Goal: Information Seeking & Learning: Learn about a topic

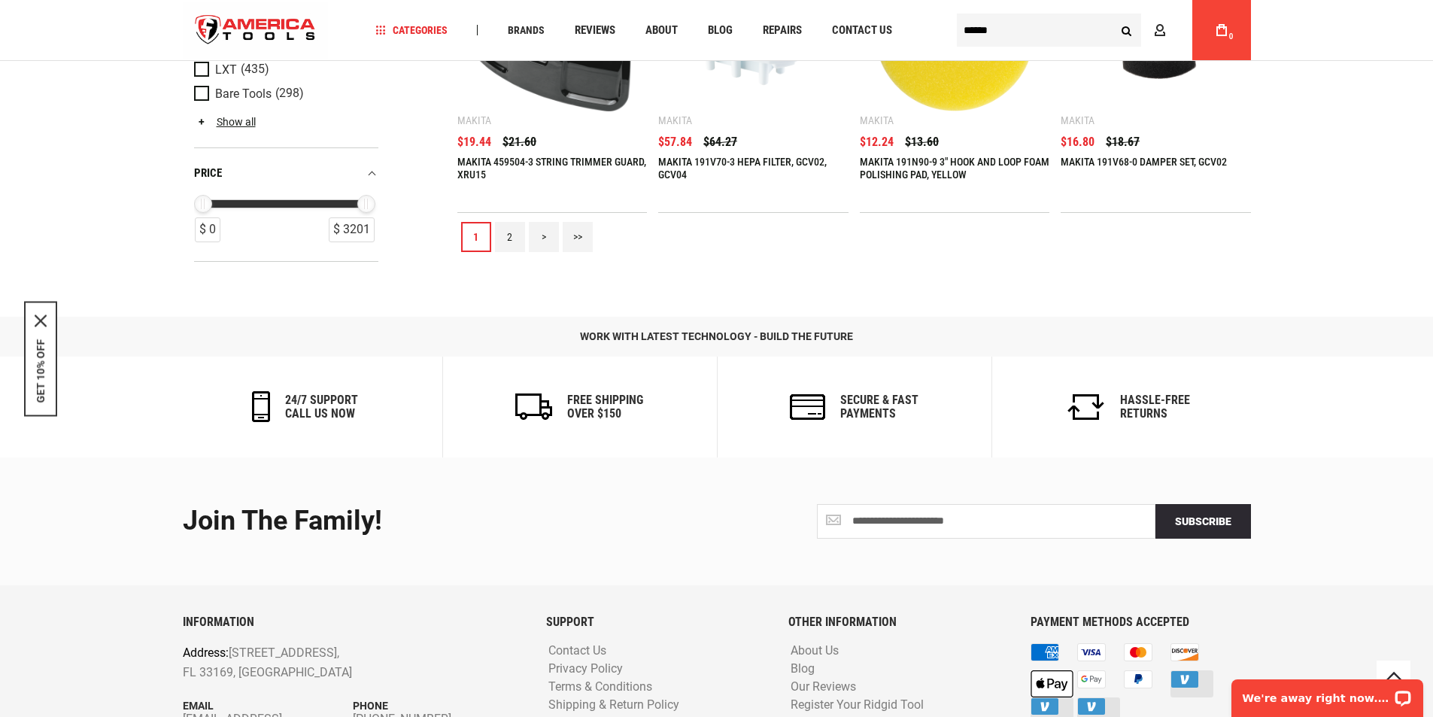
type input "**********"
click at [576, 238] on link ">>" at bounding box center [578, 237] width 30 height 30
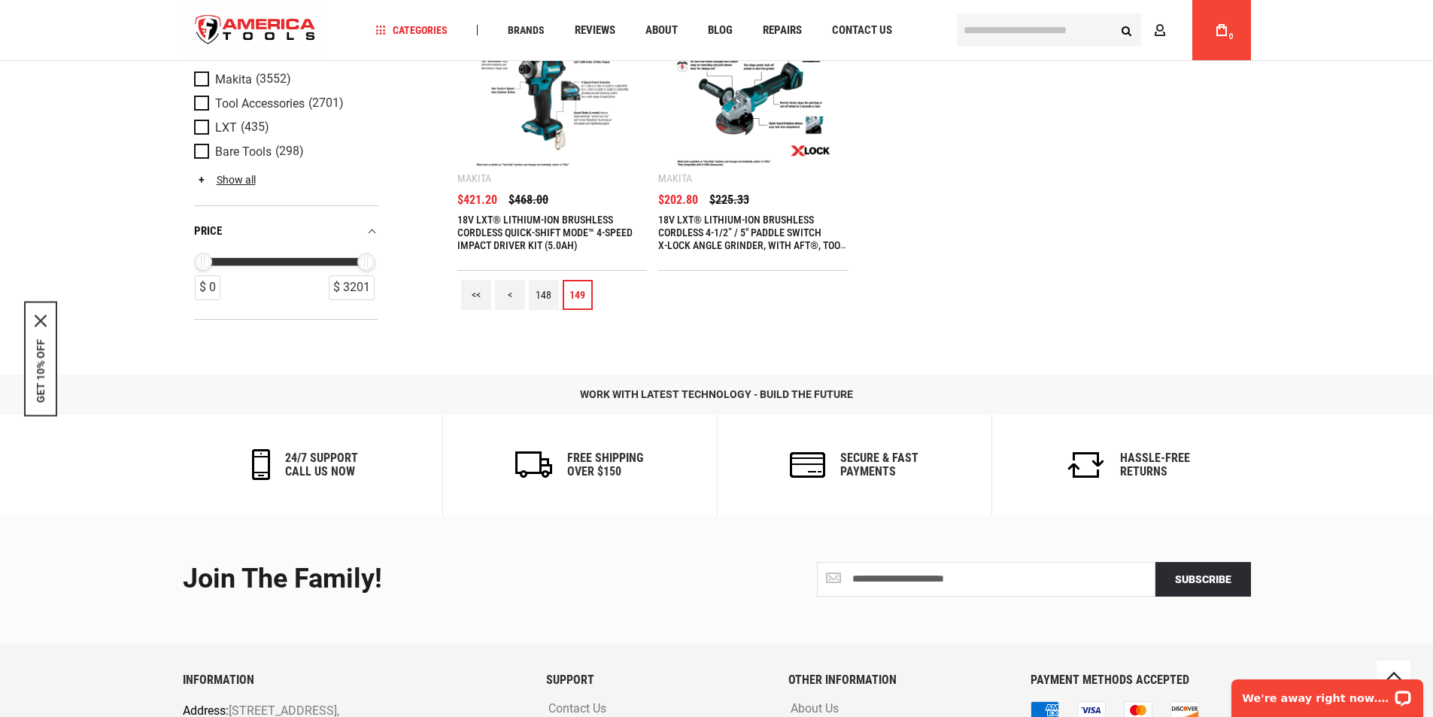
scroll to position [1847, 0]
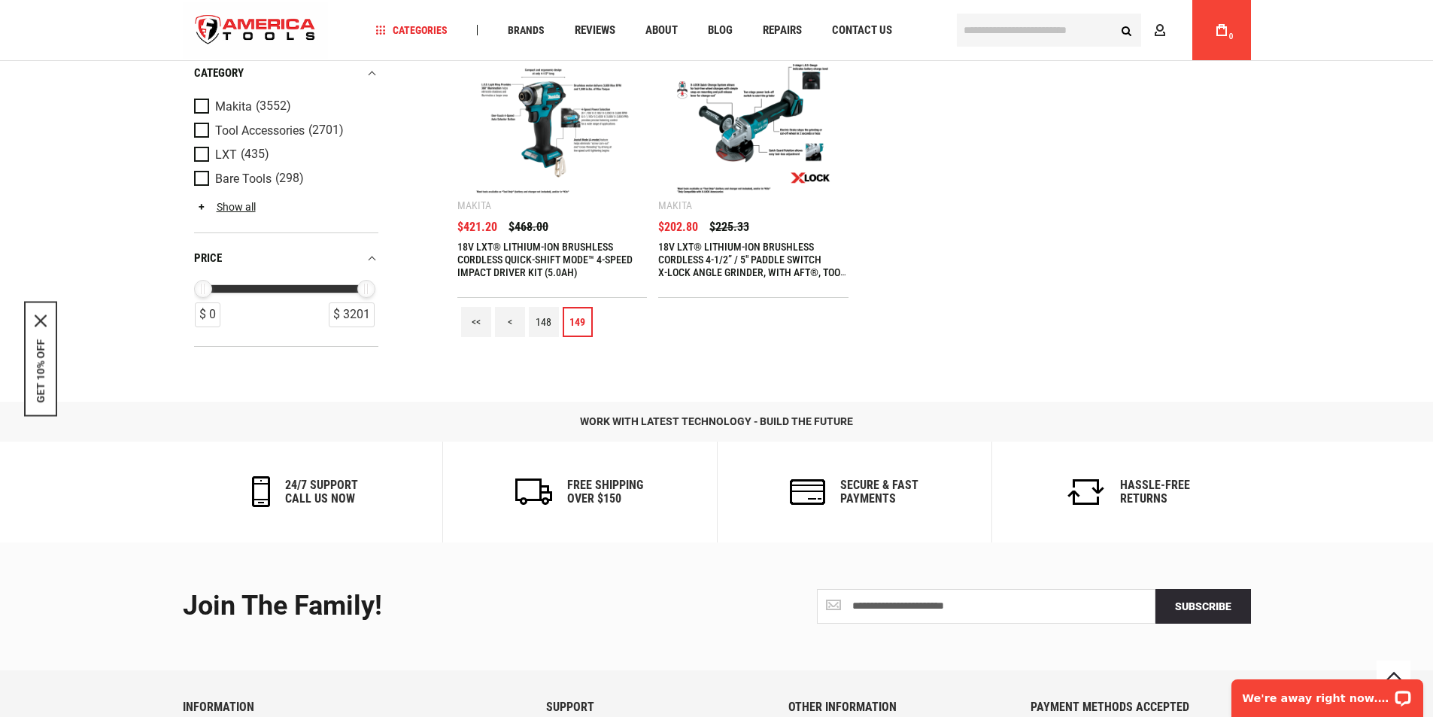
click at [506, 324] on link "<" at bounding box center [510, 322] width 30 height 30
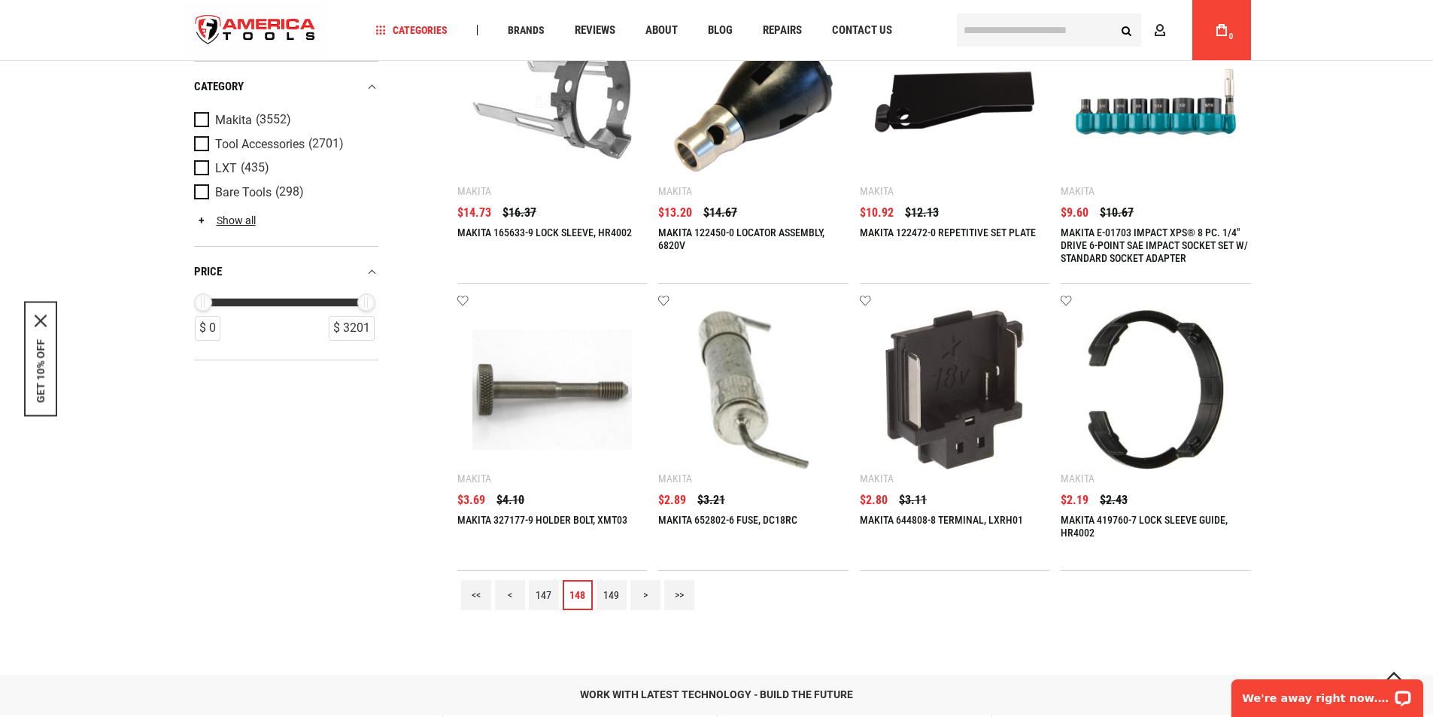
scroll to position [1580, 0]
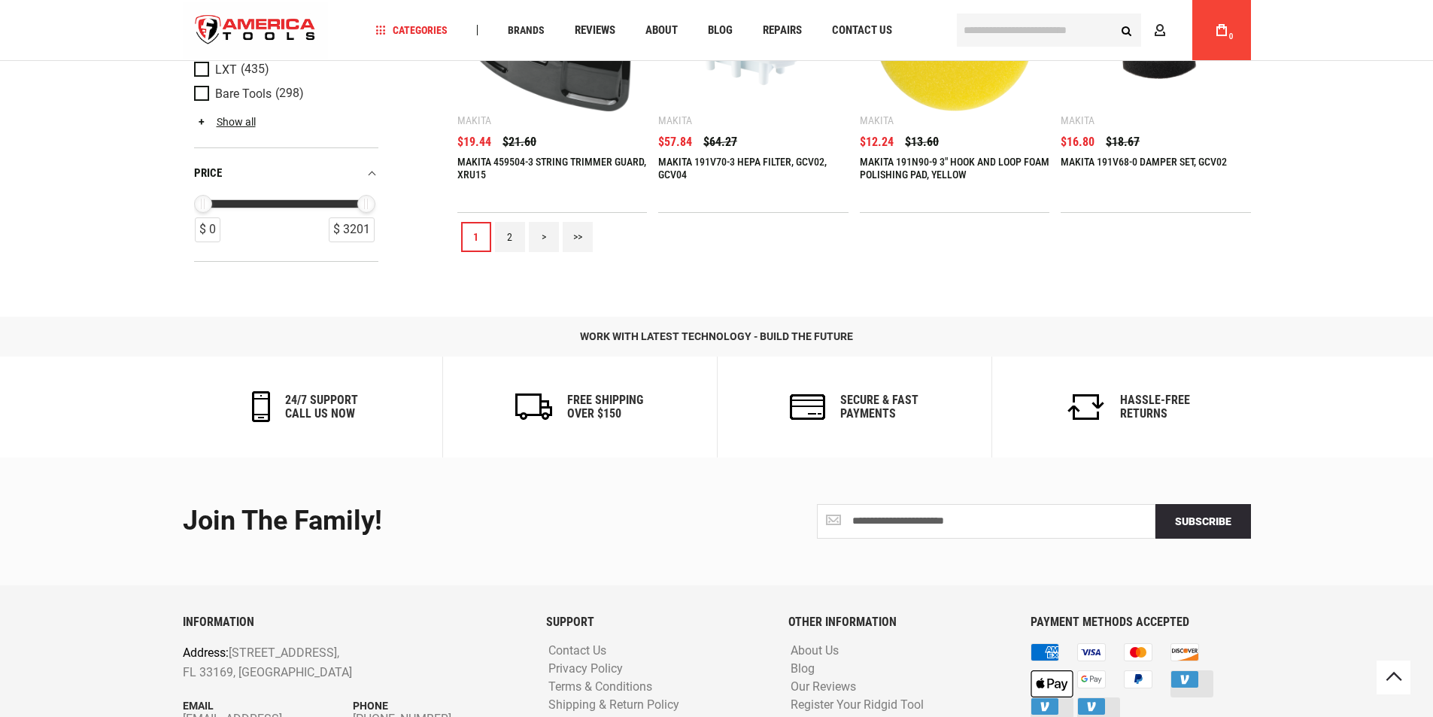
type input "**********"
click at [573, 235] on link ">>" at bounding box center [578, 237] width 30 height 30
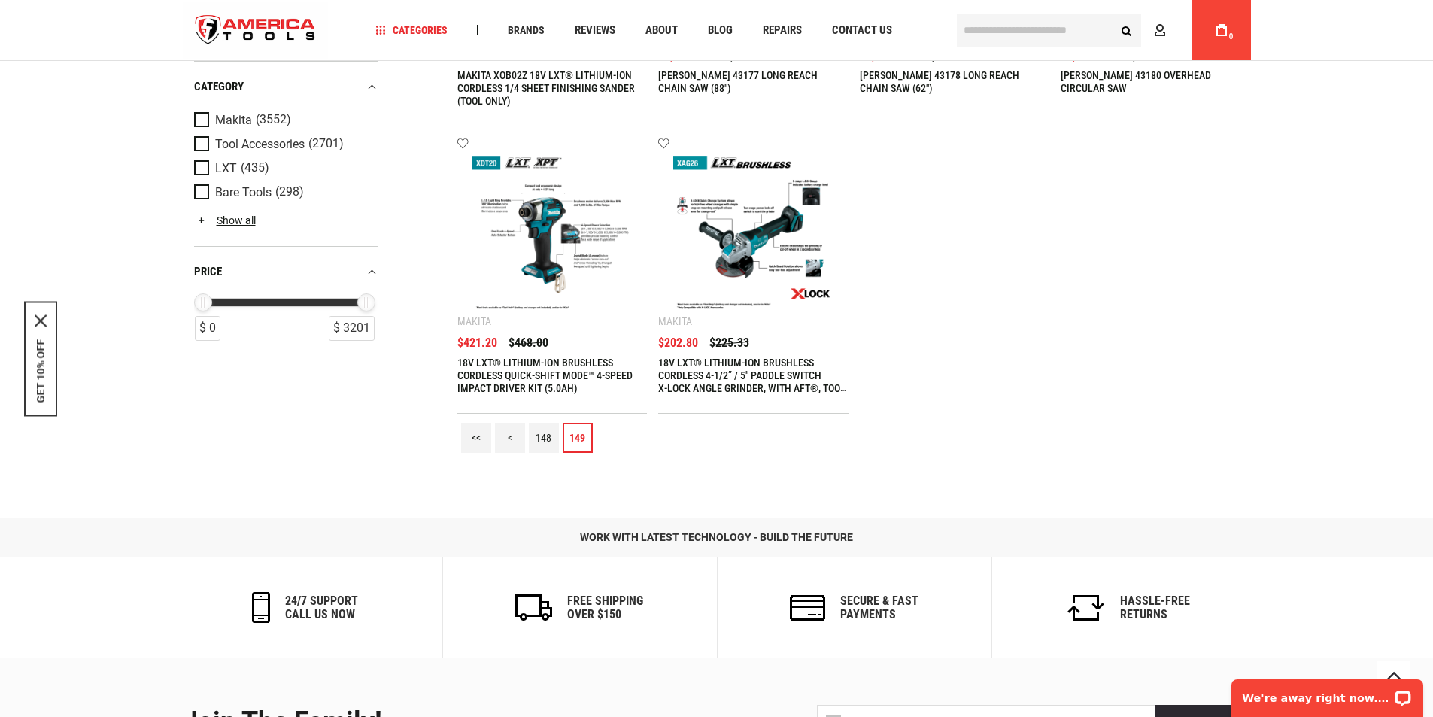
scroll to position [1756, 0]
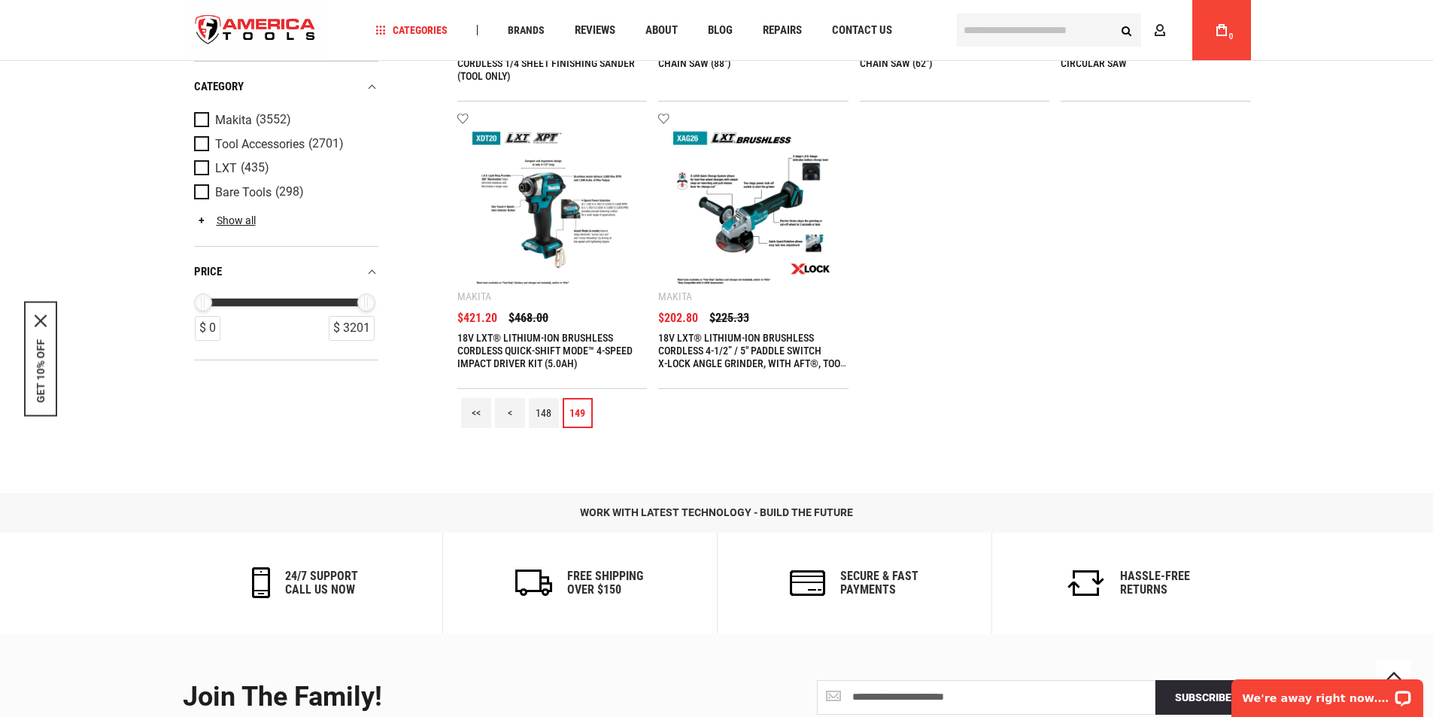
click at [549, 409] on link "148" at bounding box center [544, 413] width 30 height 30
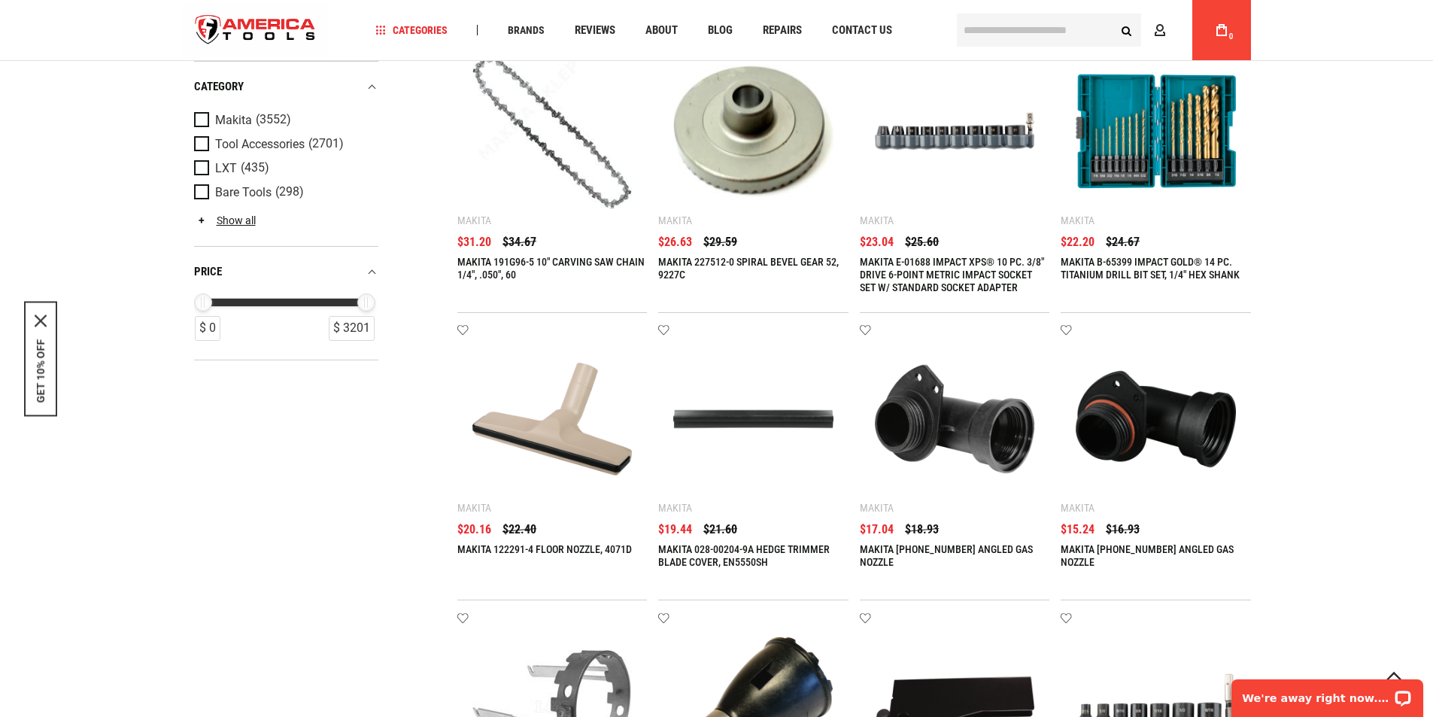
scroll to position [1847, 0]
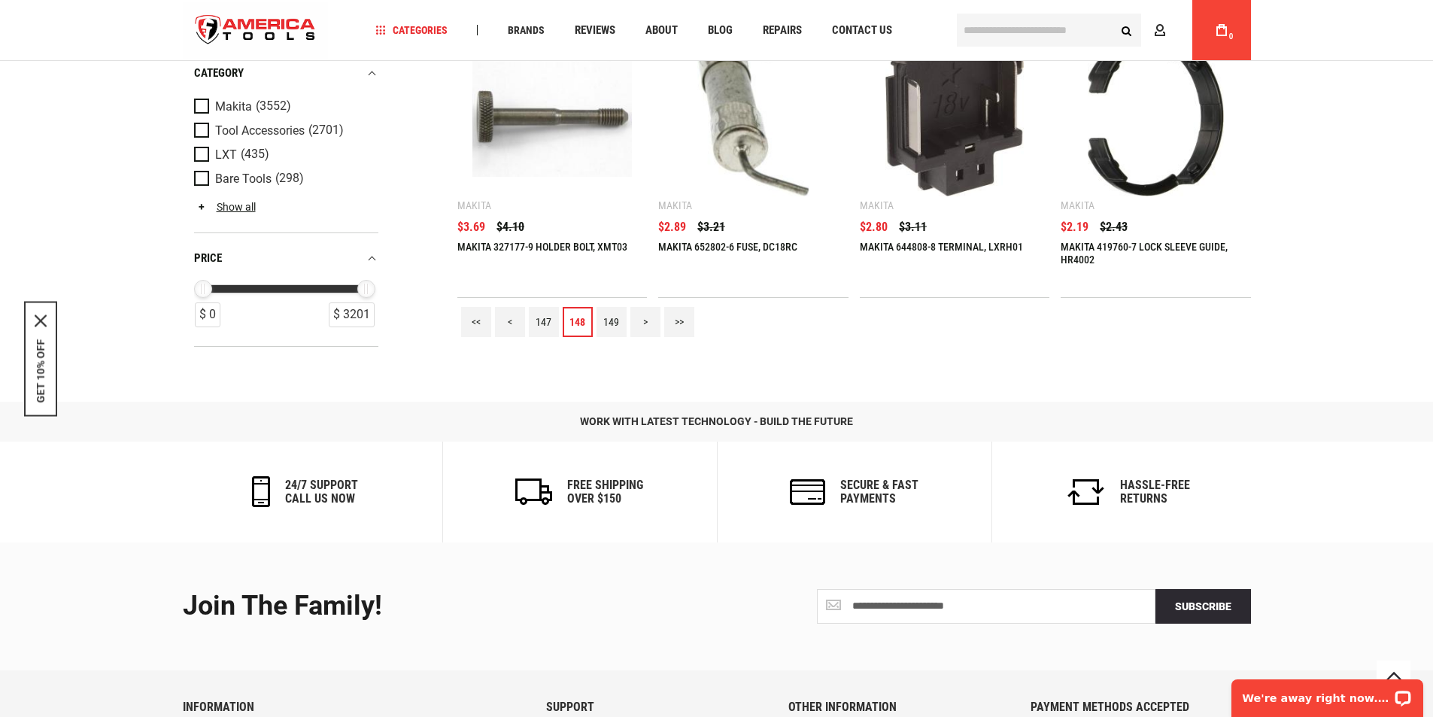
click at [538, 315] on link "147" at bounding box center [544, 322] width 30 height 30
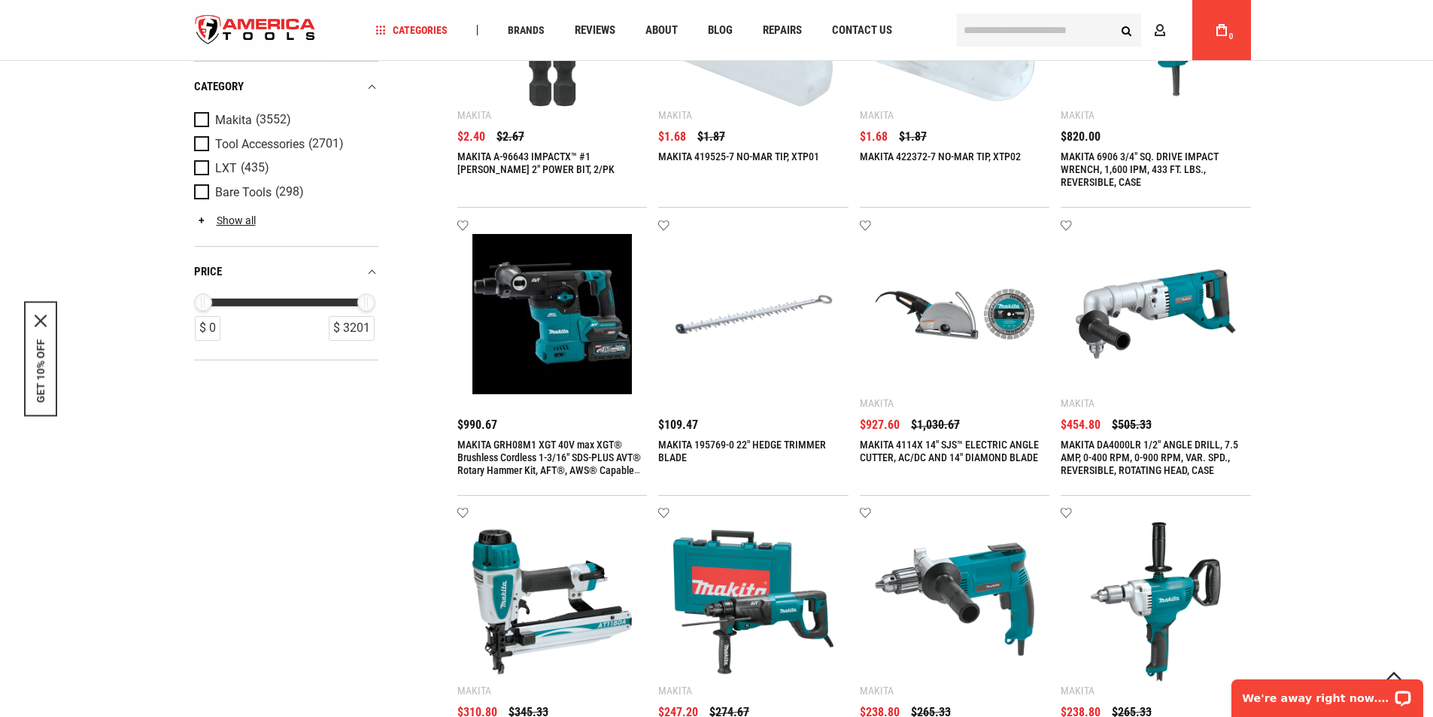
scroll to position [1671, 0]
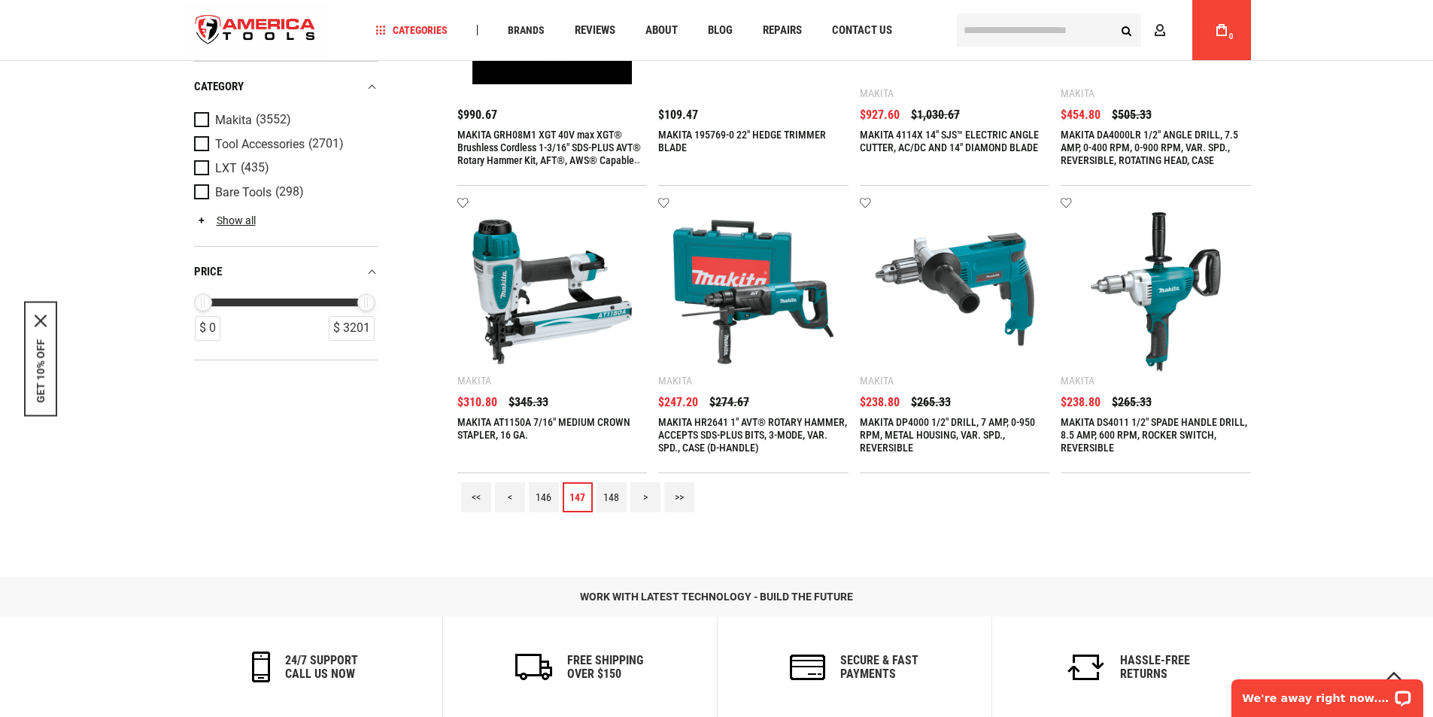
click at [537, 494] on link "146" at bounding box center [544, 497] width 30 height 30
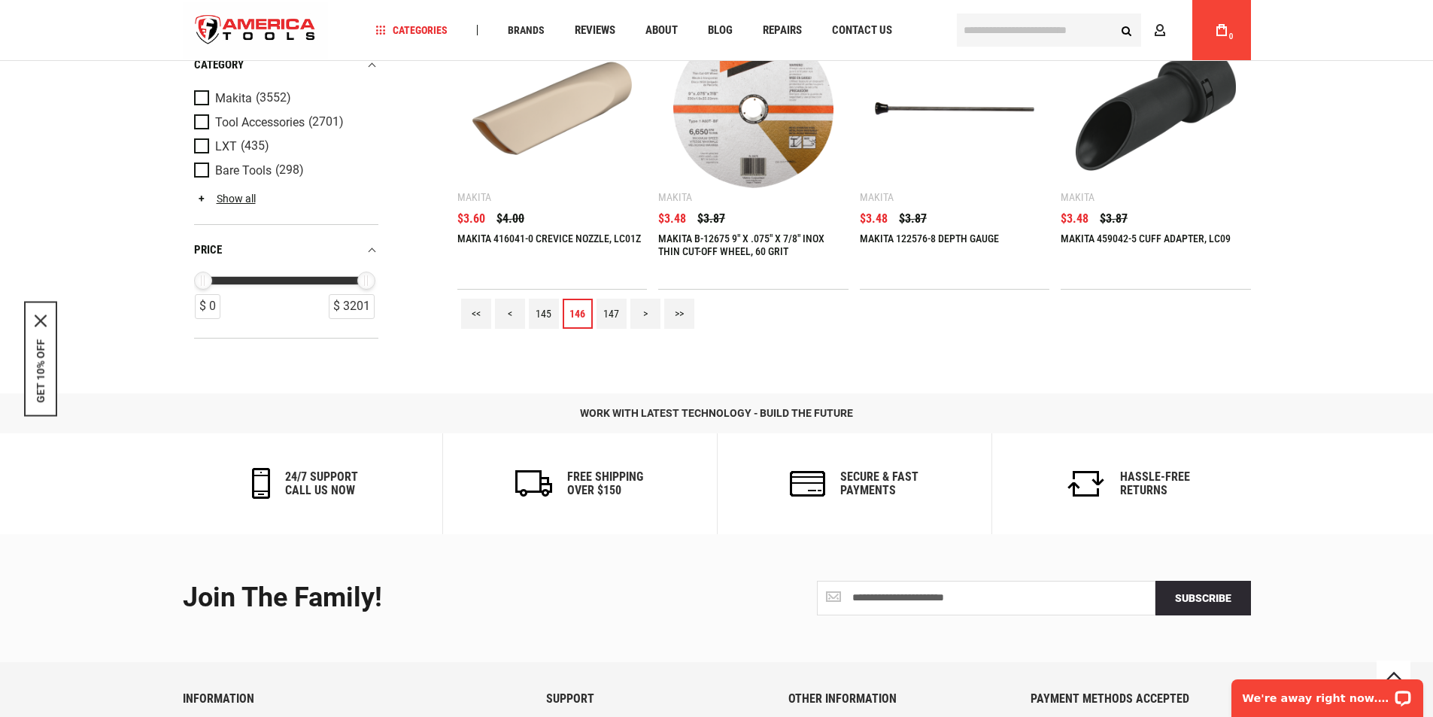
scroll to position [1844, 0]
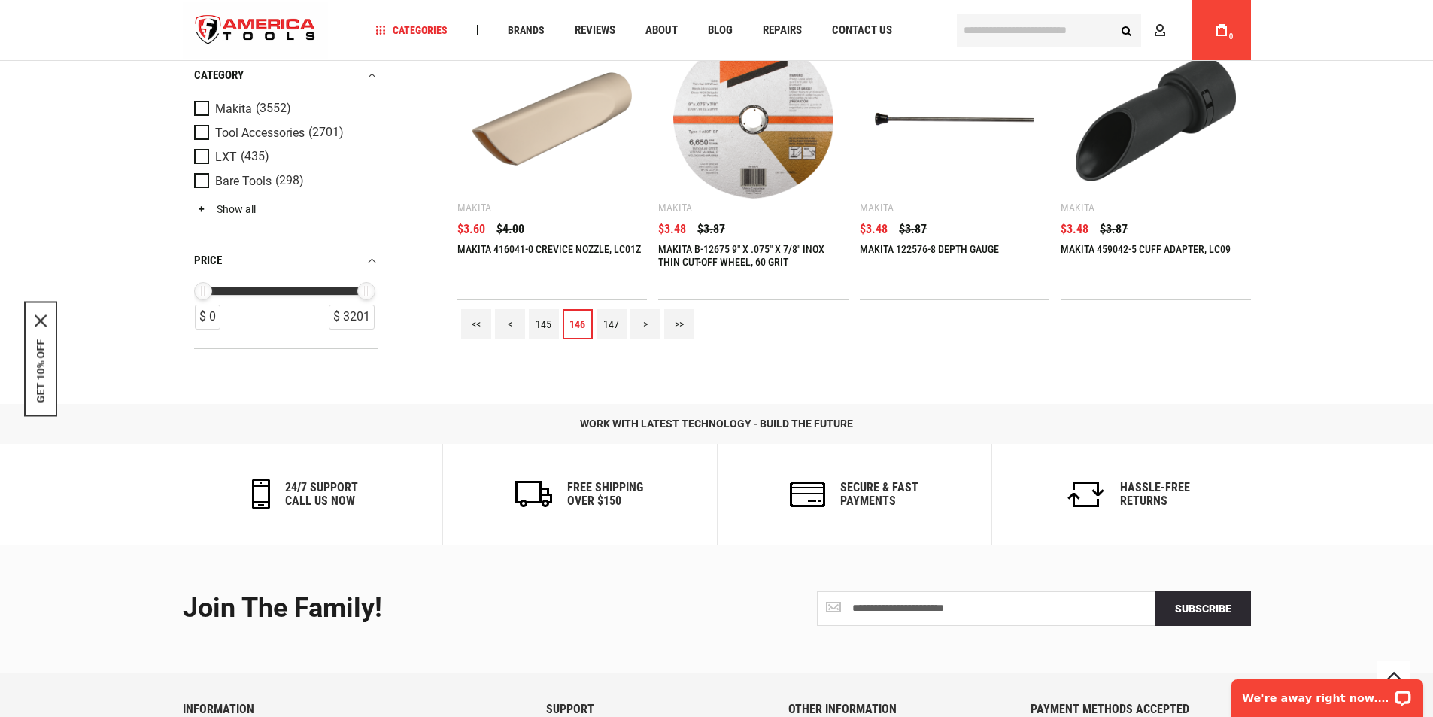
click at [546, 321] on link "145" at bounding box center [544, 324] width 30 height 30
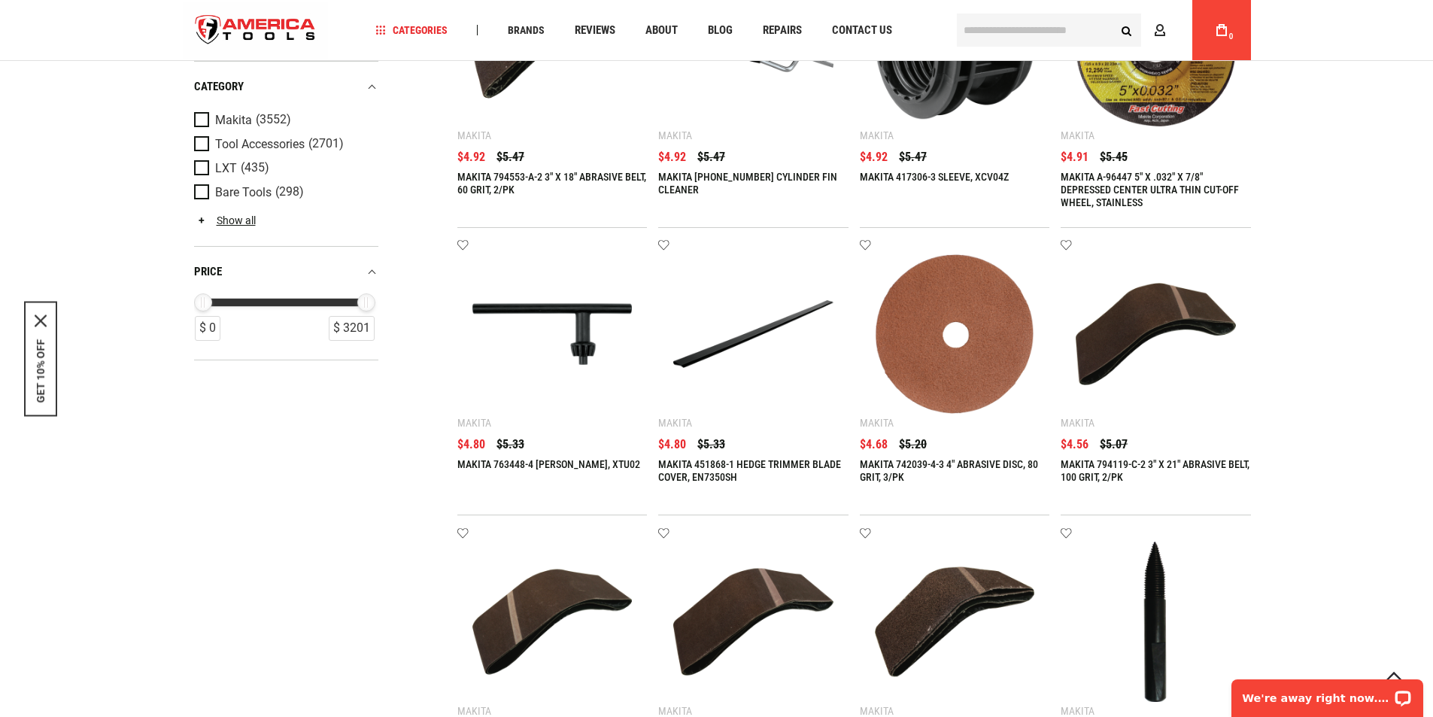
scroll to position [2020, 0]
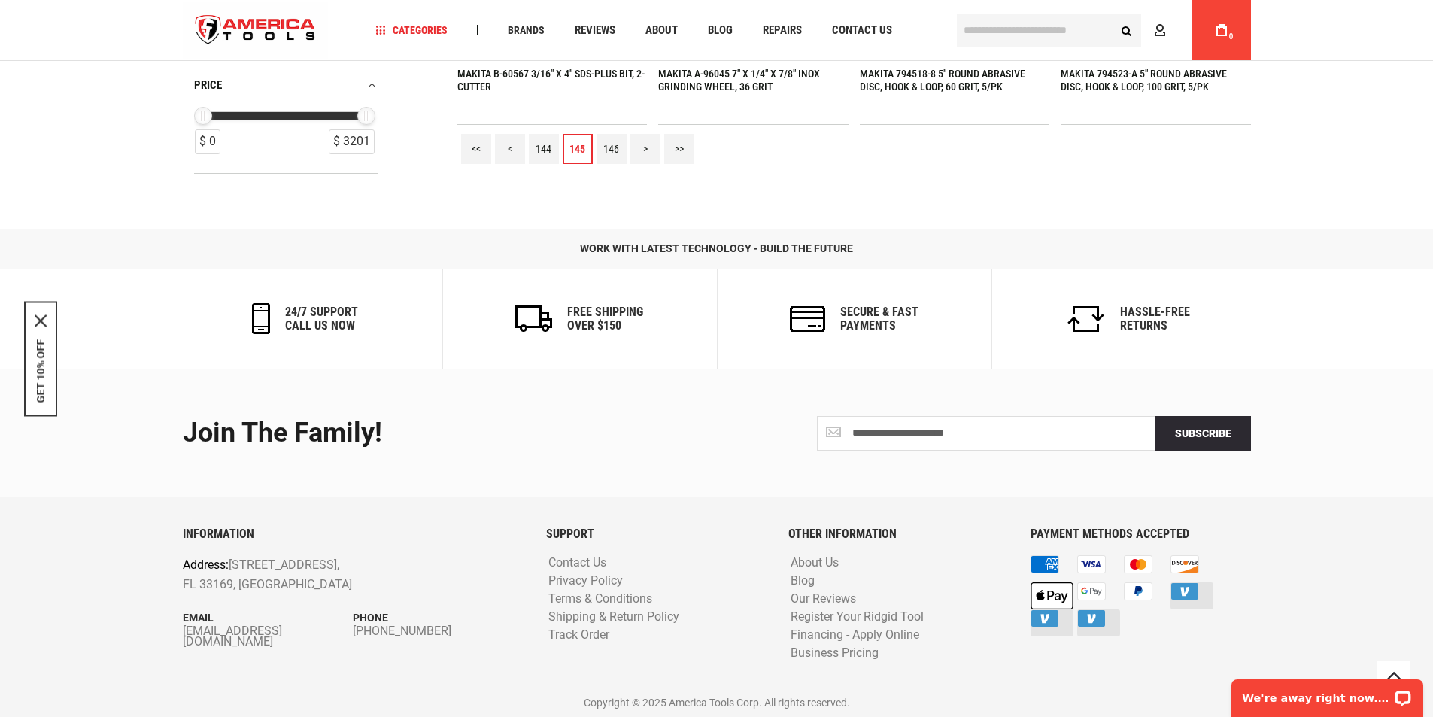
click at [542, 147] on link "144" at bounding box center [544, 149] width 30 height 30
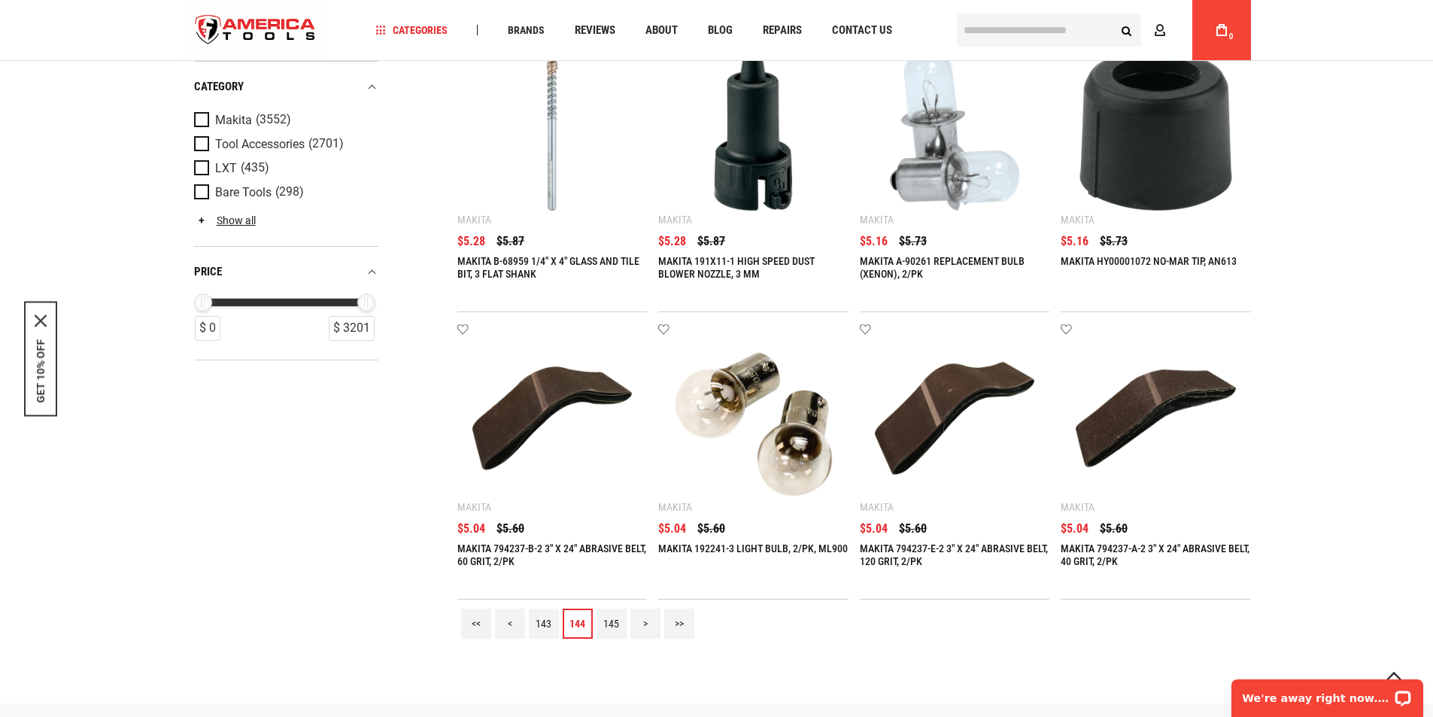
scroll to position [1932, 0]
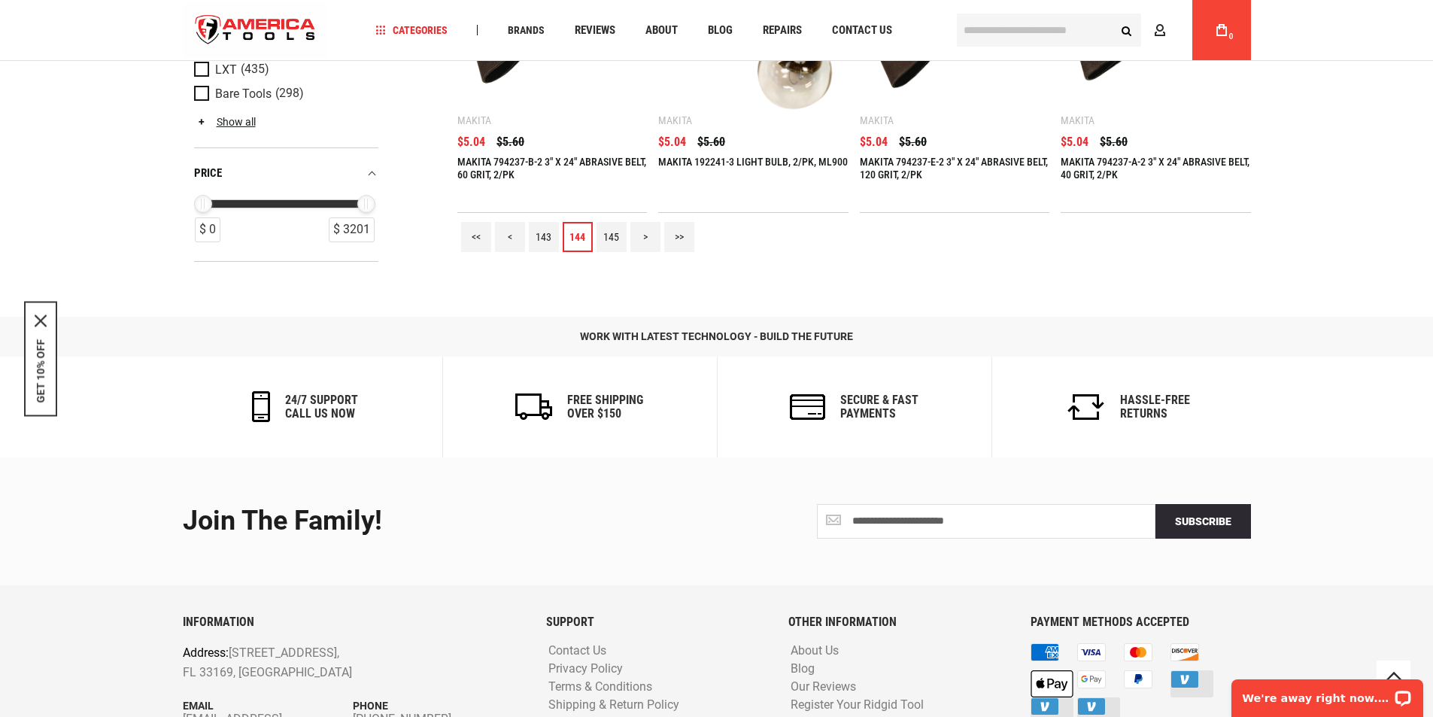
click at [542, 242] on link "143" at bounding box center [544, 237] width 30 height 30
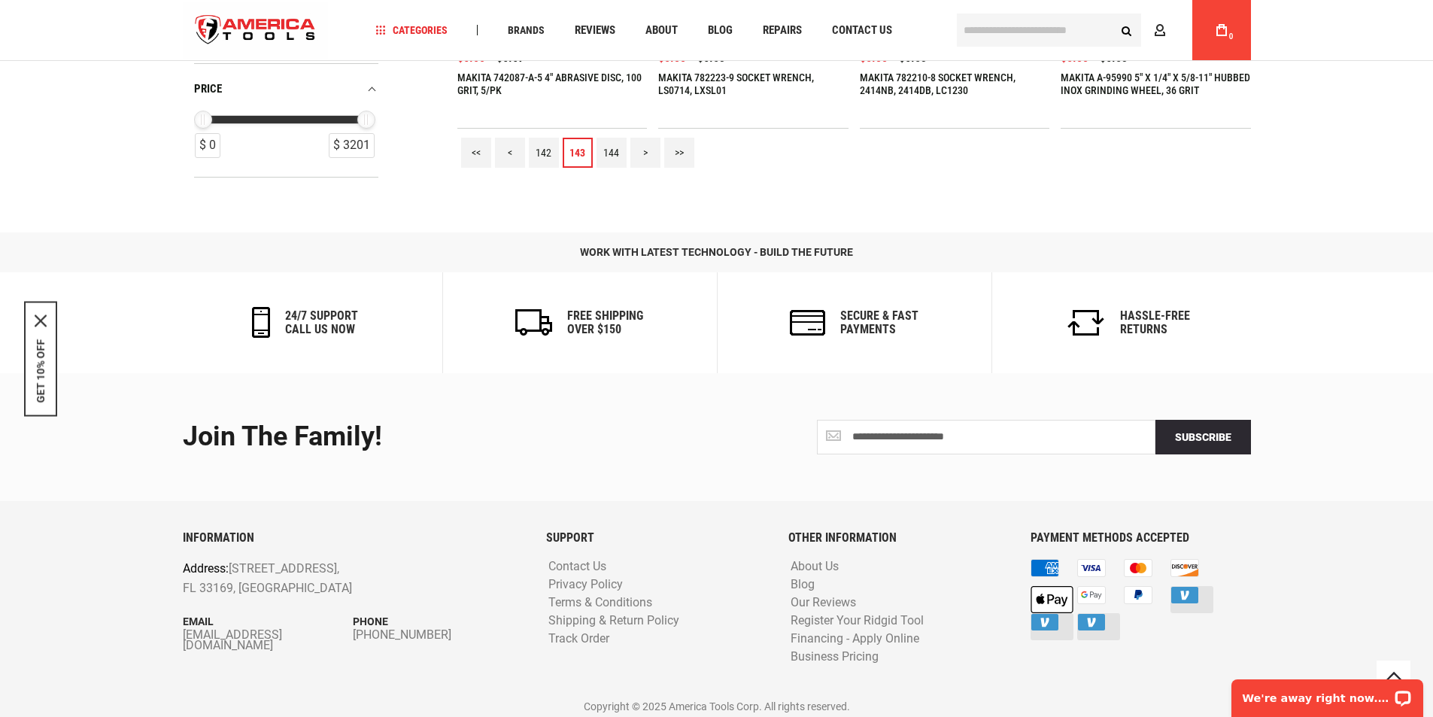
scroll to position [1668, 0]
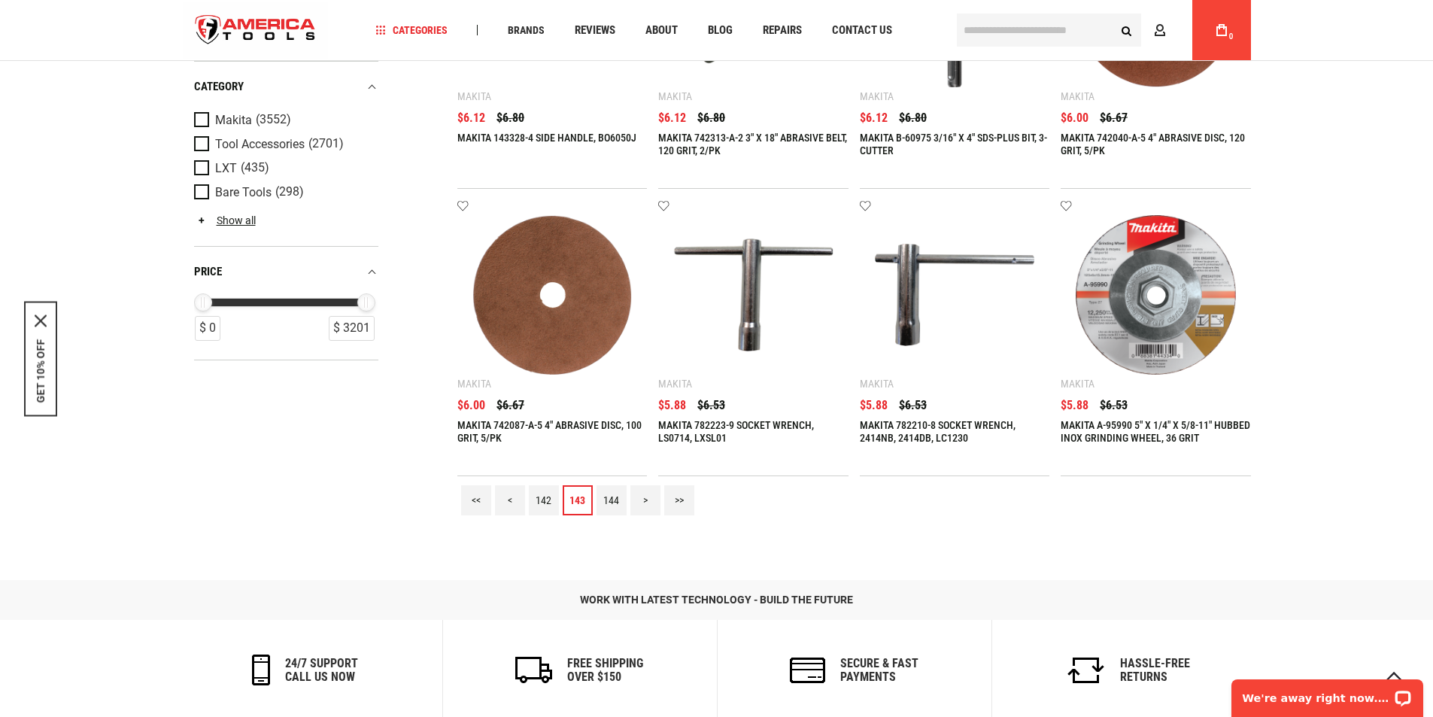
click at [543, 500] on link "142" at bounding box center [544, 500] width 30 height 30
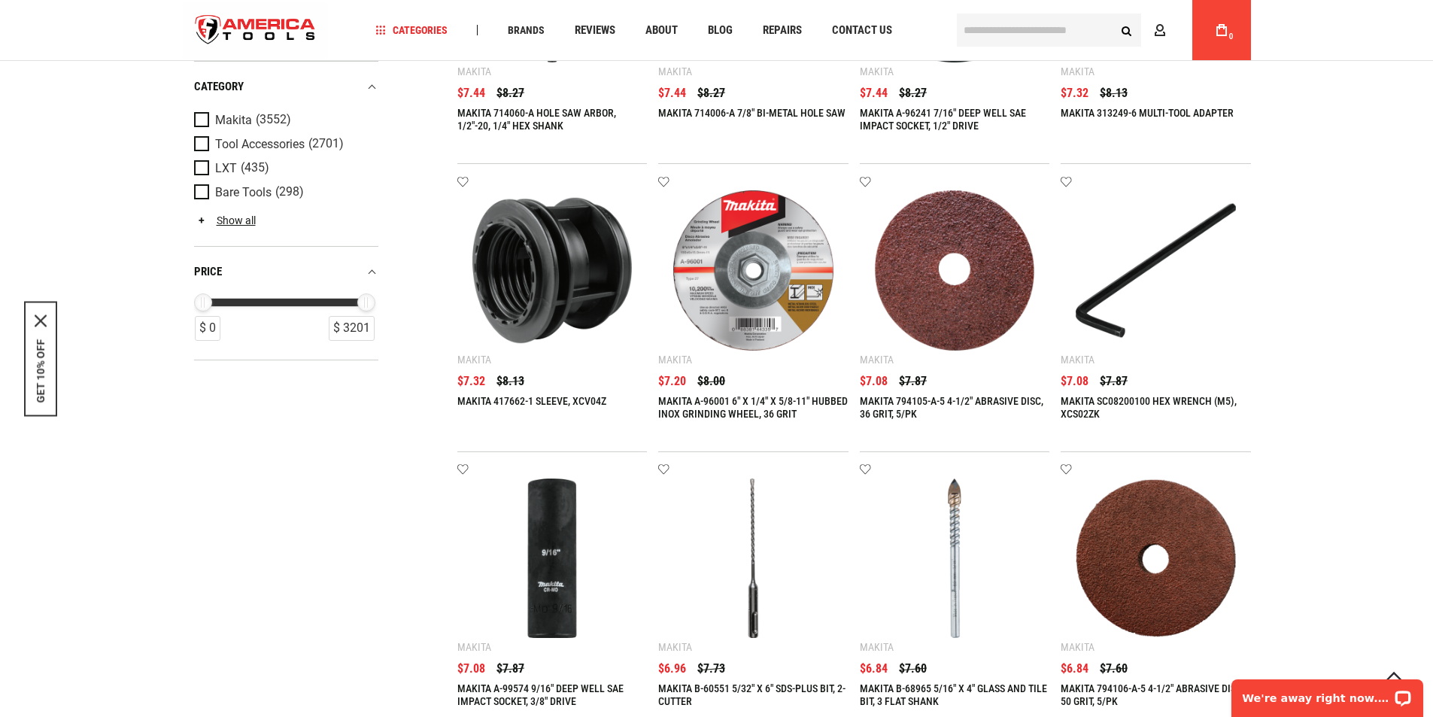
scroll to position [1932, 0]
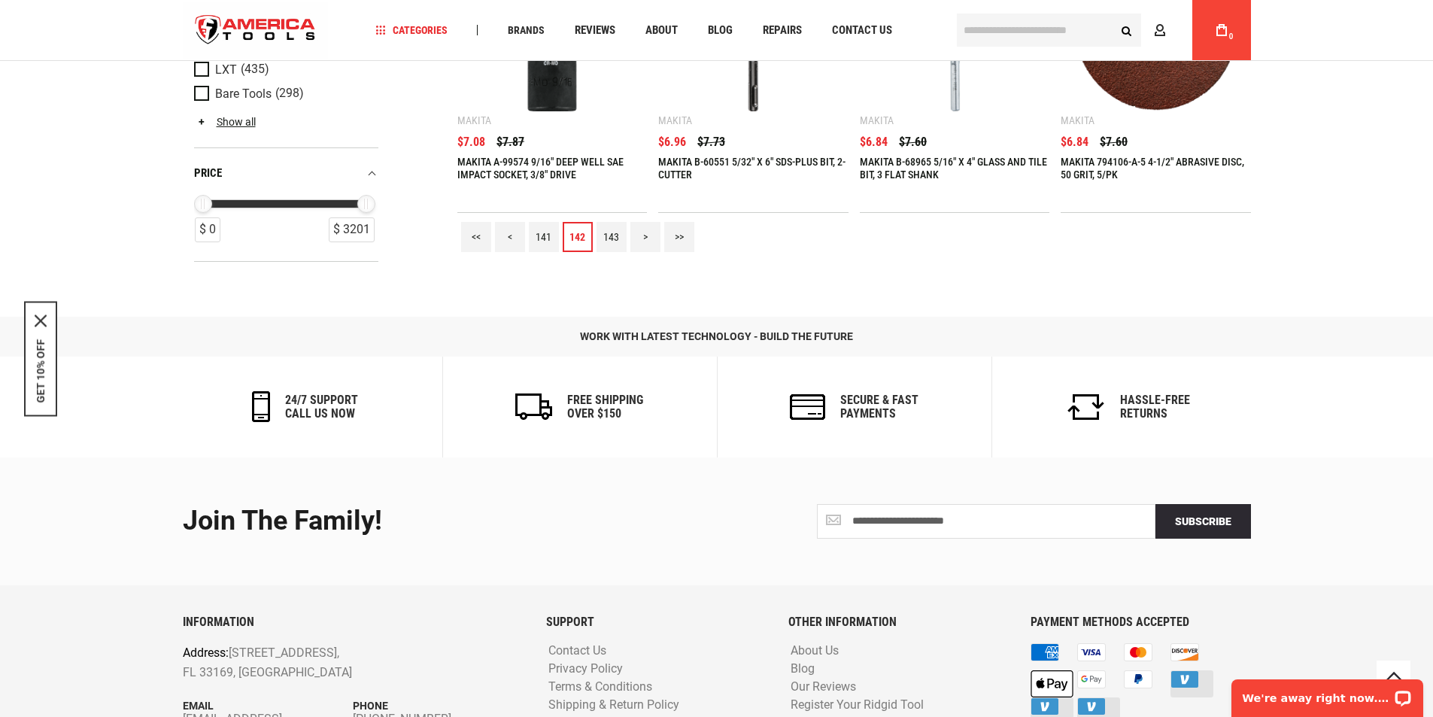
click at [540, 241] on link "141" at bounding box center [544, 237] width 30 height 30
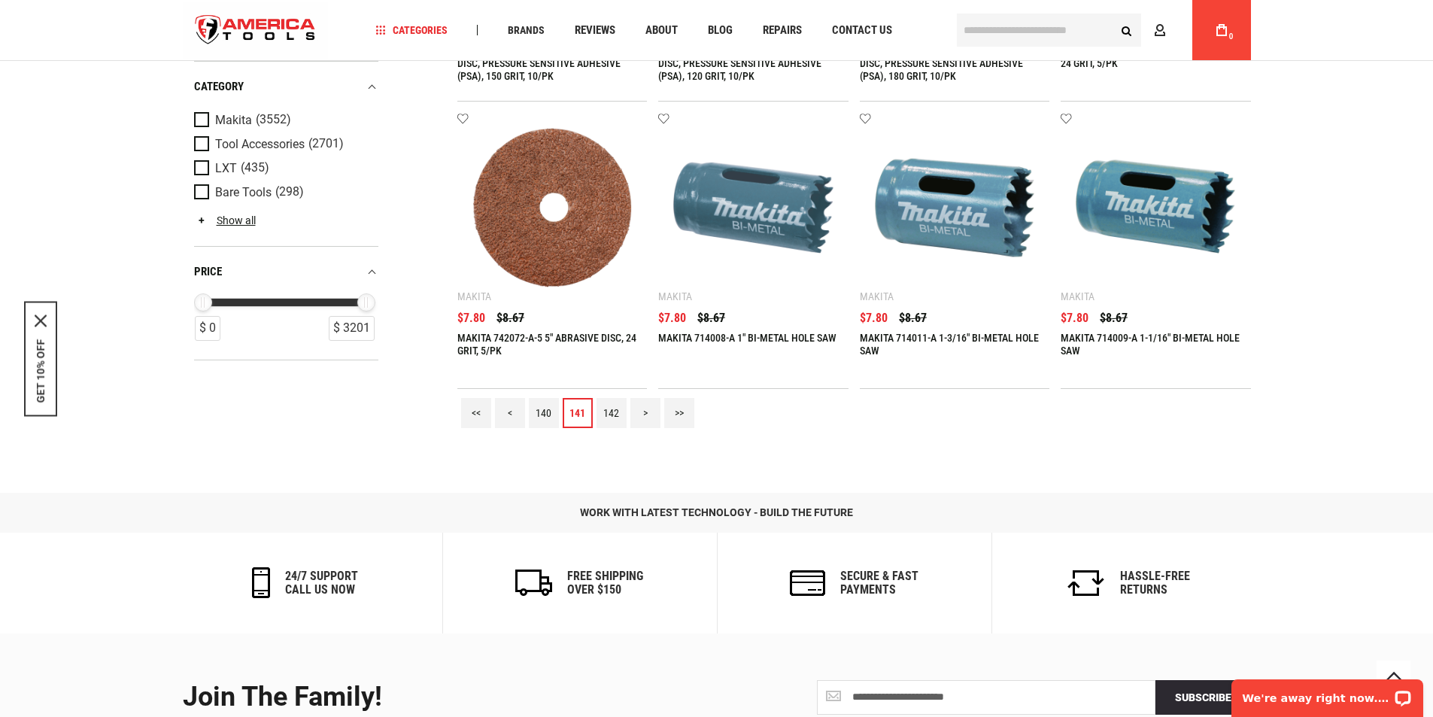
scroll to position [1753, 0]
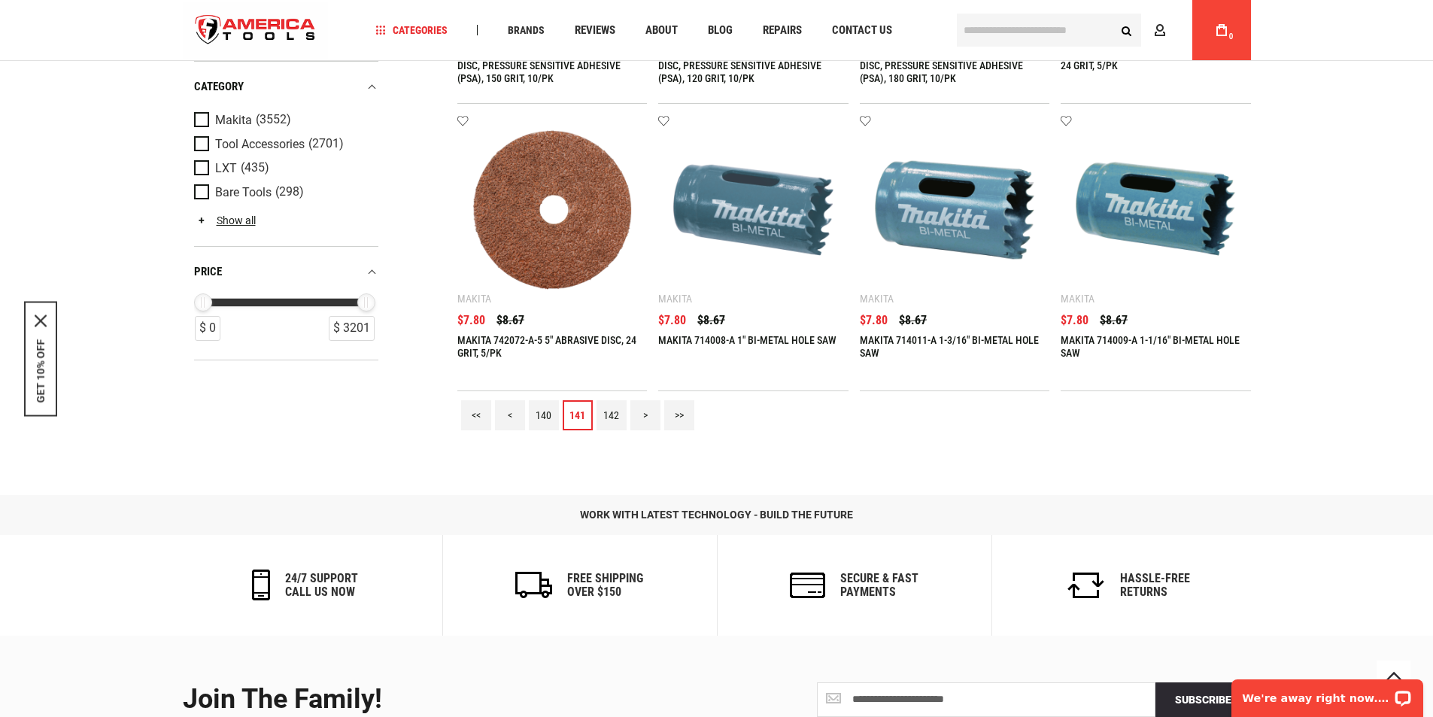
click at [540, 406] on link "140" at bounding box center [544, 415] width 30 height 30
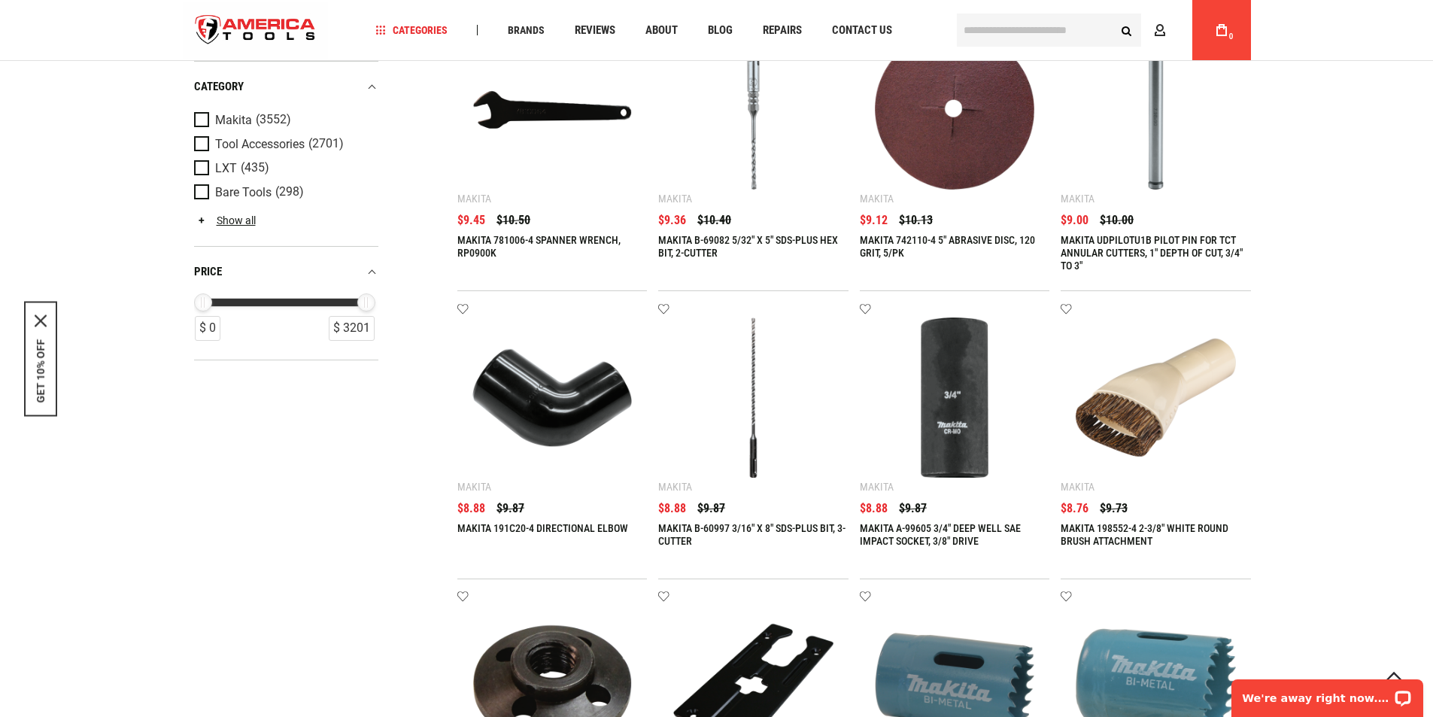
scroll to position [1756, 0]
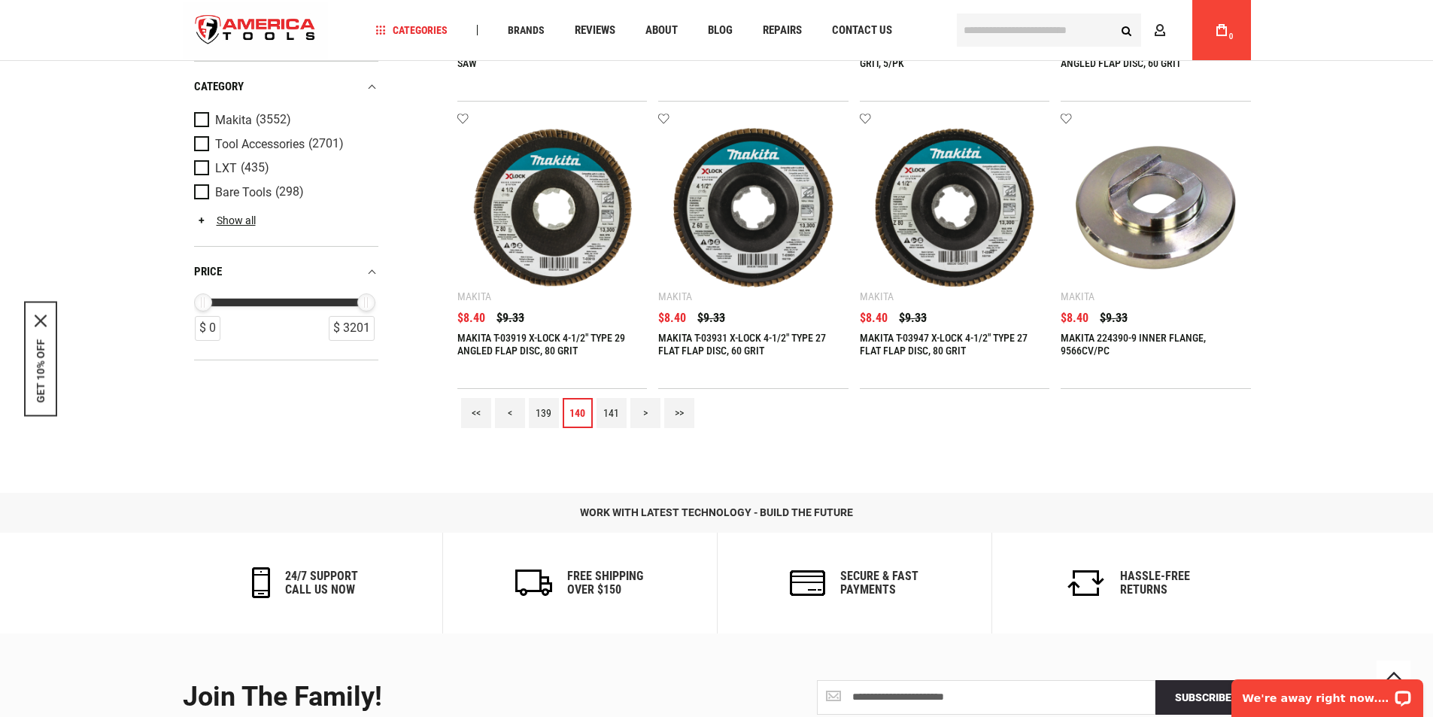
click at [542, 412] on link "139" at bounding box center [544, 413] width 30 height 30
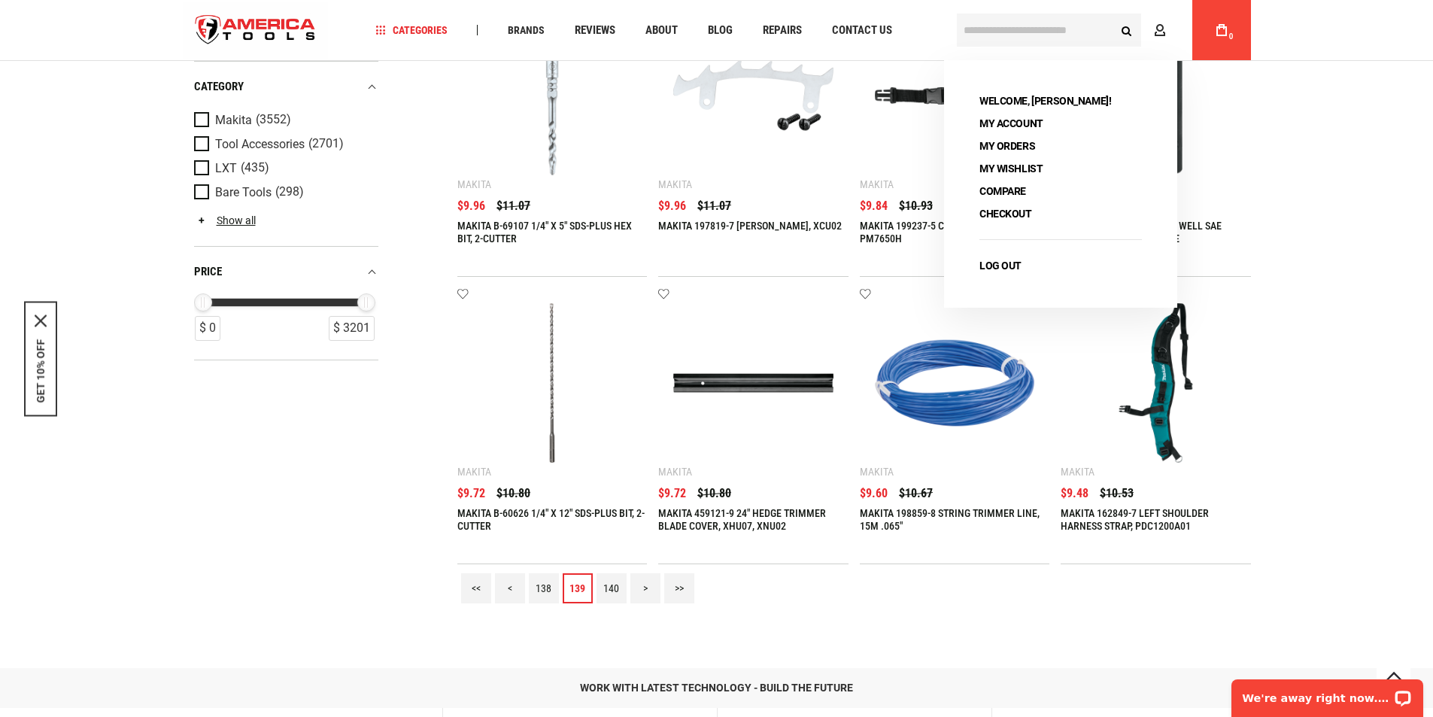
scroll to position [1578, 0]
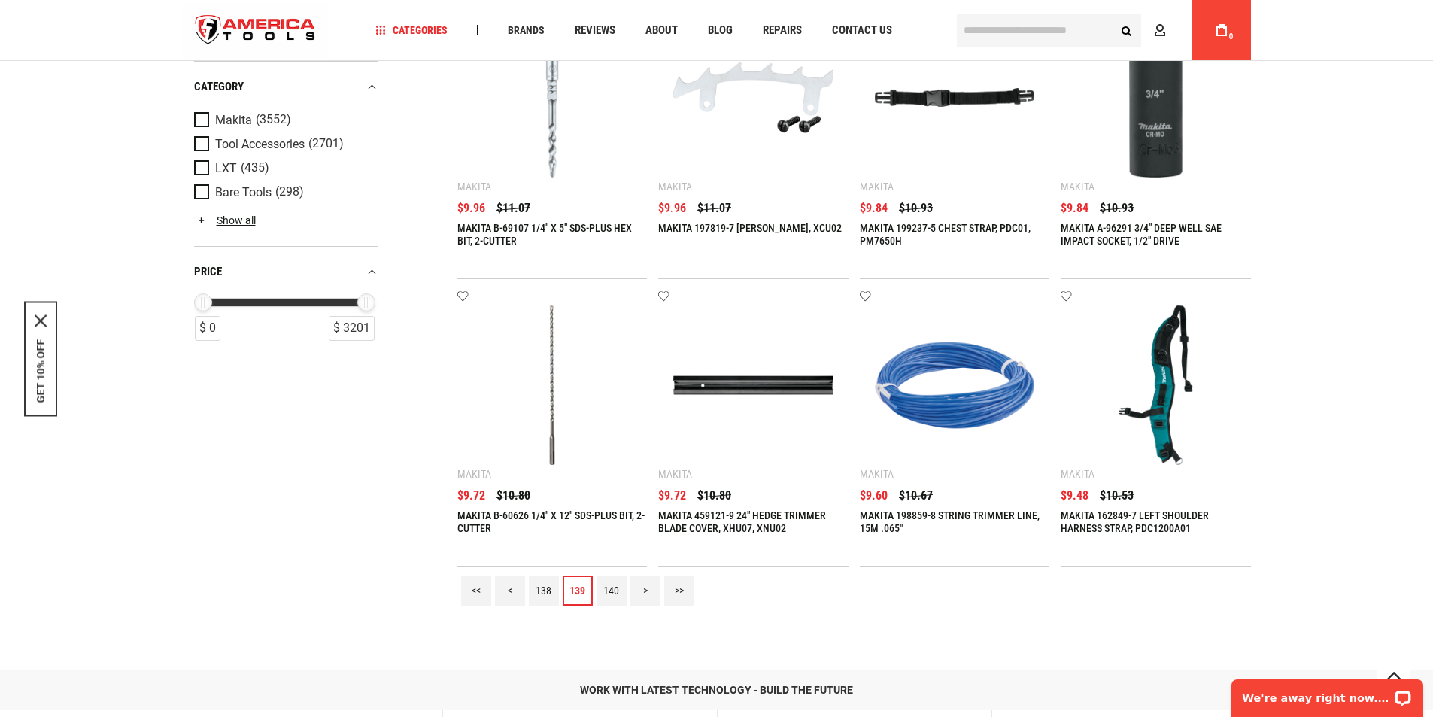
click at [535, 585] on link "138" at bounding box center [544, 591] width 30 height 30
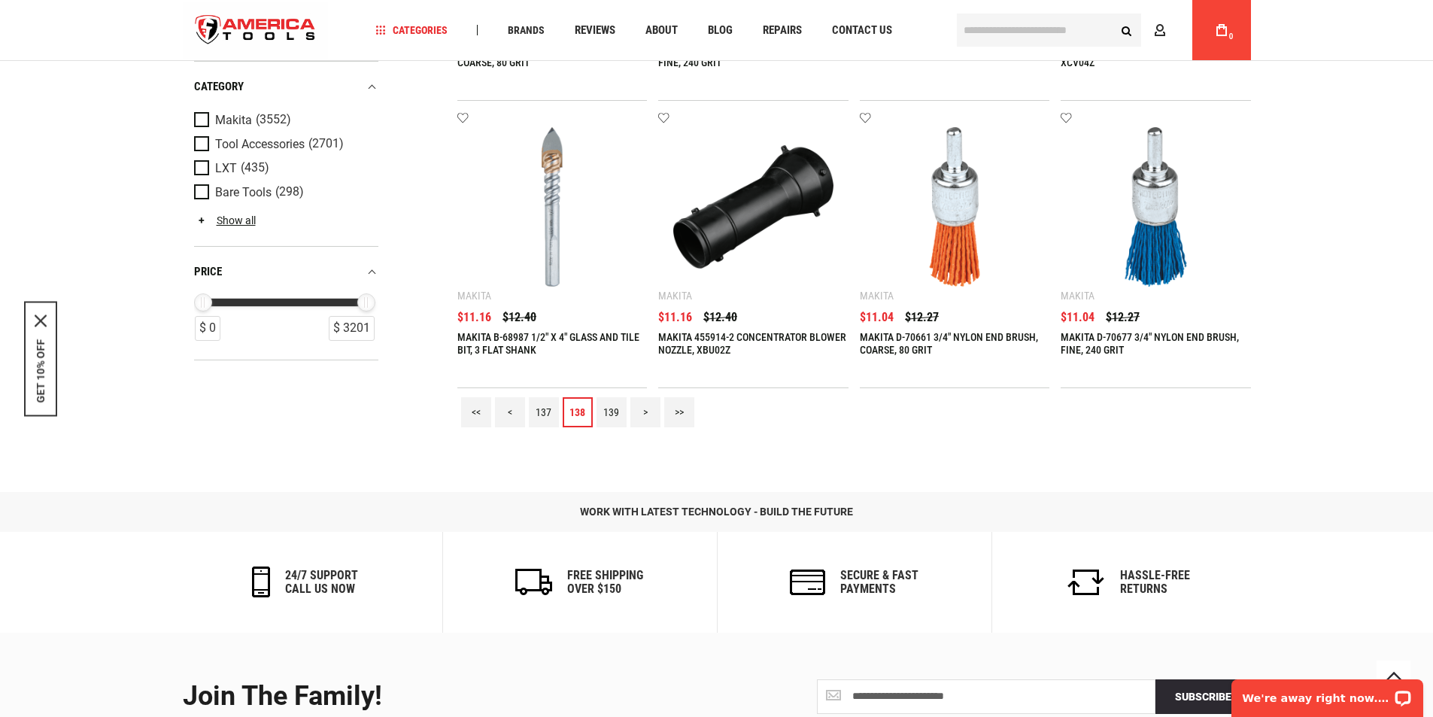
scroll to position [1754, 0]
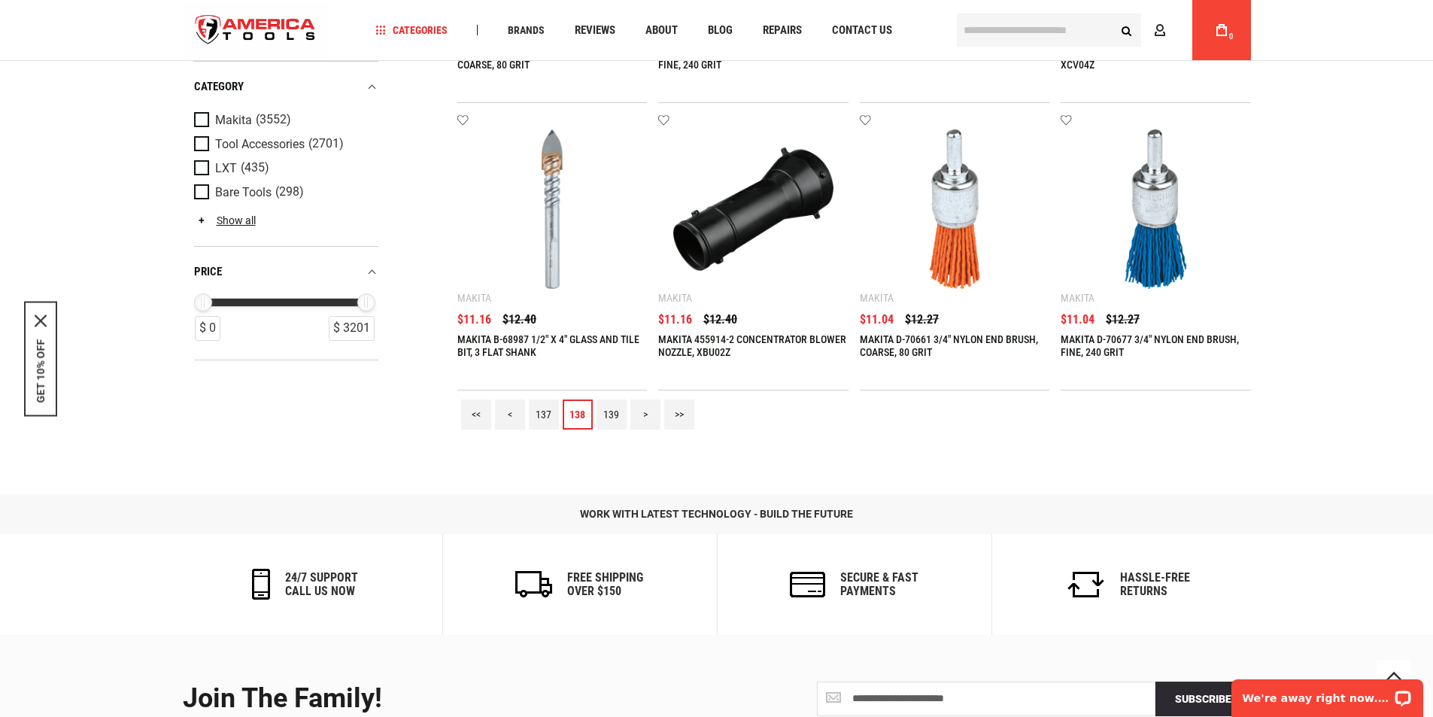
click at [543, 406] on link "137" at bounding box center [544, 415] width 30 height 30
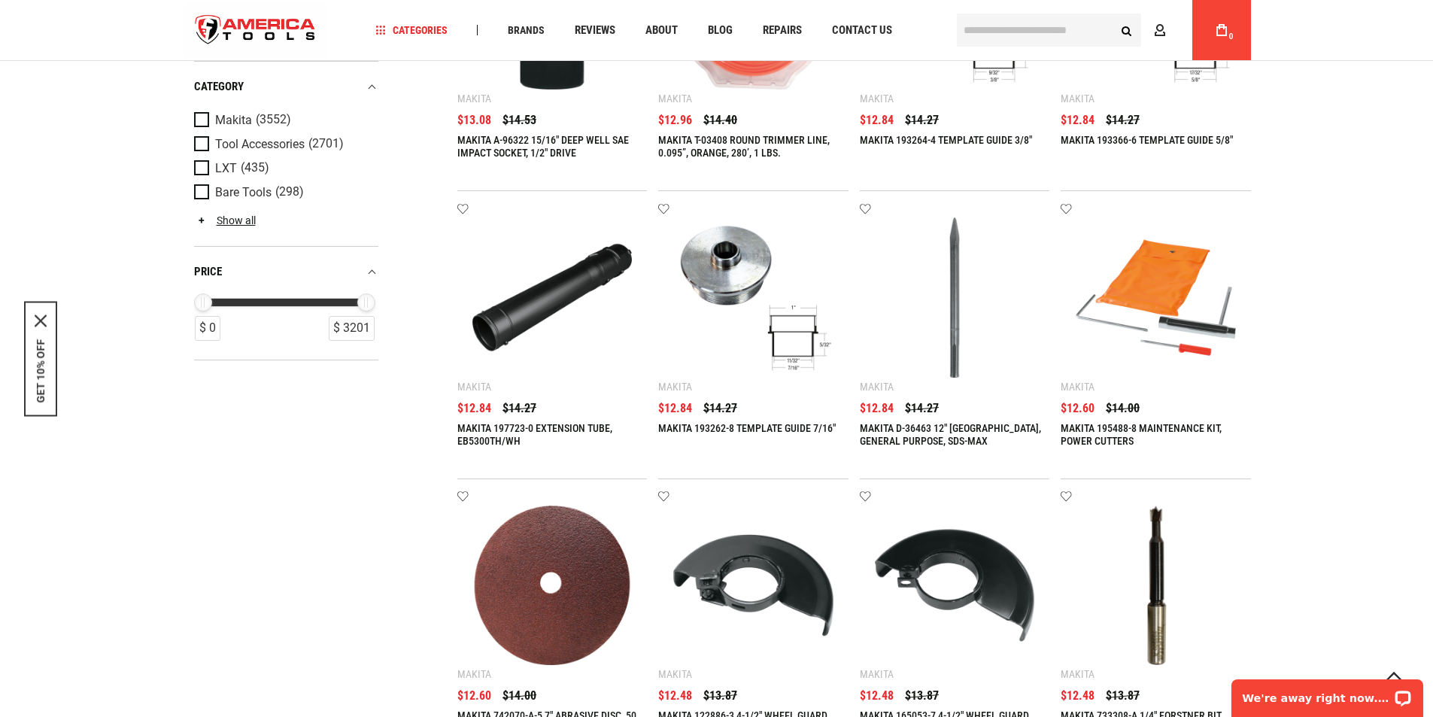
scroll to position [1932, 0]
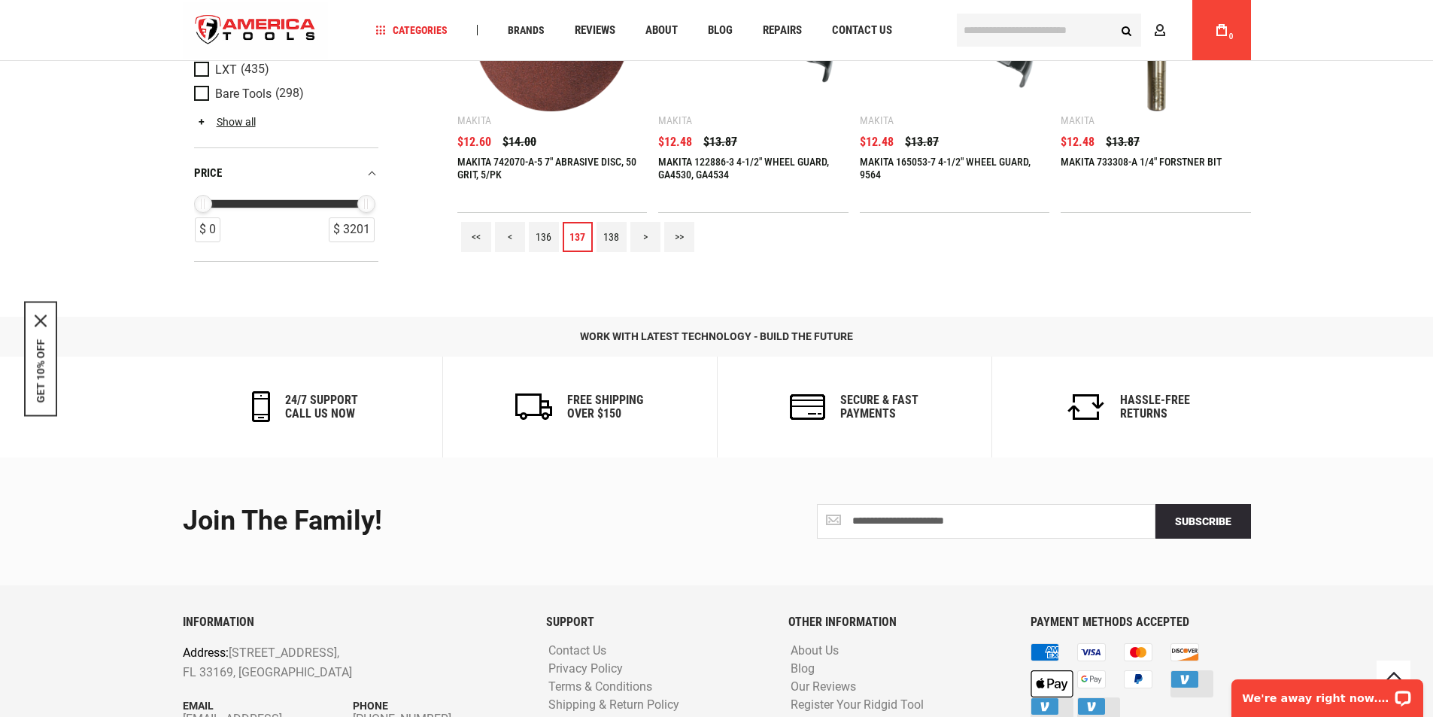
click at [540, 229] on link "136" at bounding box center [544, 237] width 30 height 30
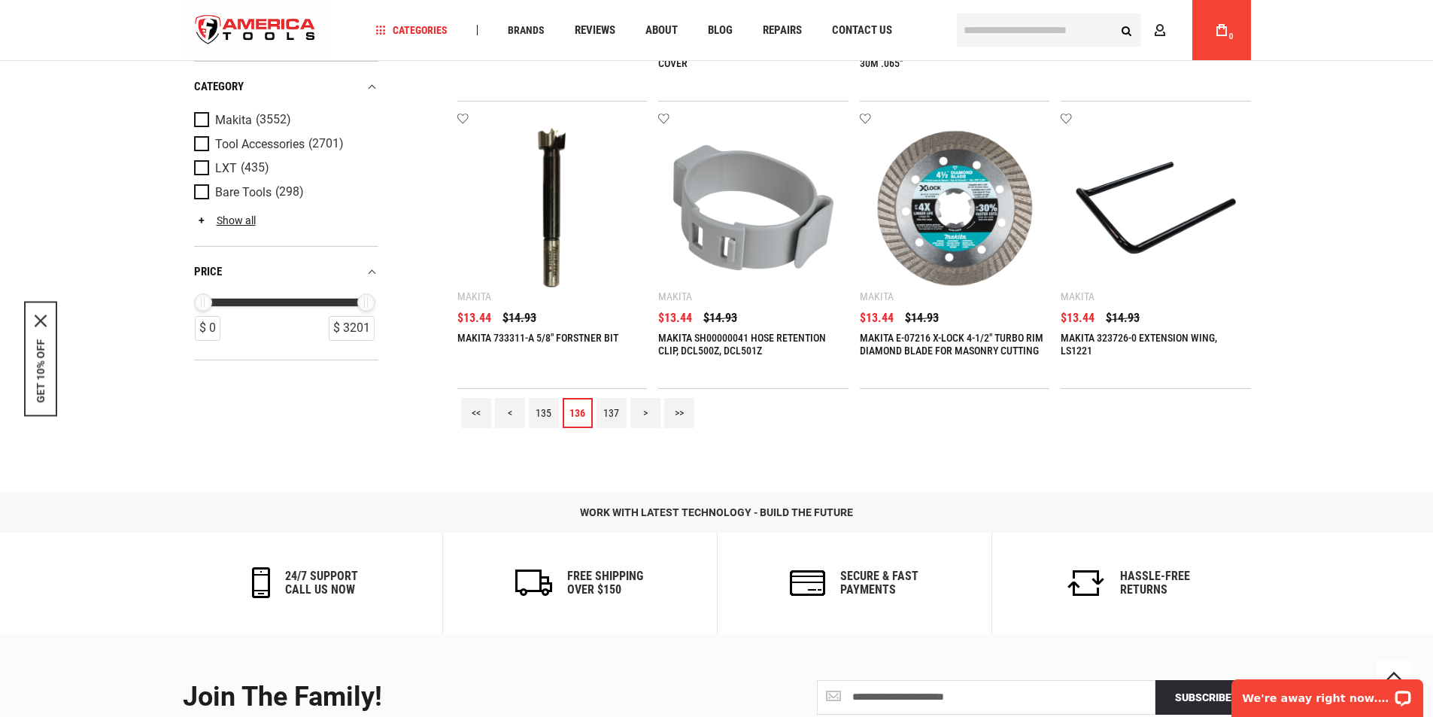
scroll to position [1753, 0]
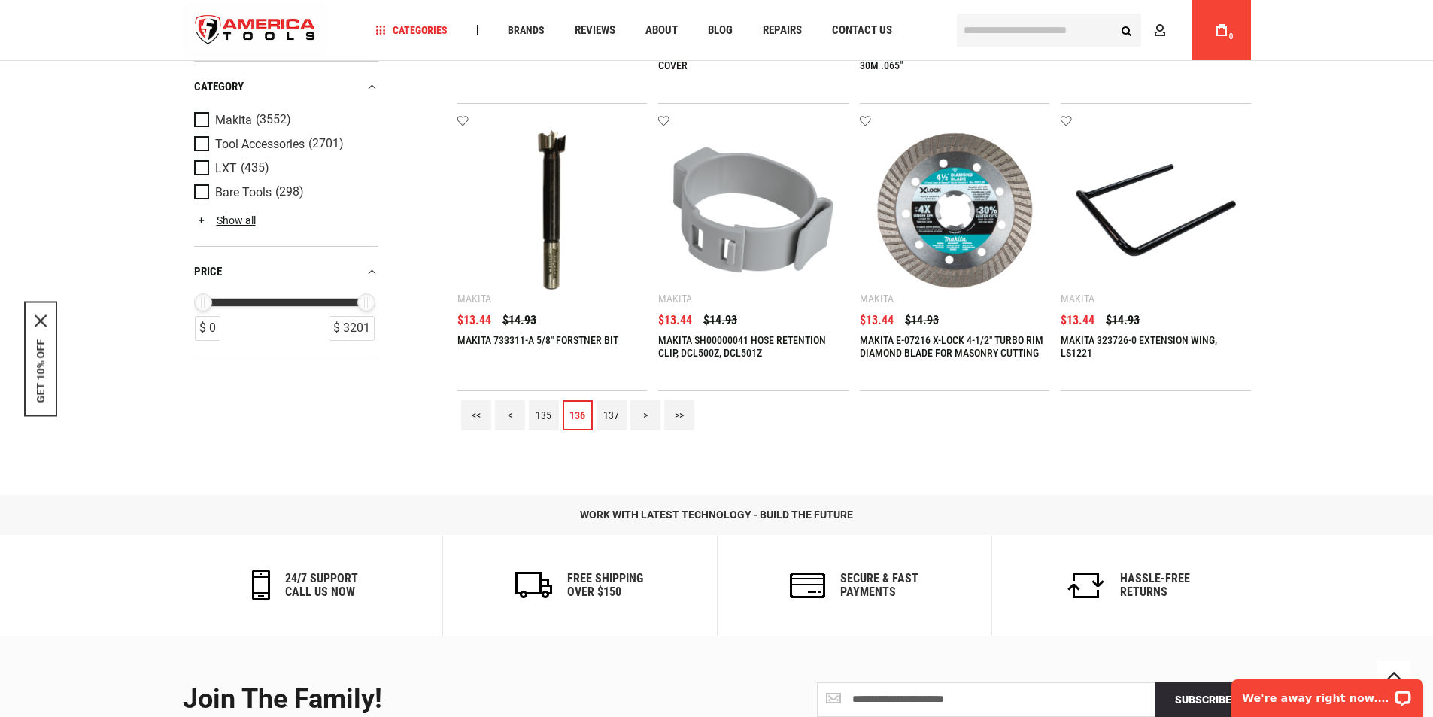
click at [534, 412] on link "135" at bounding box center [544, 415] width 30 height 30
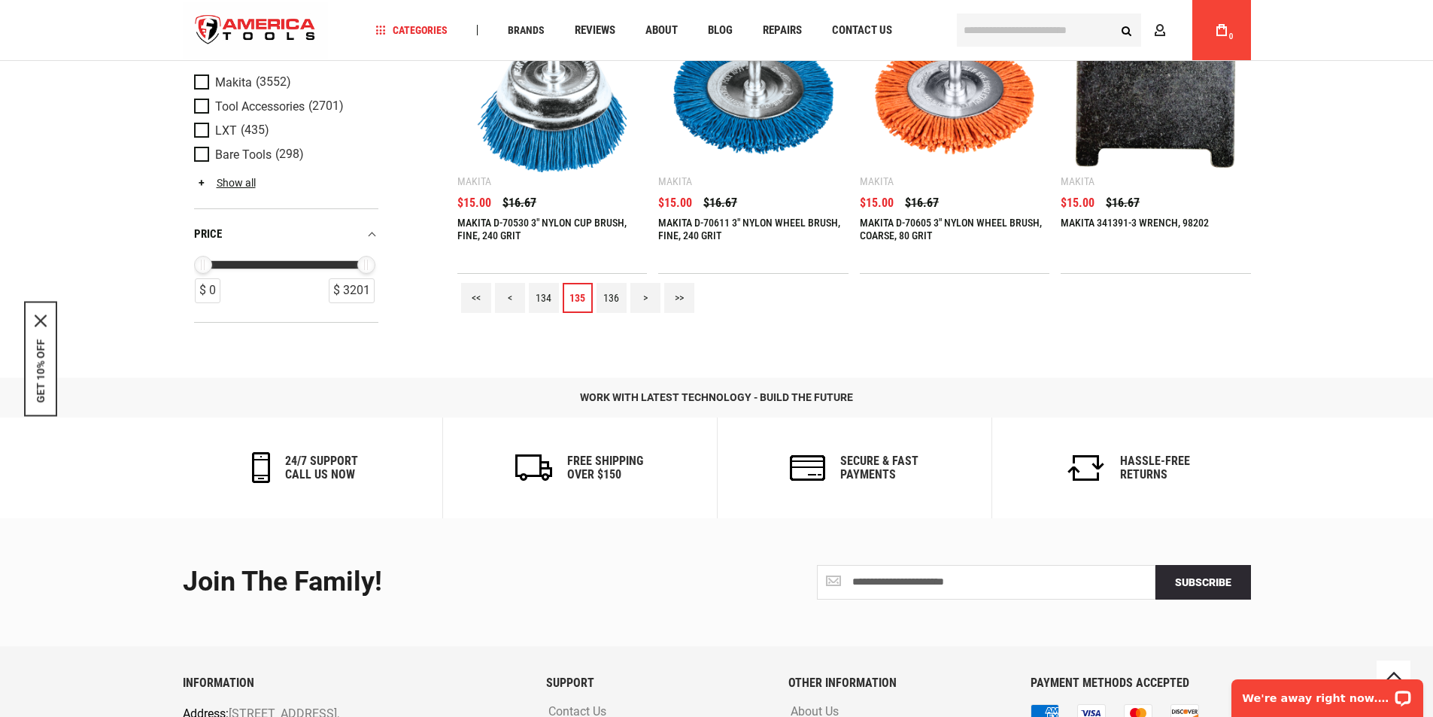
scroll to position [1932, 0]
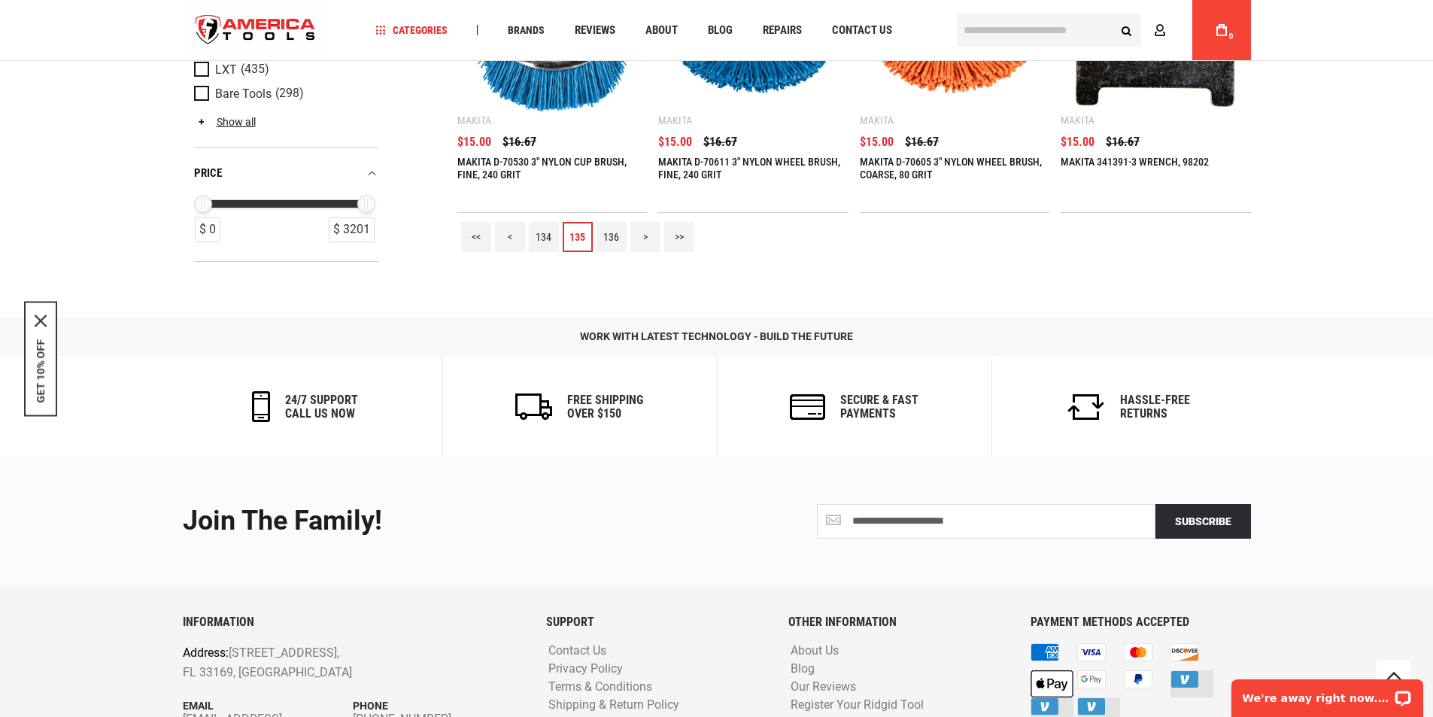
click at [545, 226] on link "134" at bounding box center [544, 237] width 30 height 30
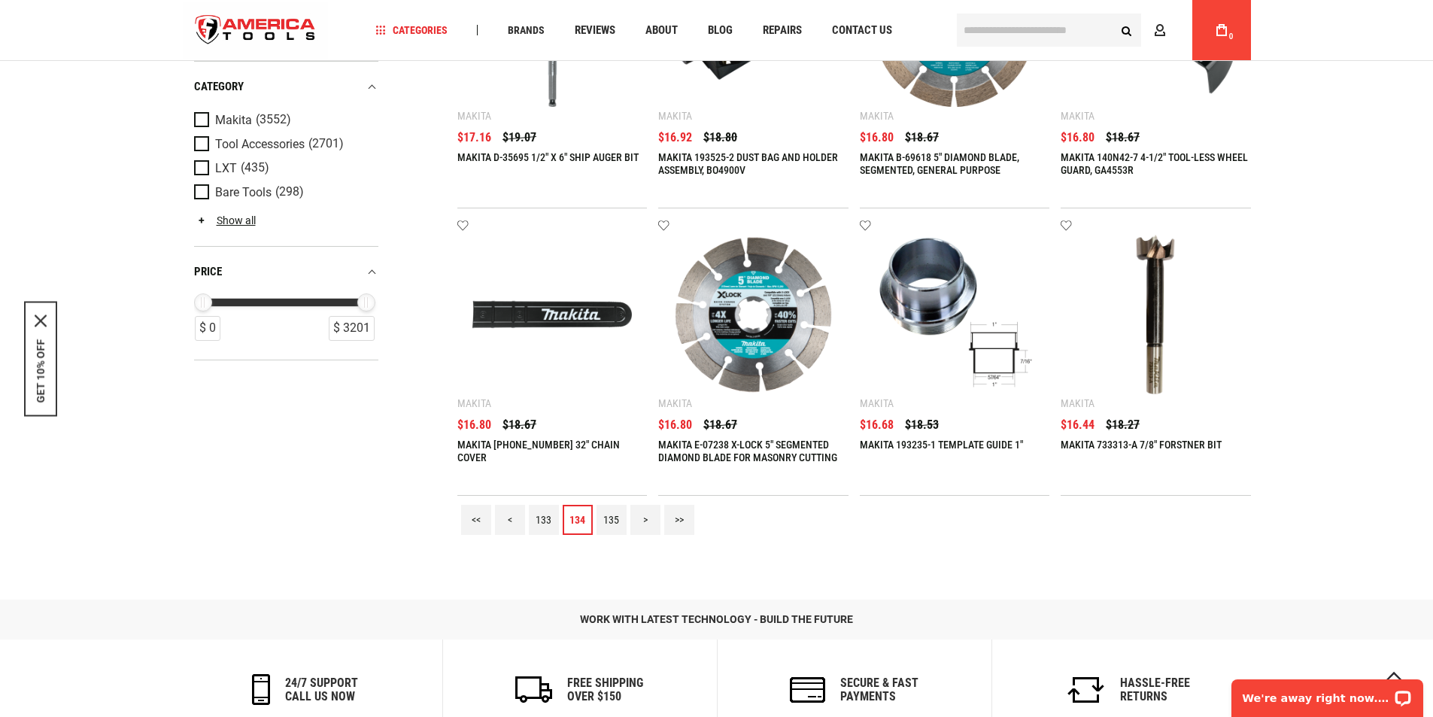
scroll to position [1756, 0]
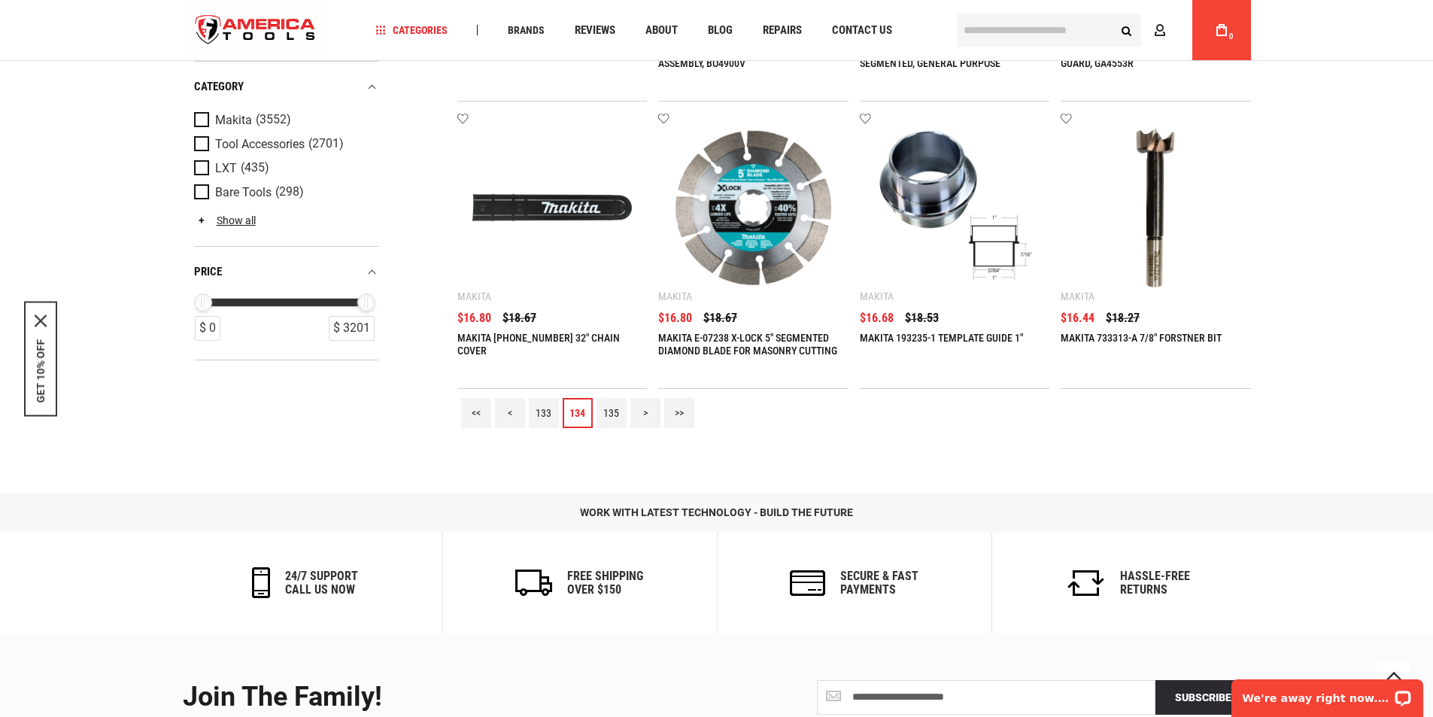
click at [544, 412] on link "133" at bounding box center [544, 413] width 30 height 30
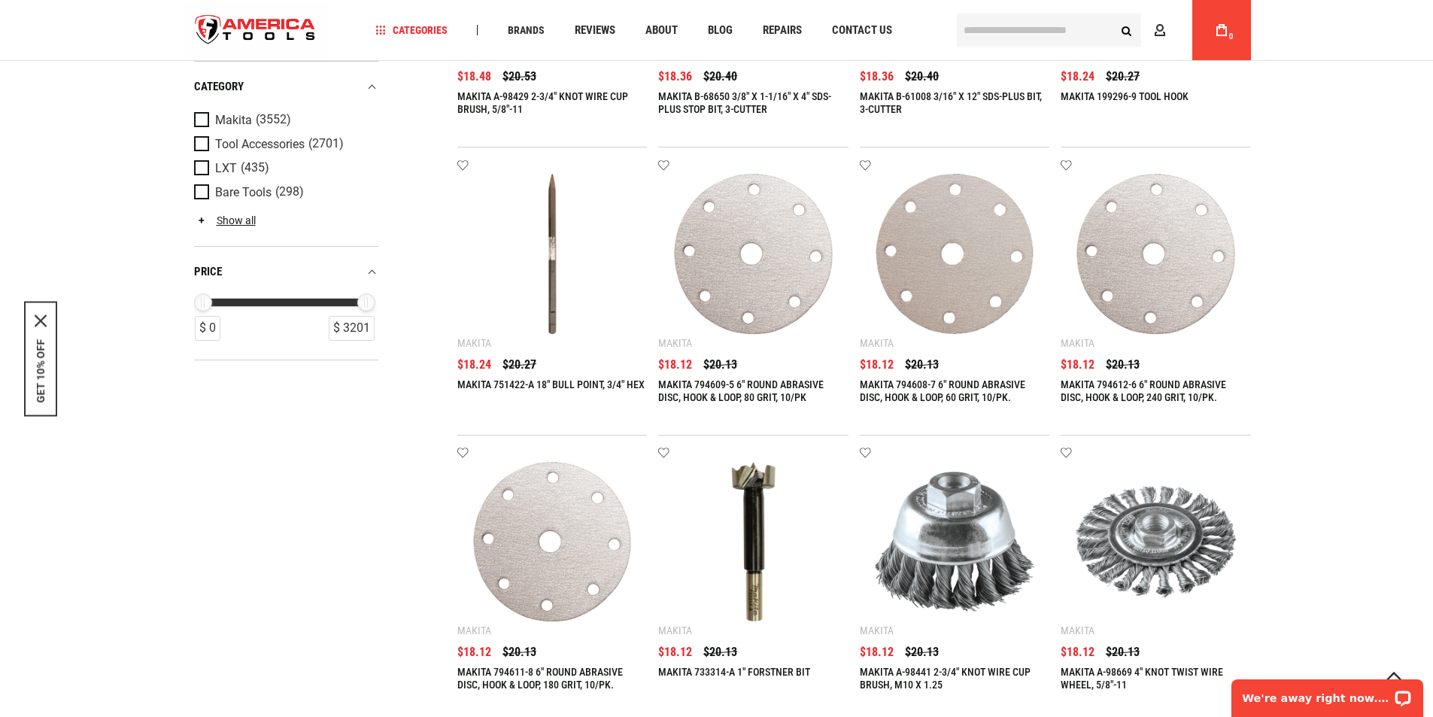
scroll to position [1932, 0]
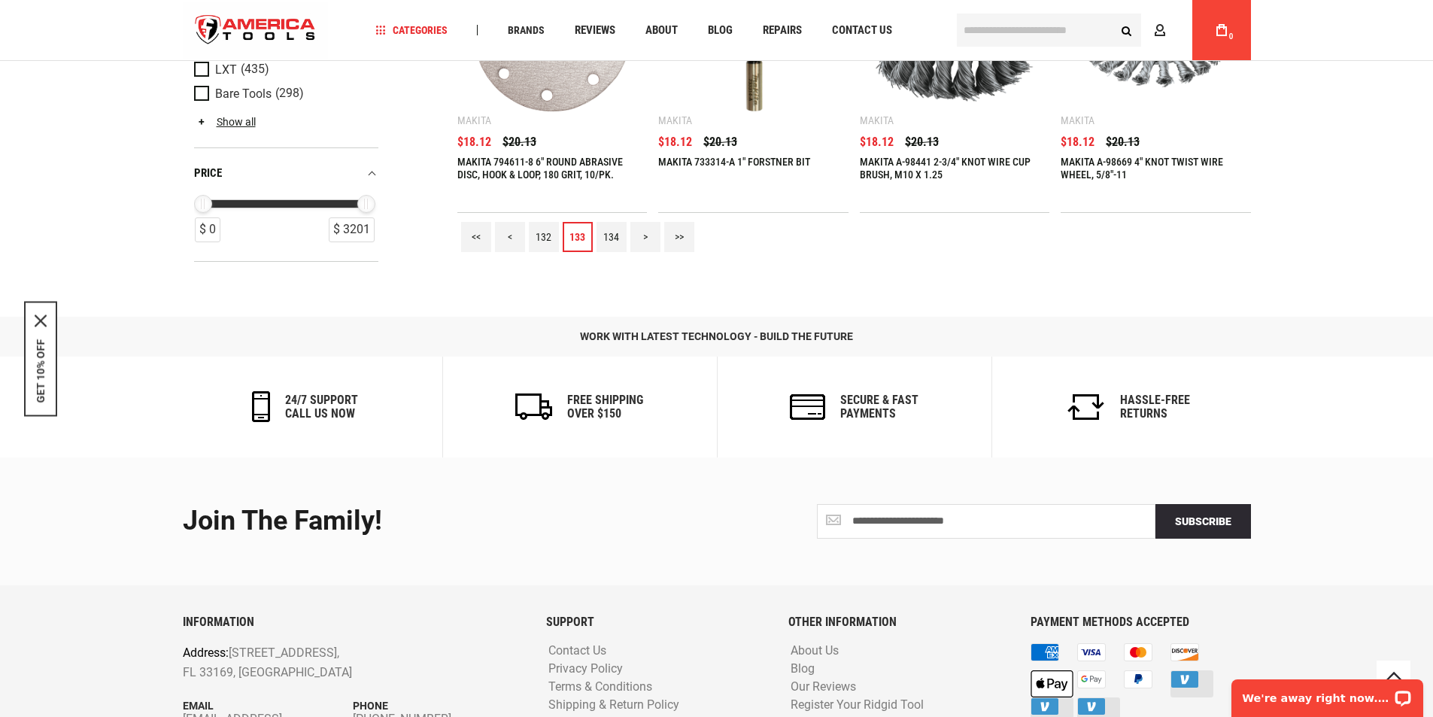
click at [543, 233] on link "132" at bounding box center [544, 237] width 30 height 30
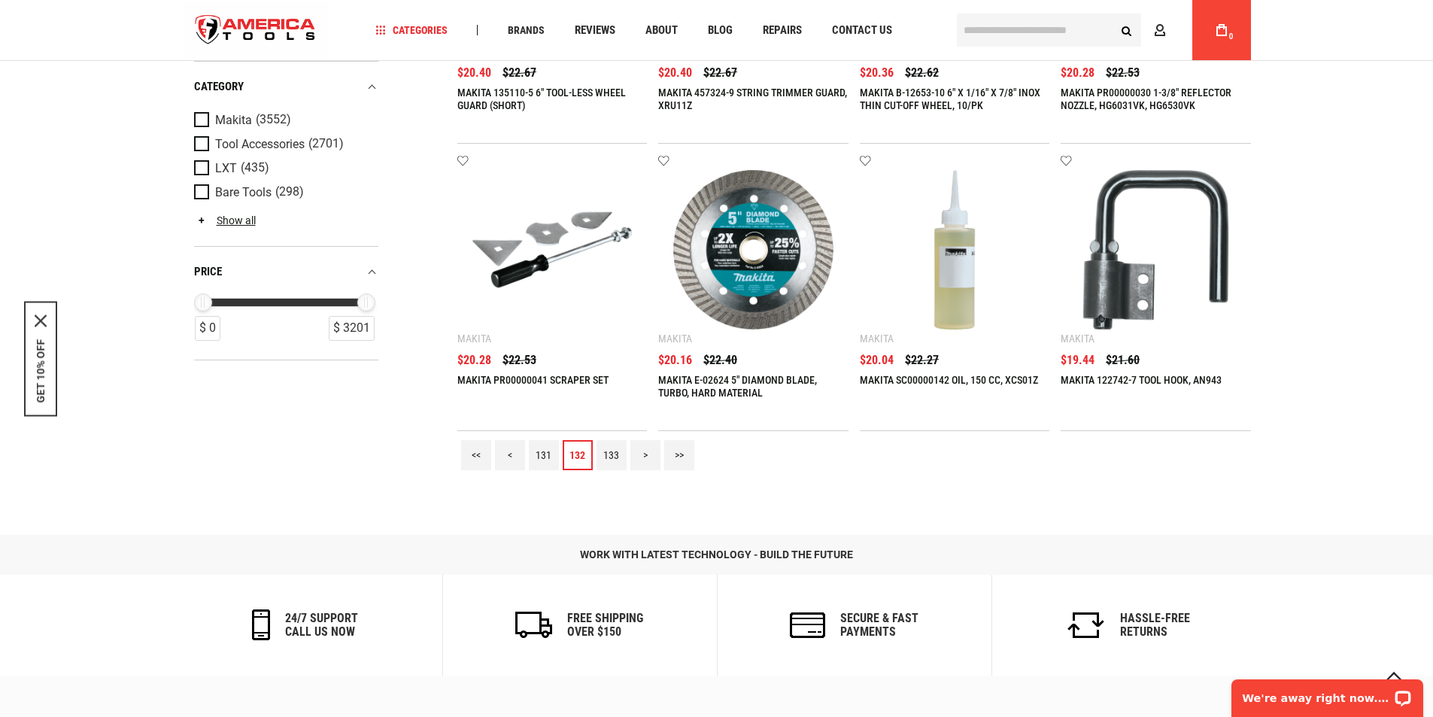
scroll to position [1756, 0]
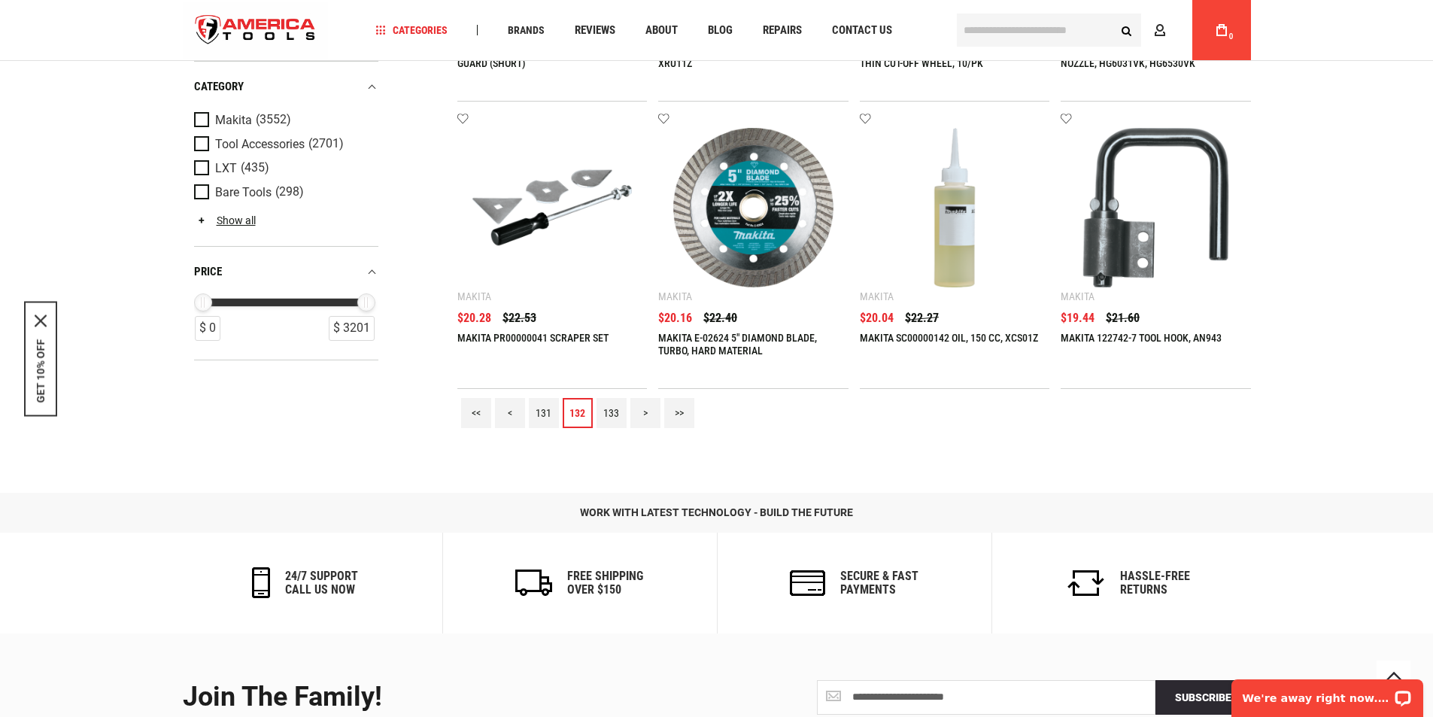
click at [543, 411] on link "131" at bounding box center [544, 413] width 30 height 30
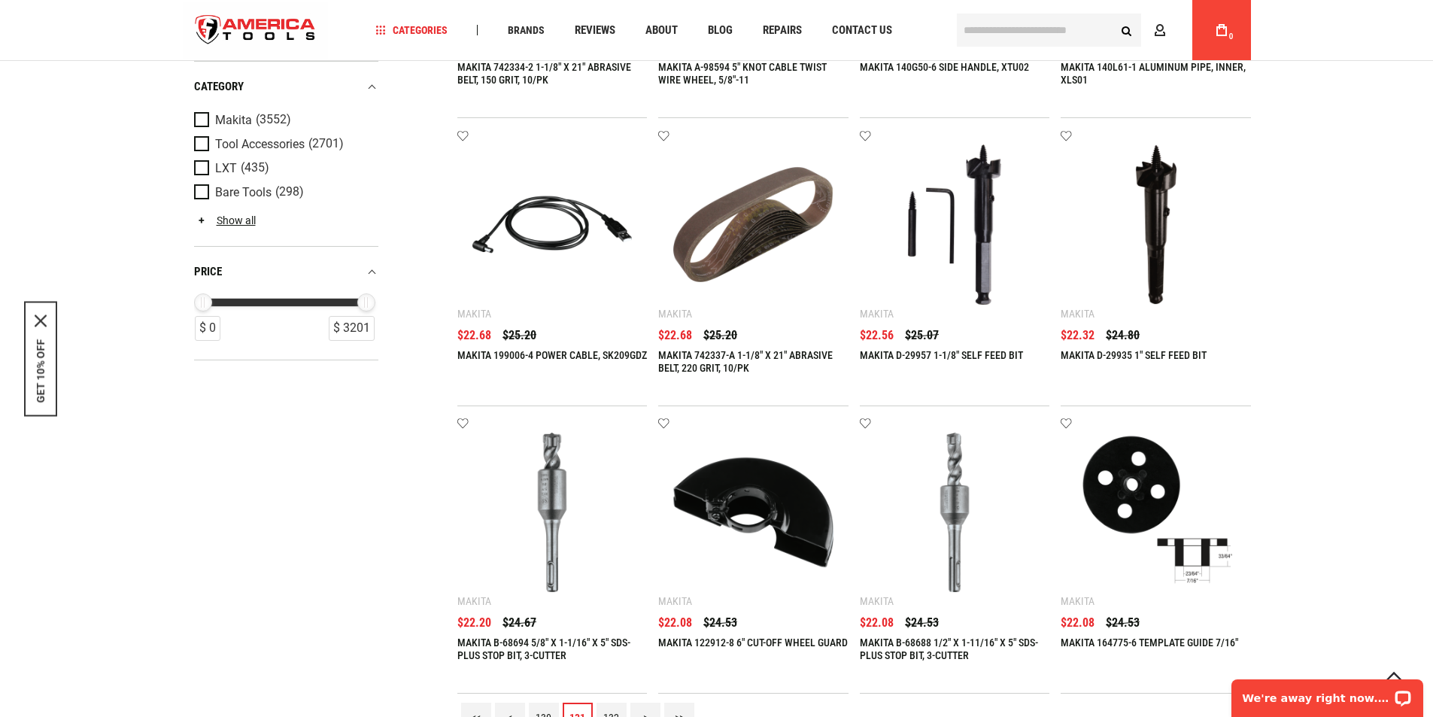
scroll to position [1671, 0]
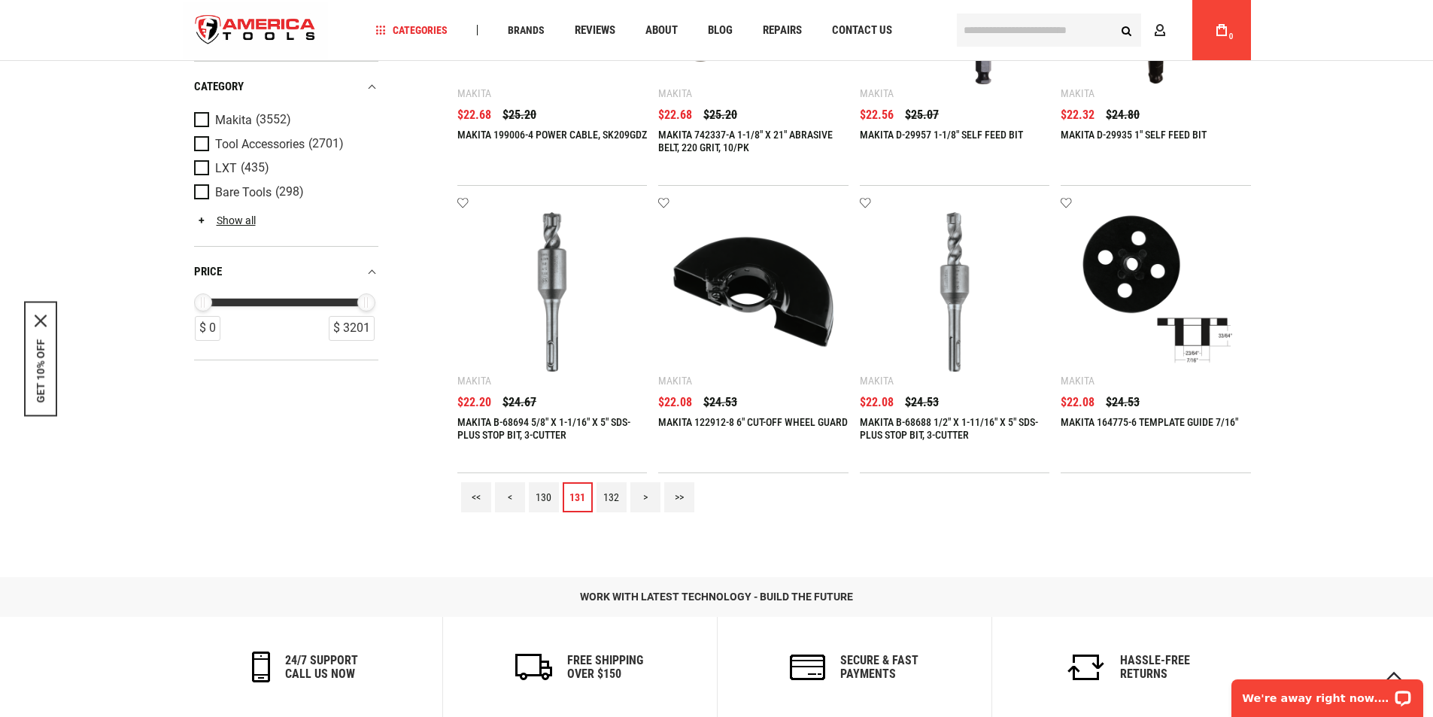
click at [544, 499] on link "130" at bounding box center [544, 497] width 30 height 30
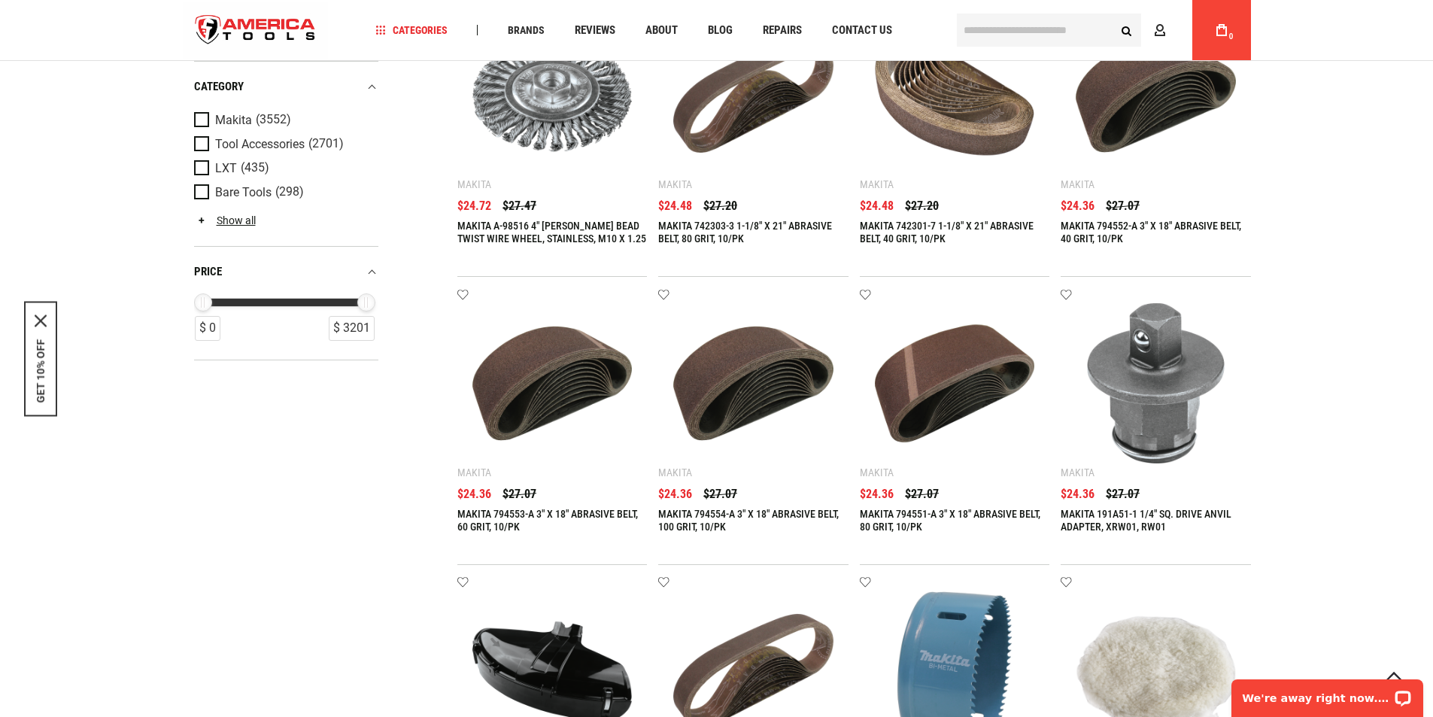
scroll to position [1580, 0]
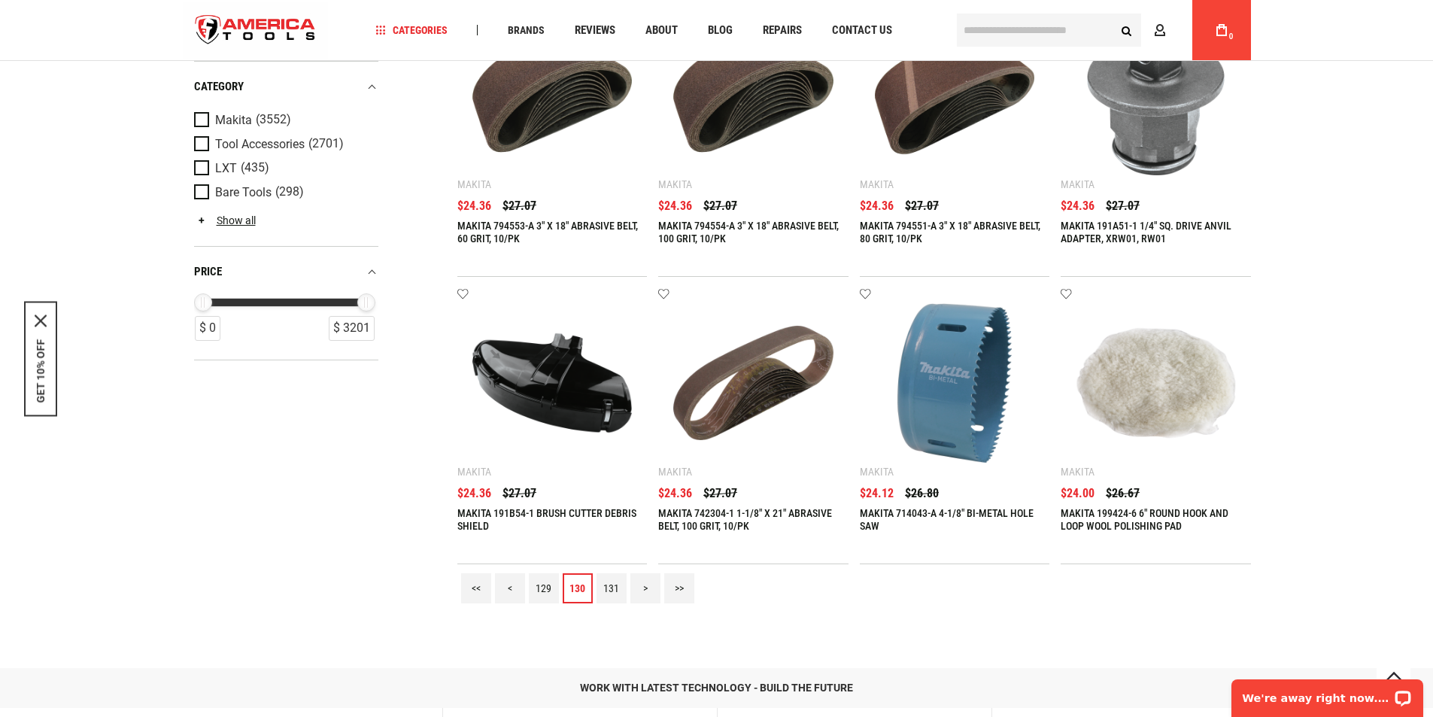
click at [542, 586] on link "129" at bounding box center [544, 588] width 30 height 30
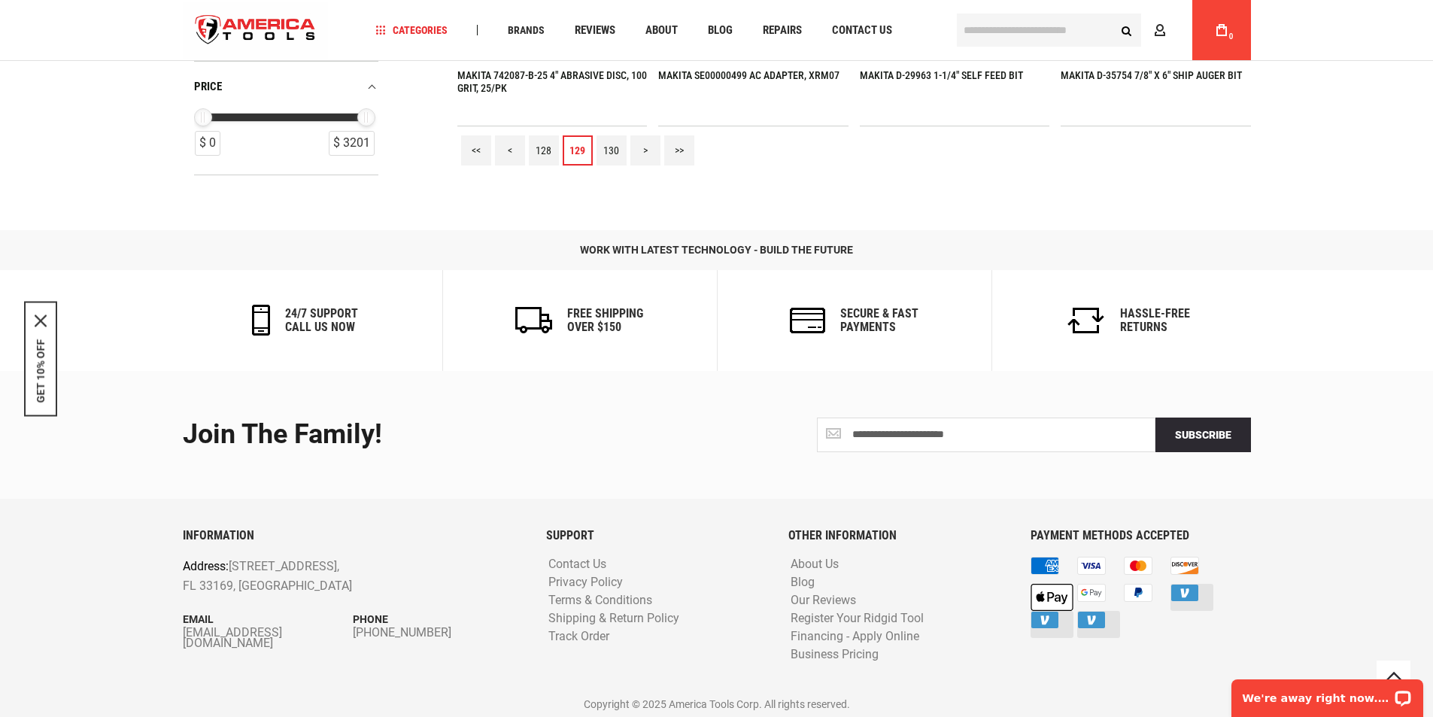
scroll to position [2020, 0]
click at [540, 148] on link "128" at bounding box center [544, 149] width 30 height 30
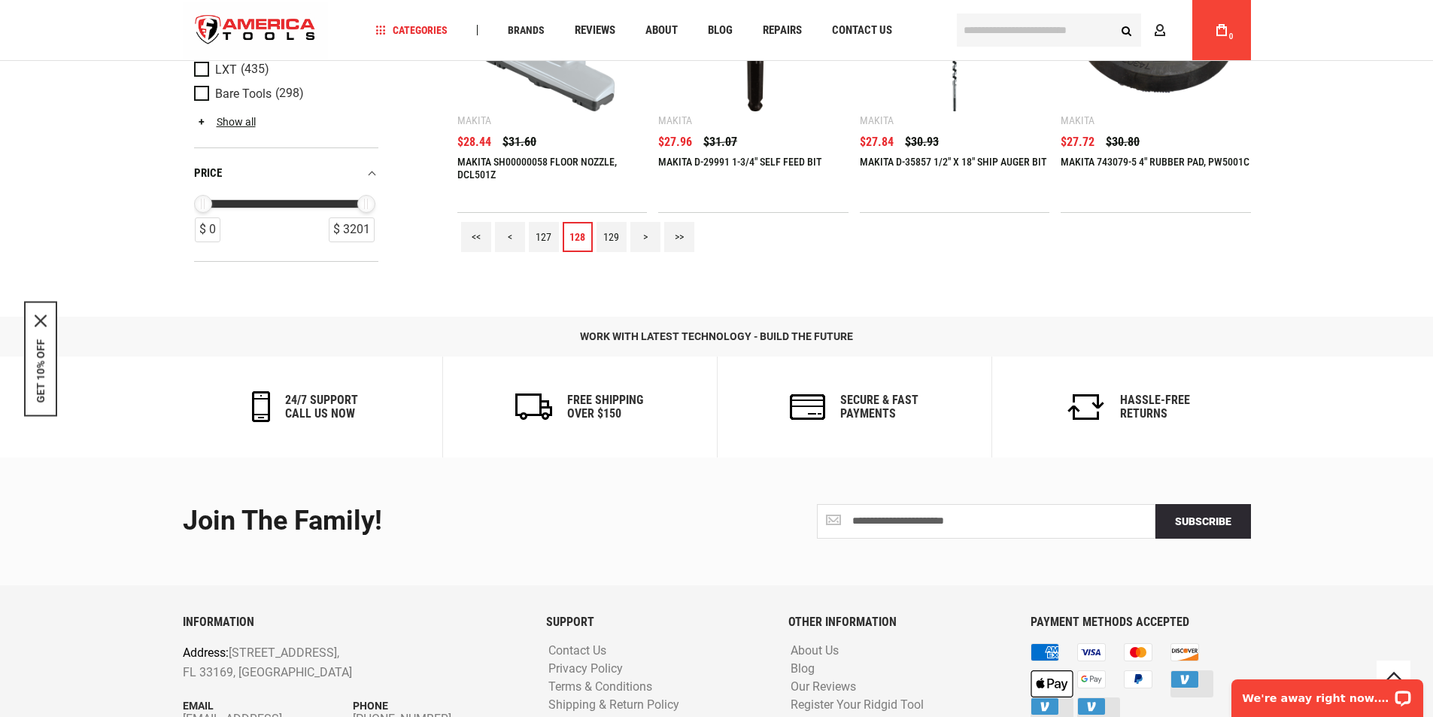
scroll to position [1928, 0]
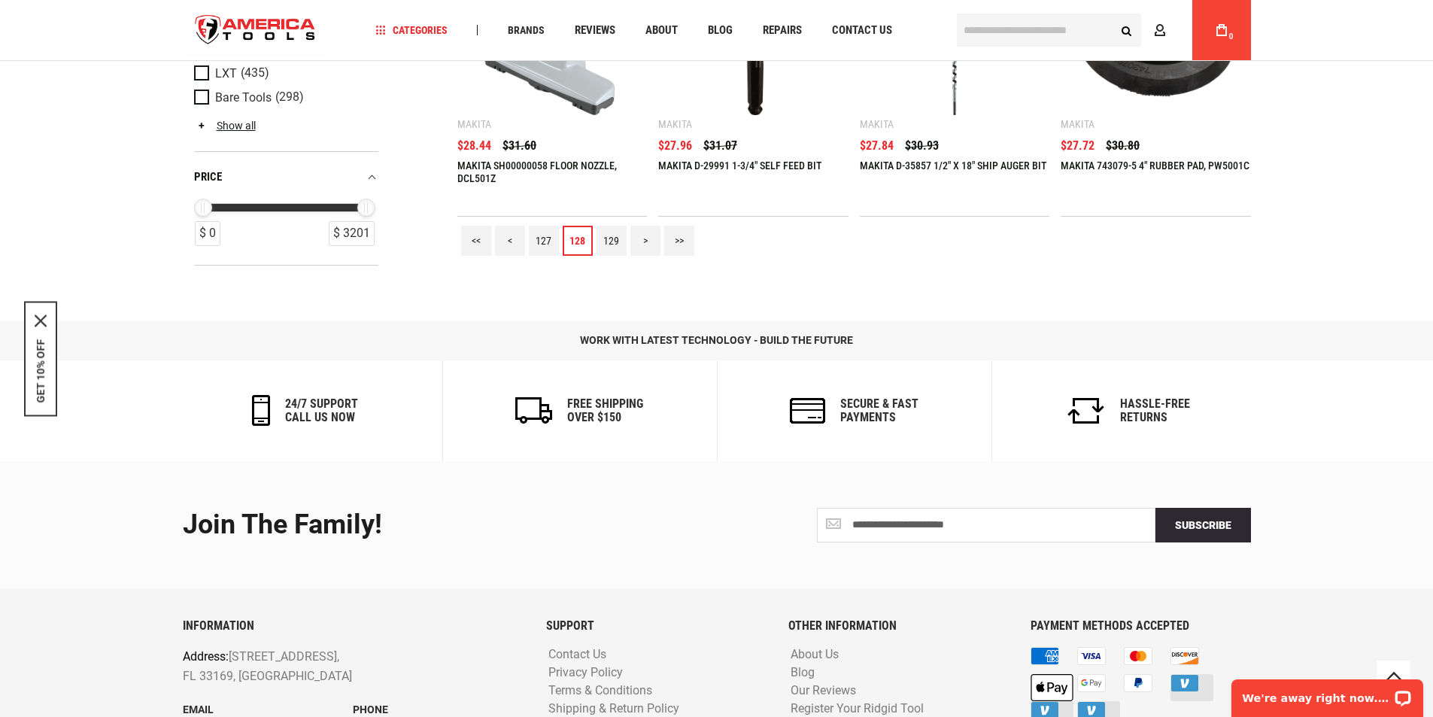
click at [546, 235] on link "127" at bounding box center [544, 241] width 30 height 30
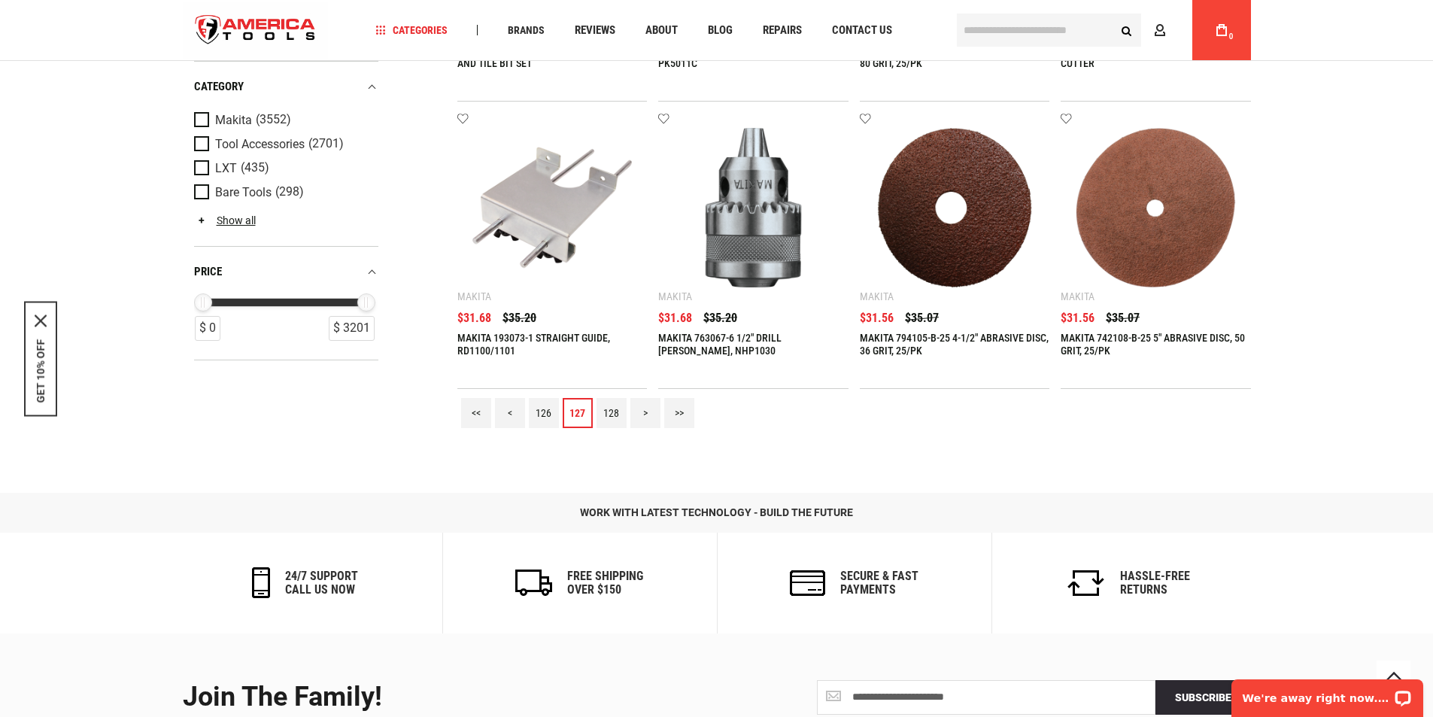
scroll to position [1753, 0]
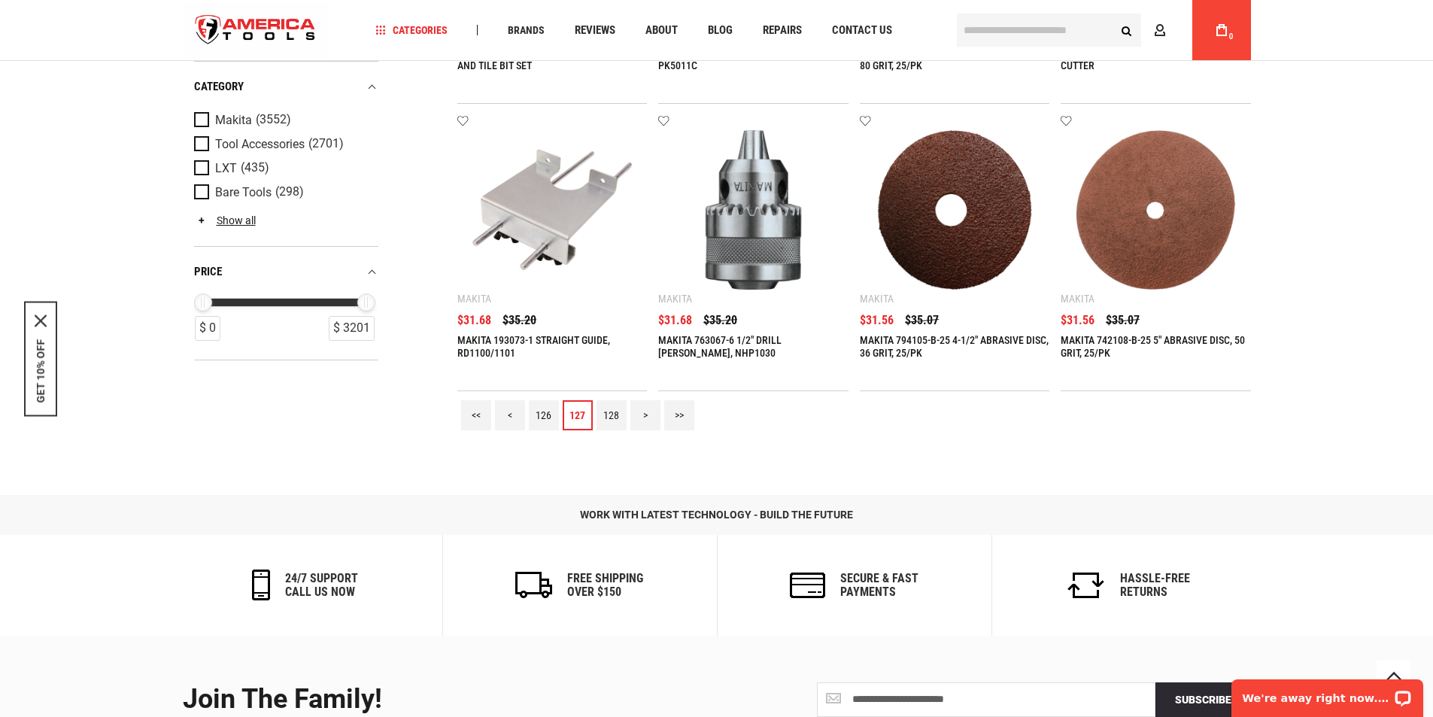
click at [540, 408] on link "126" at bounding box center [544, 415] width 30 height 30
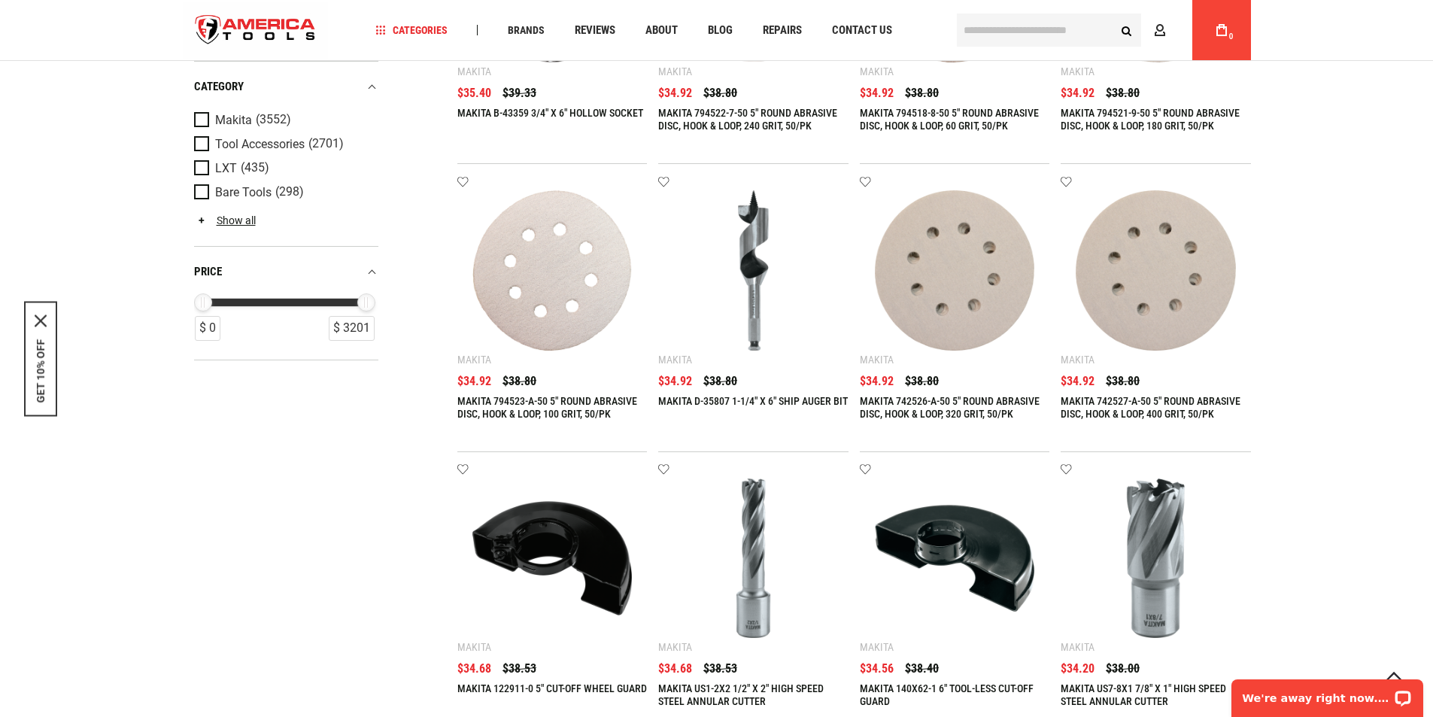
scroll to position [1932, 0]
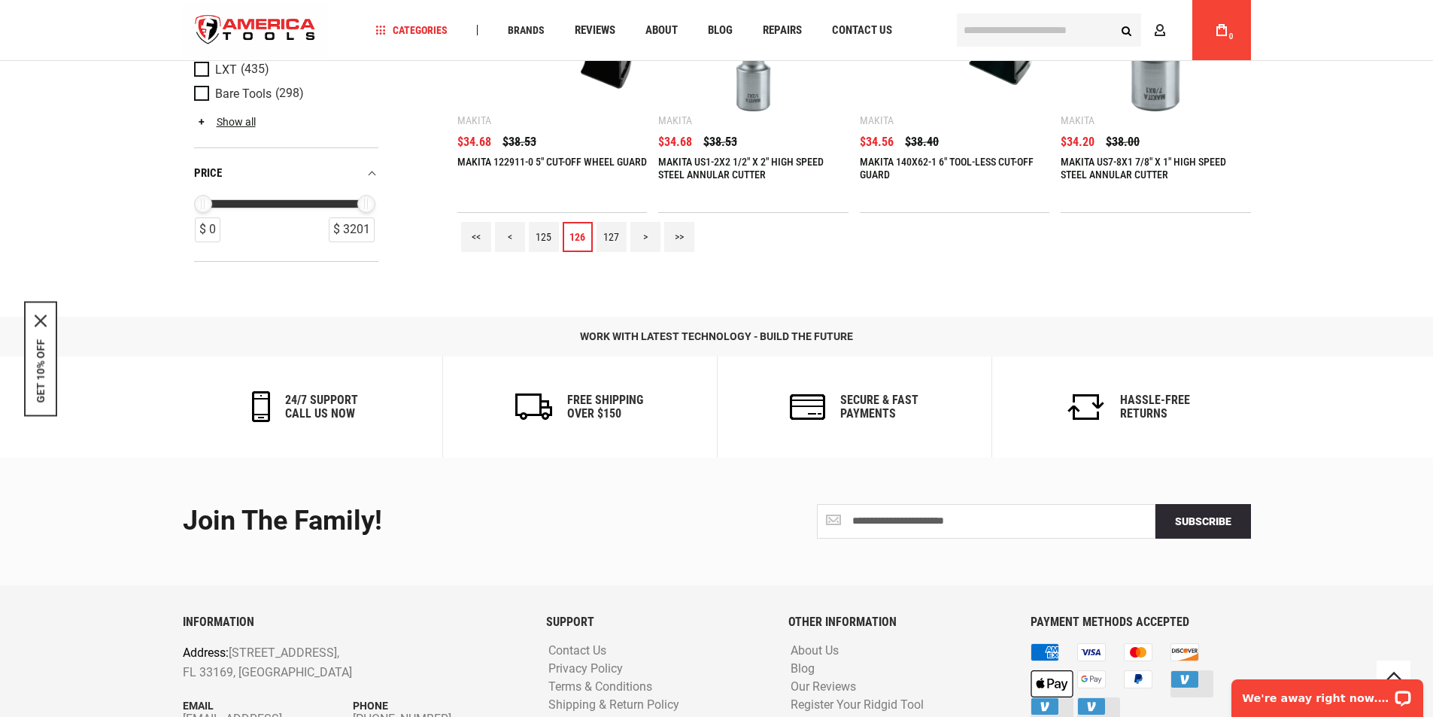
click at [540, 227] on link "125" at bounding box center [544, 237] width 30 height 30
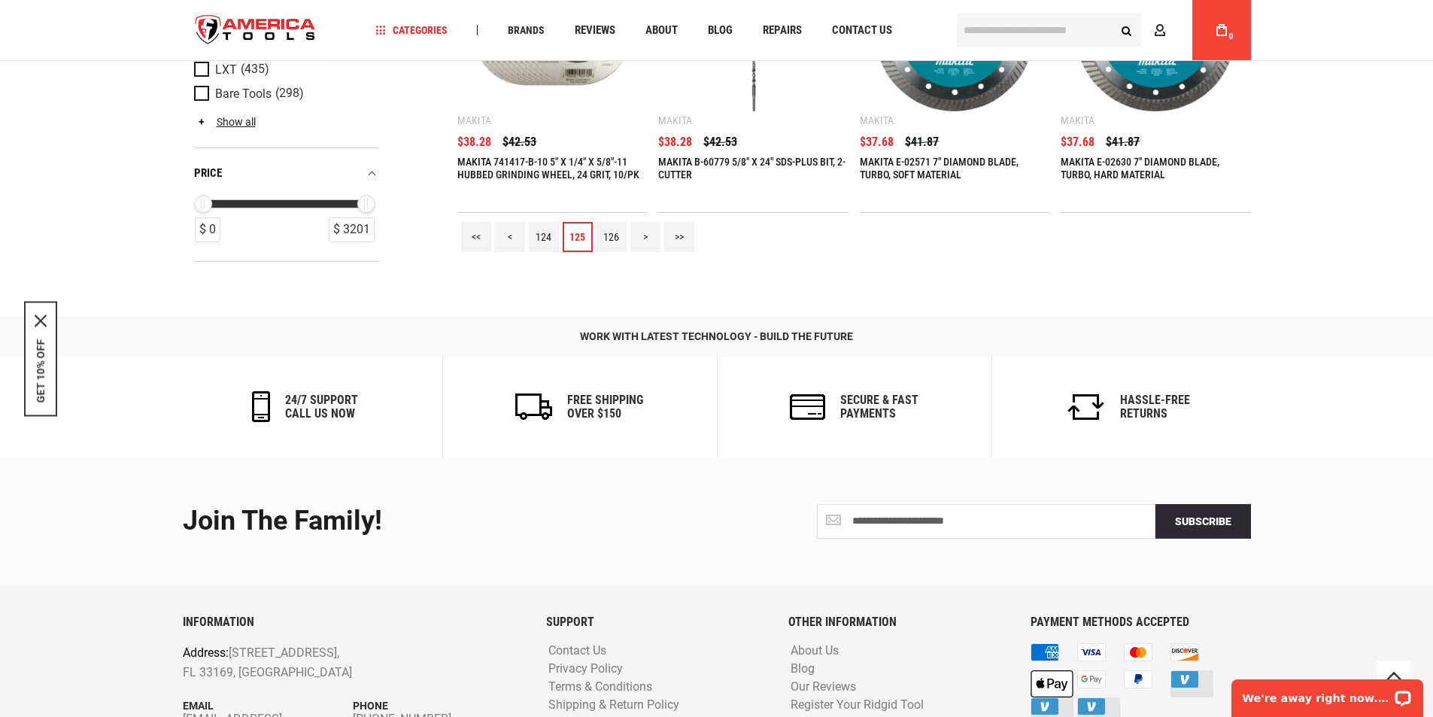
scroll to position [1928, 0]
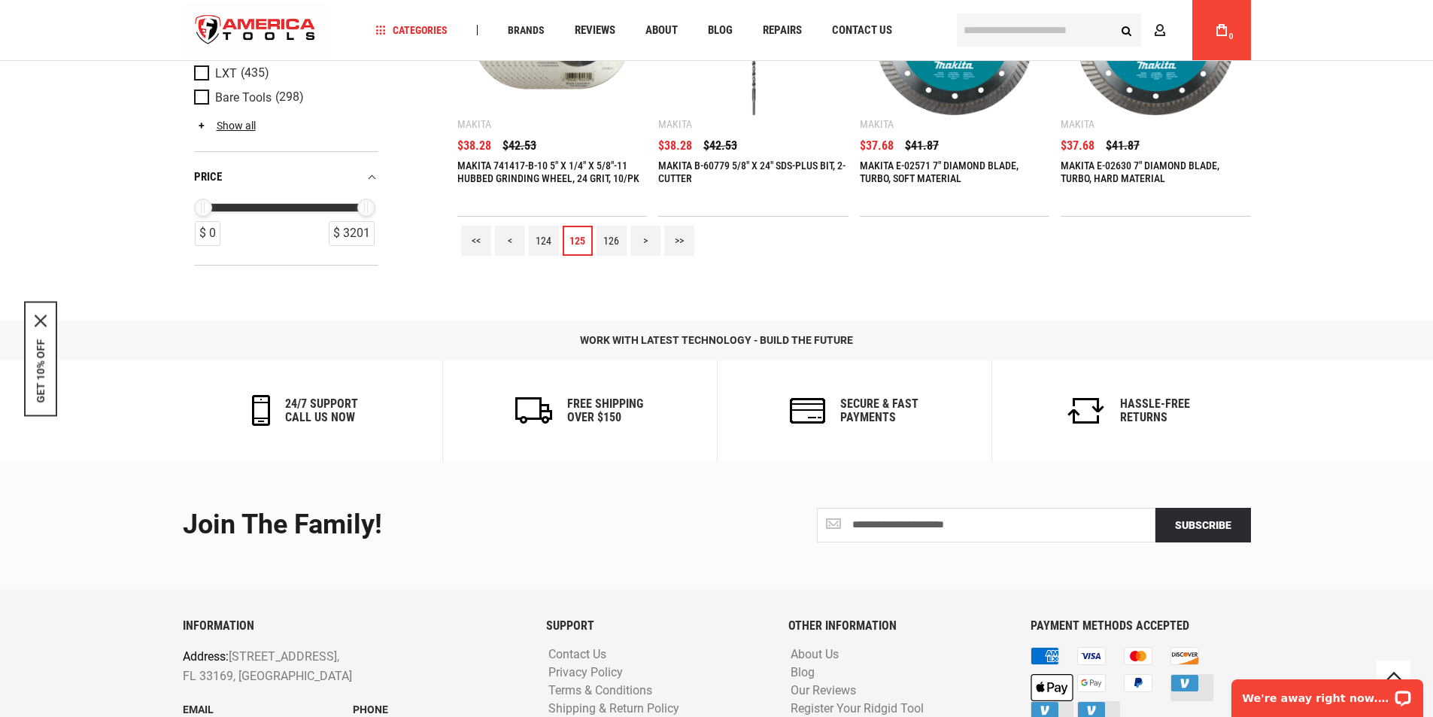
click at [540, 233] on link "124" at bounding box center [544, 241] width 30 height 30
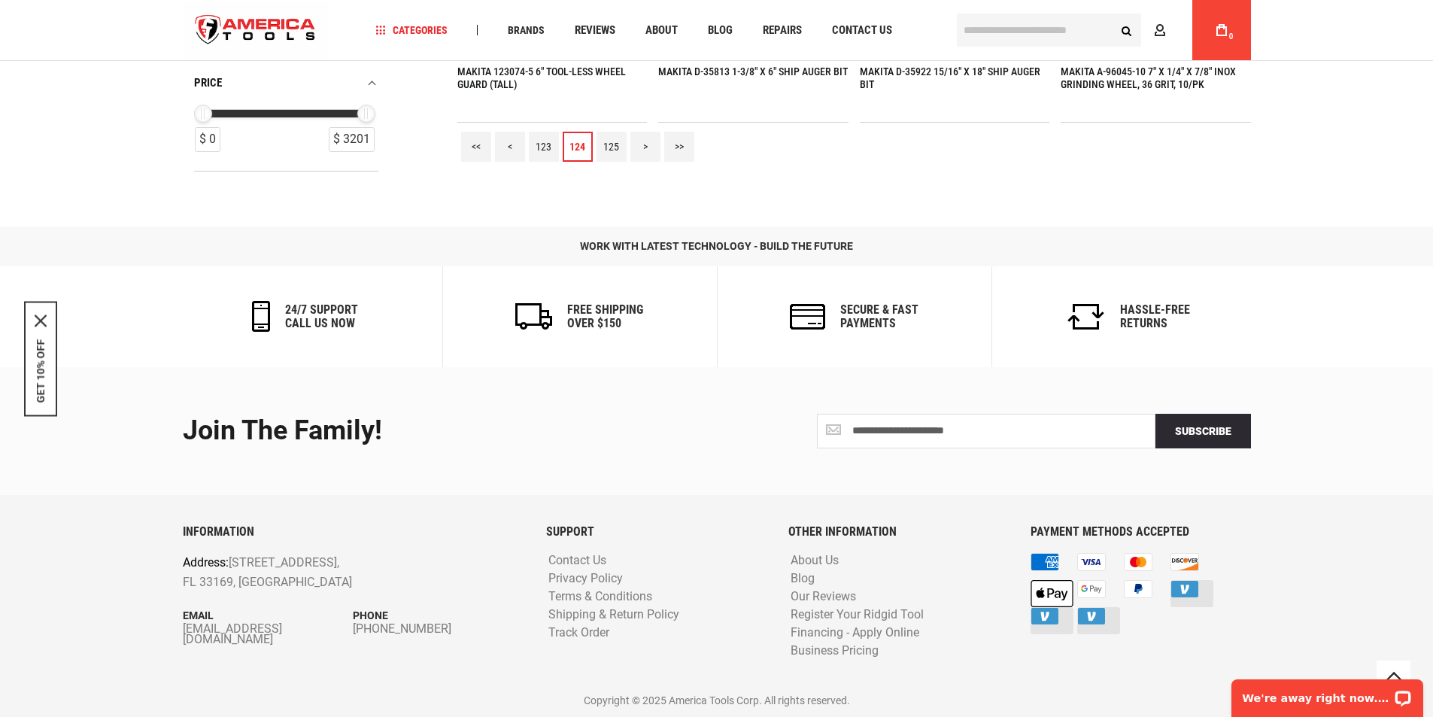
scroll to position [2018, 0]
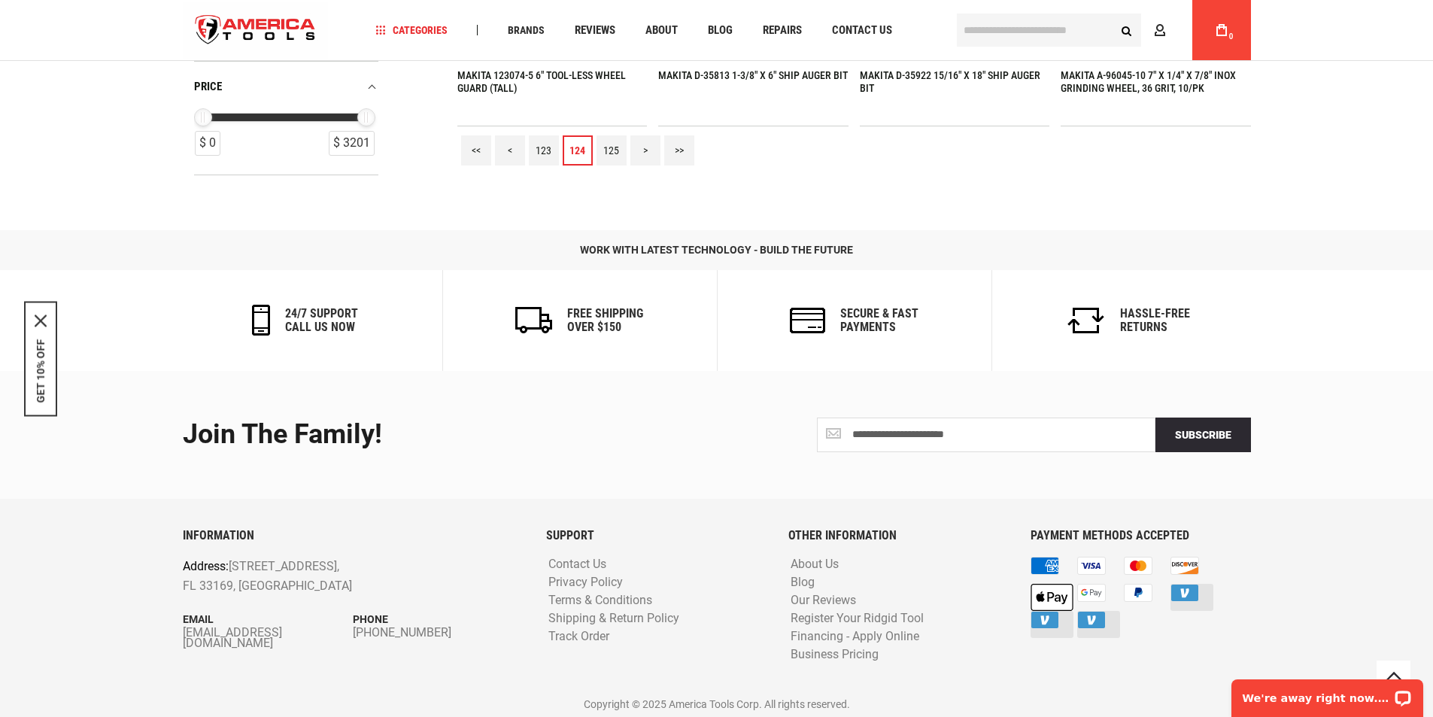
click at [540, 143] on link "123" at bounding box center [544, 150] width 30 height 30
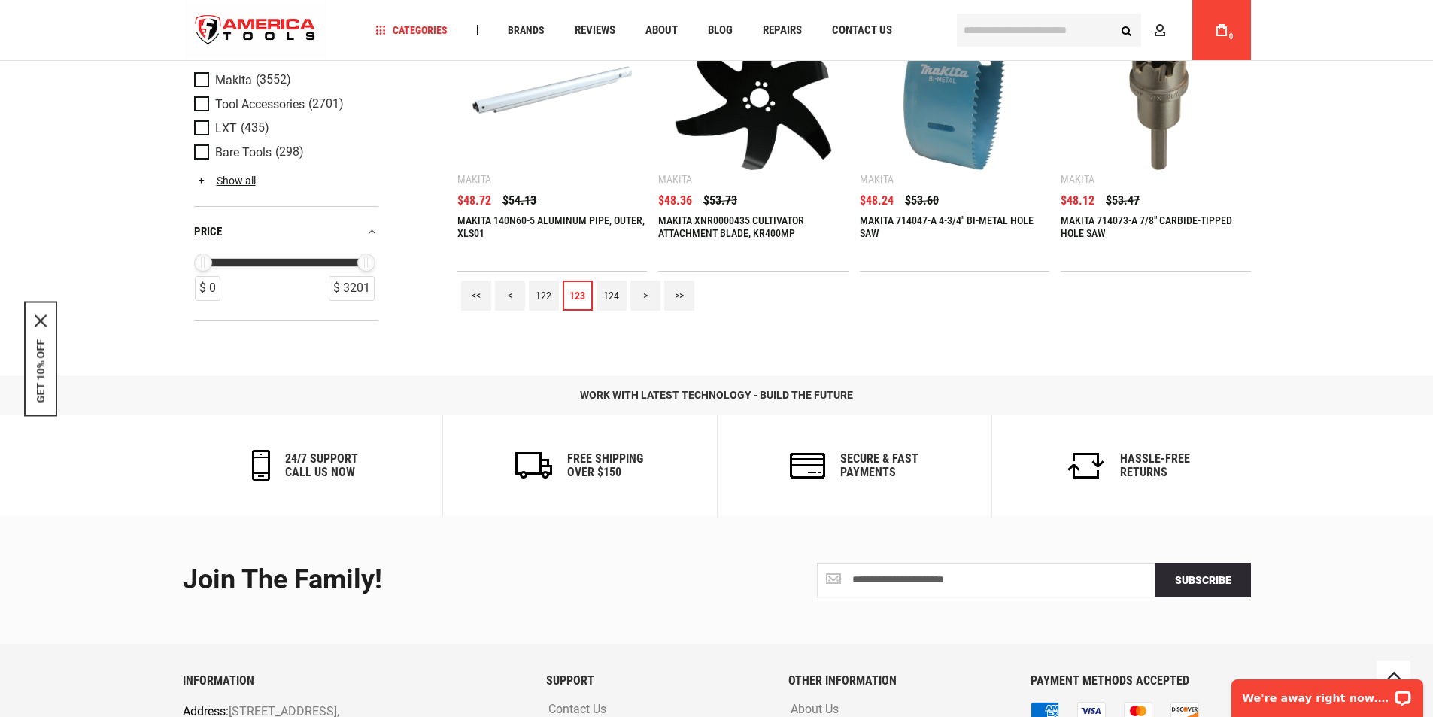
scroll to position [2020, 0]
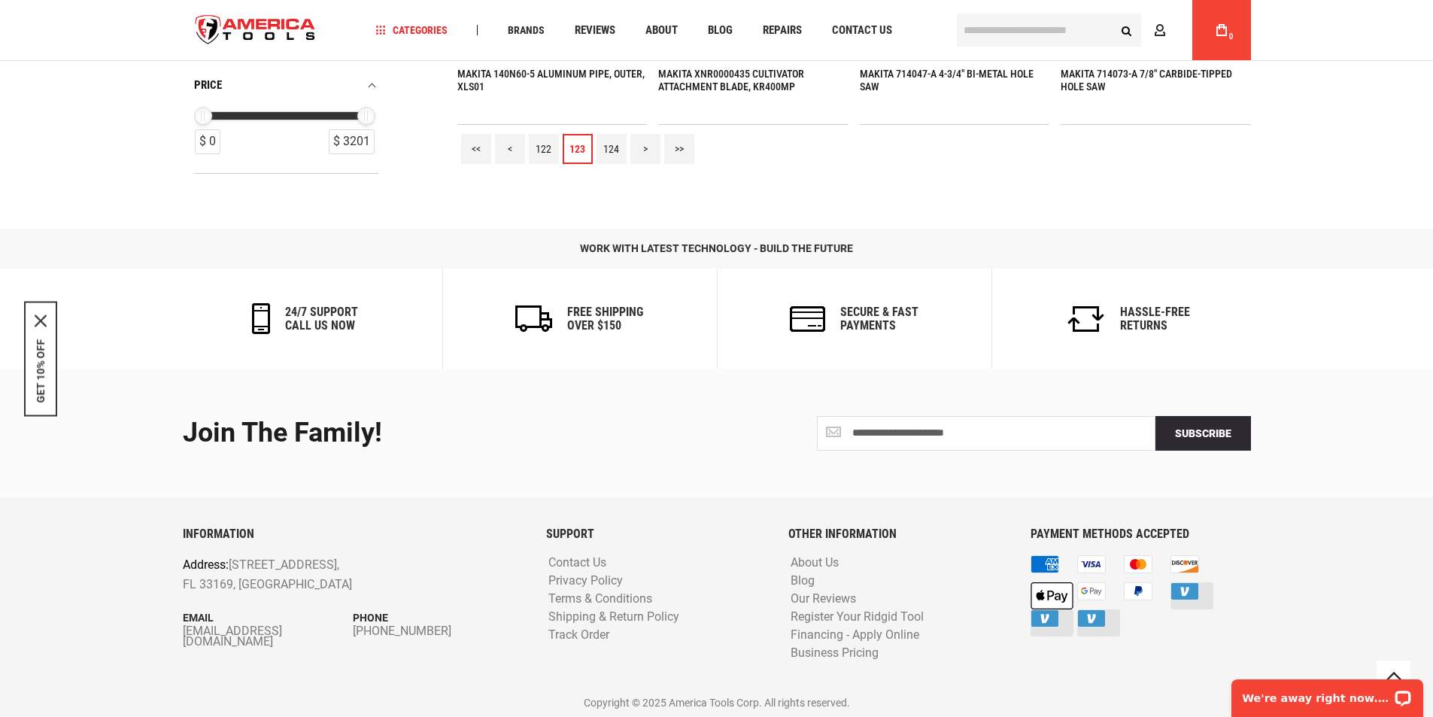
click at [537, 145] on link "122" at bounding box center [544, 149] width 30 height 30
click at [542, 134] on link "121" at bounding box center [544, 149] width 30 height 30
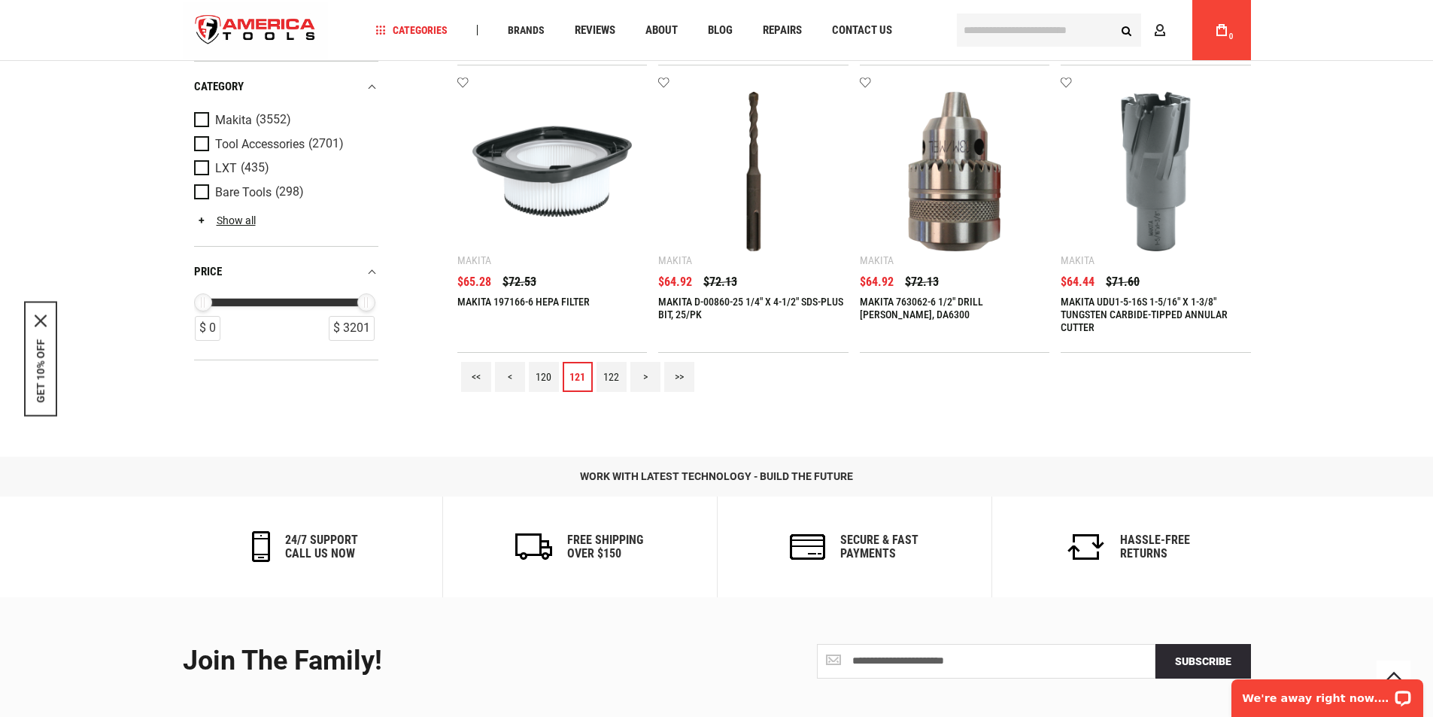
scroll to position [1934, 0]
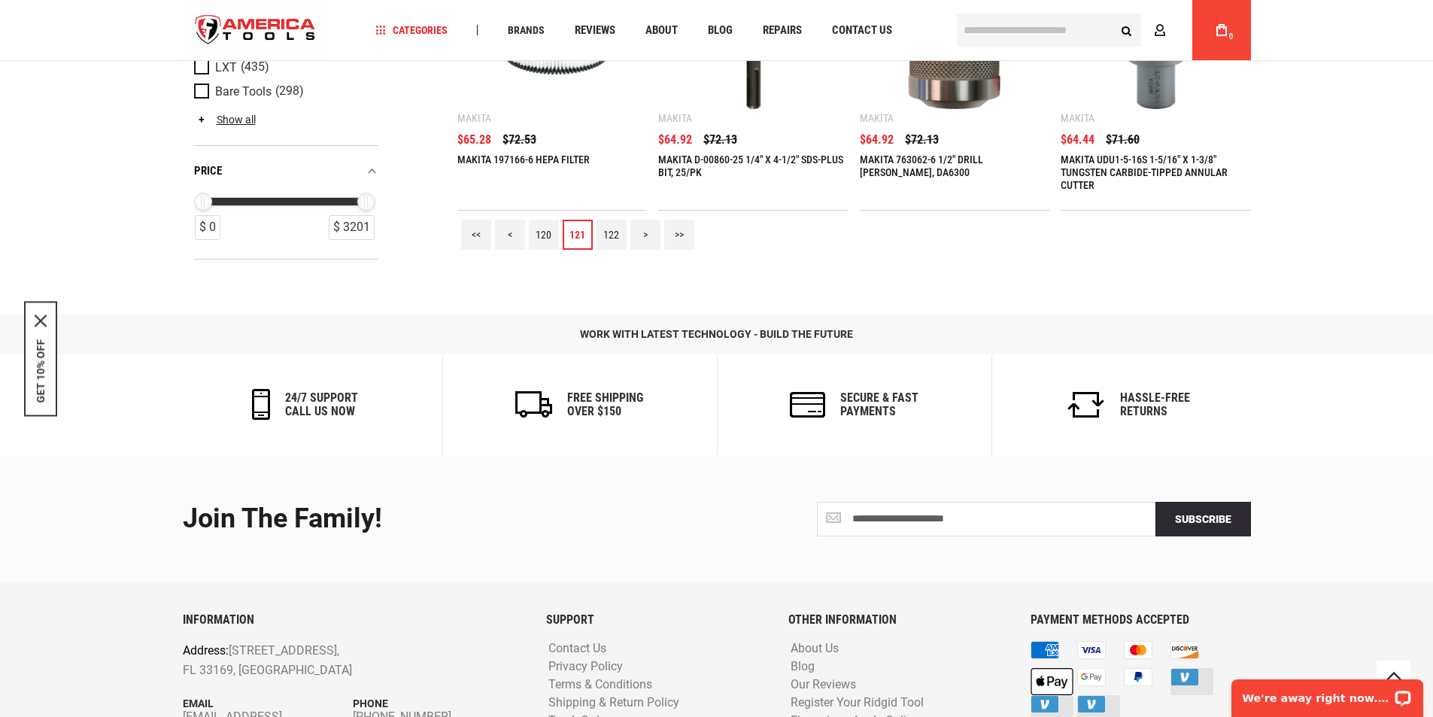
click at [540, 229] on link "120" at bounding box center [544, 235] width 30 height 30
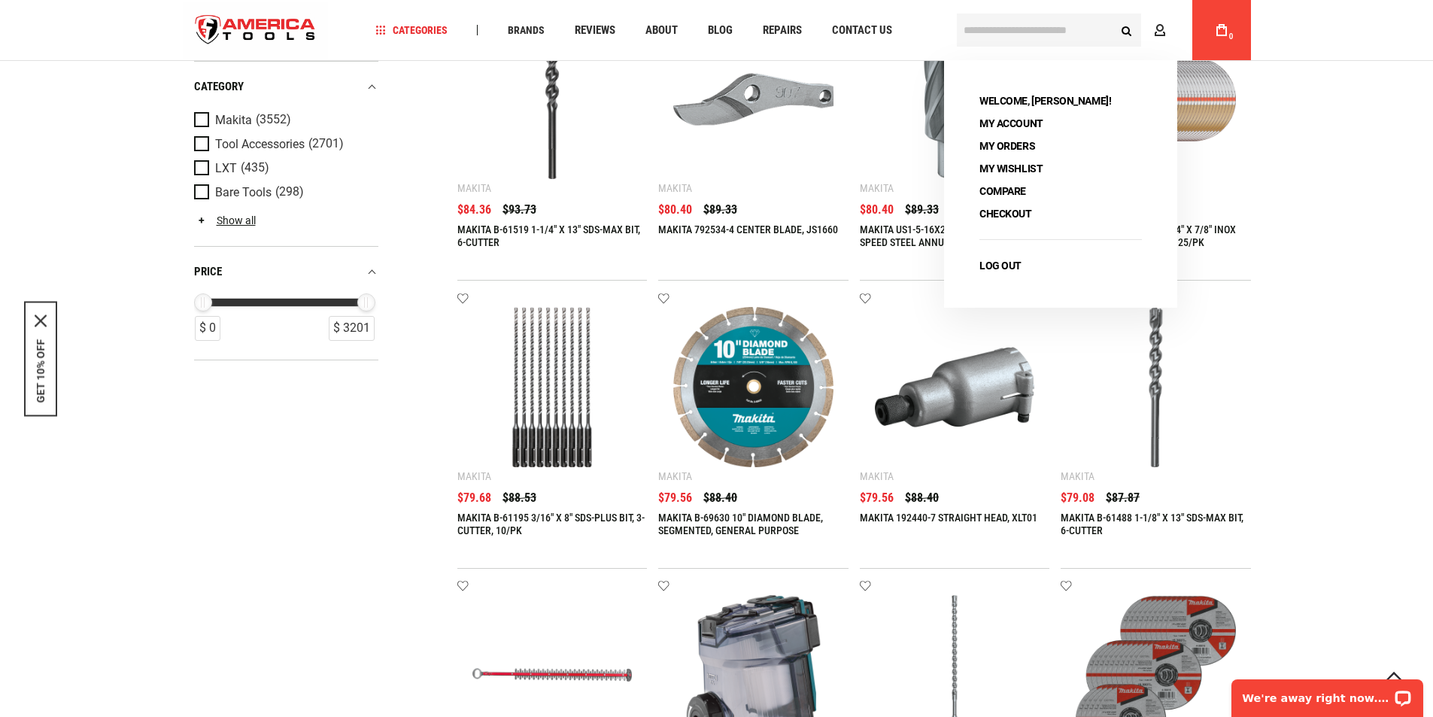
scroll to position [1580, 0]
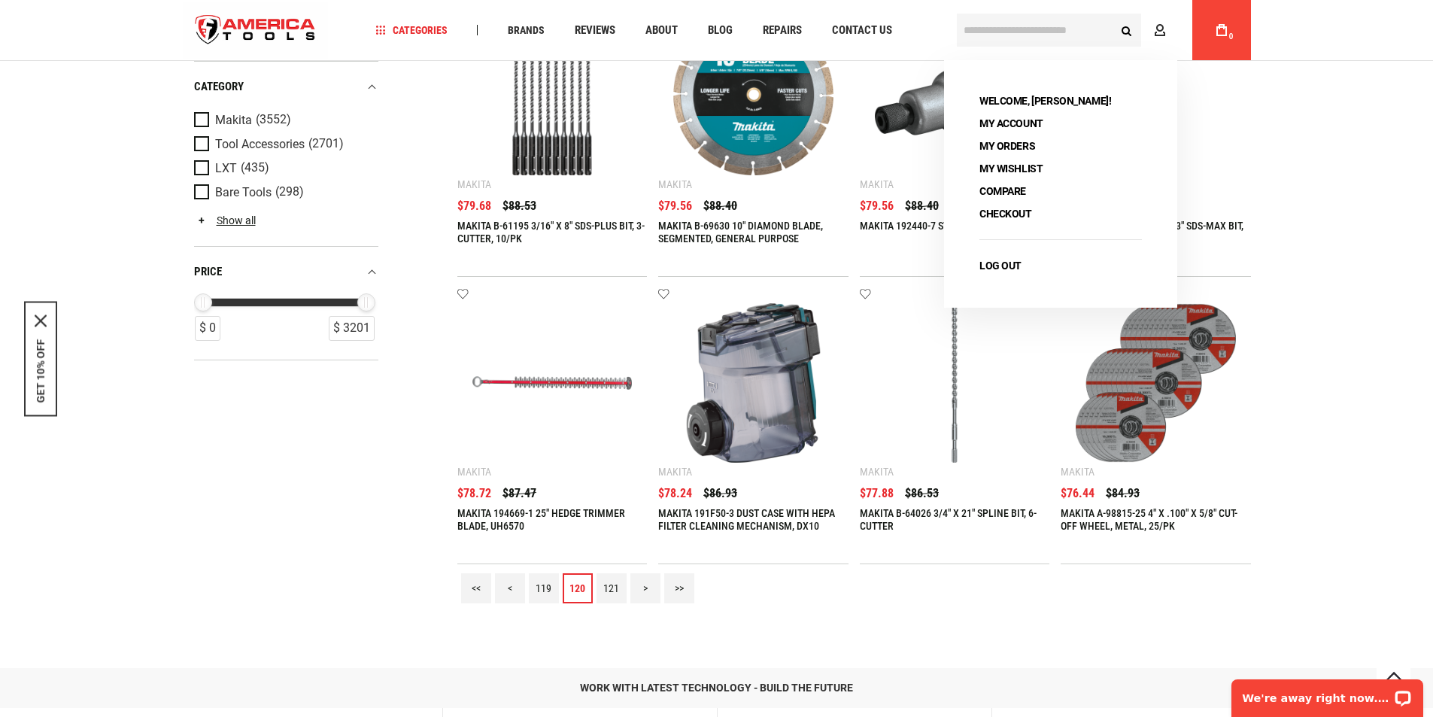
click at [534, 584] on link "119" at bounding box center [544, 588] width 30 height 30
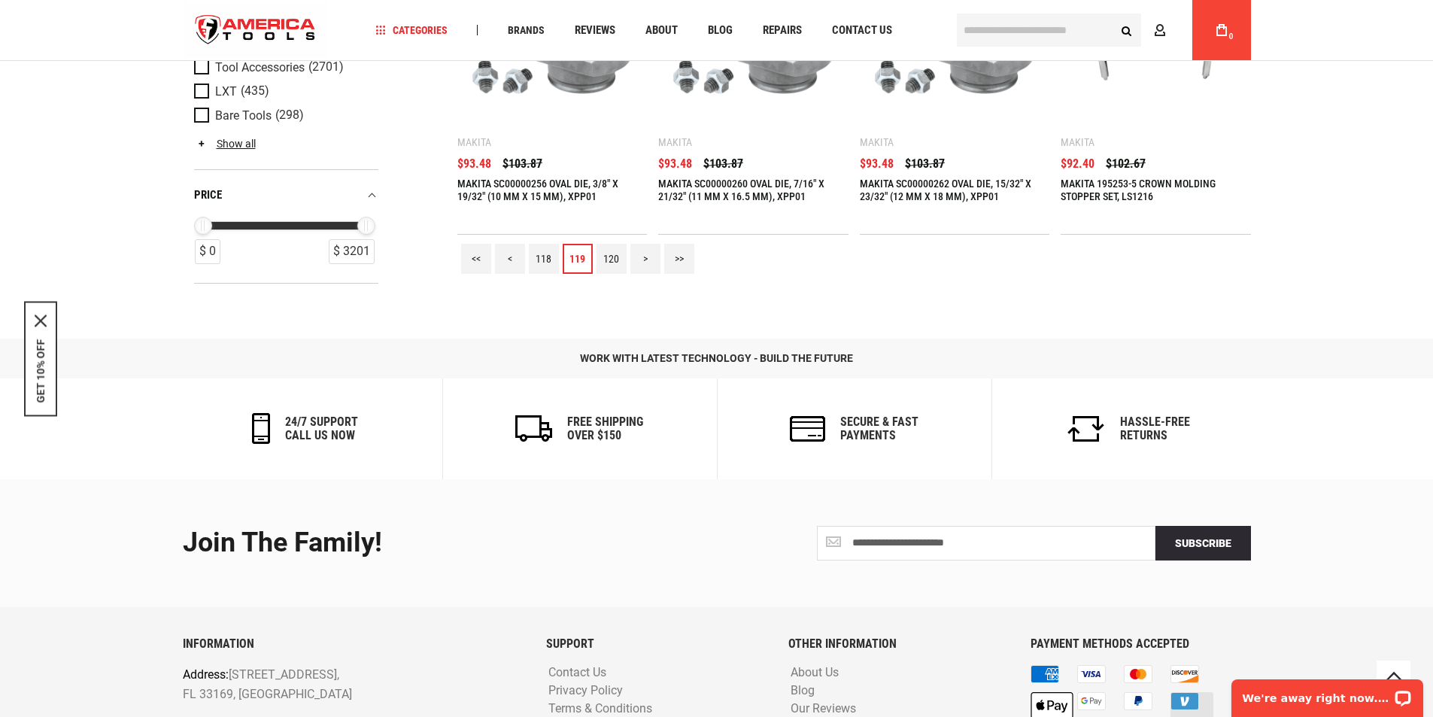
scroll to position [1906, 0]
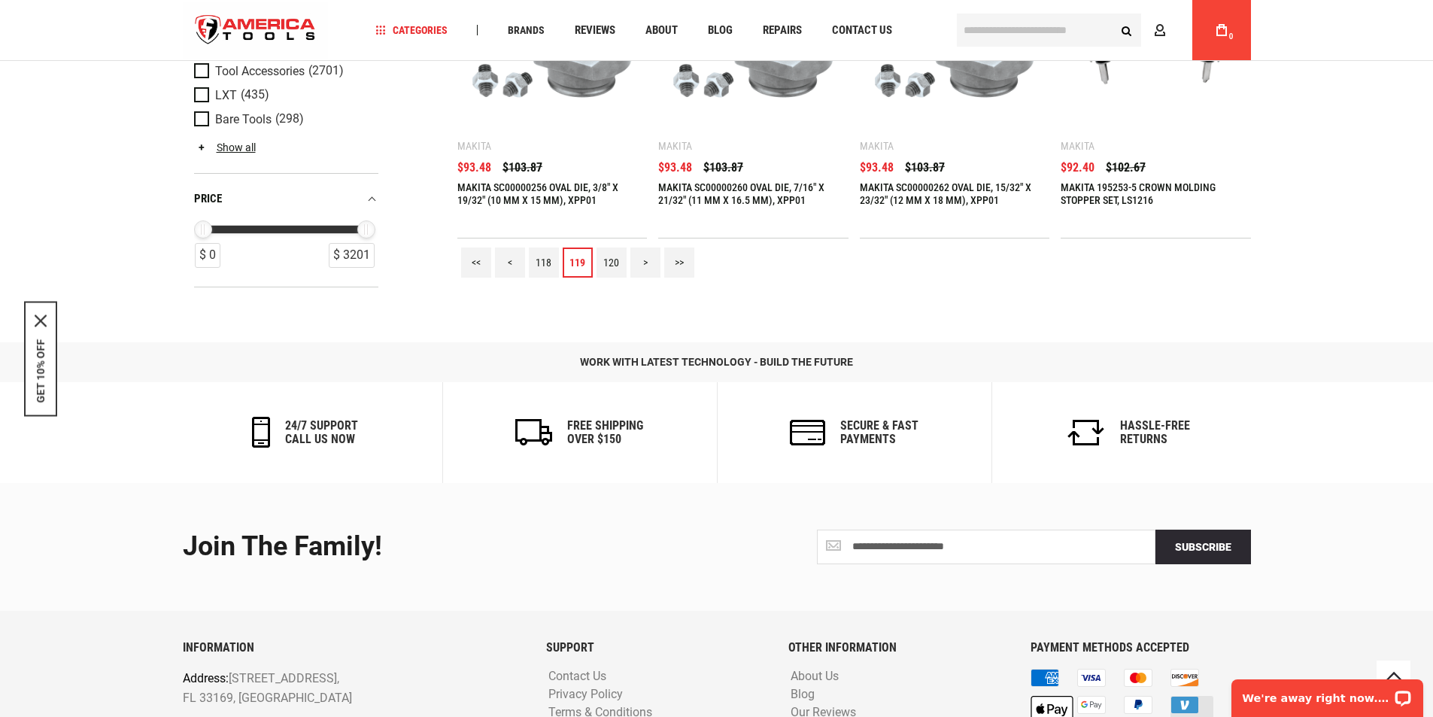
click at [537, 257] on link "118" at bounding box center [544, 263] width 30 height 30
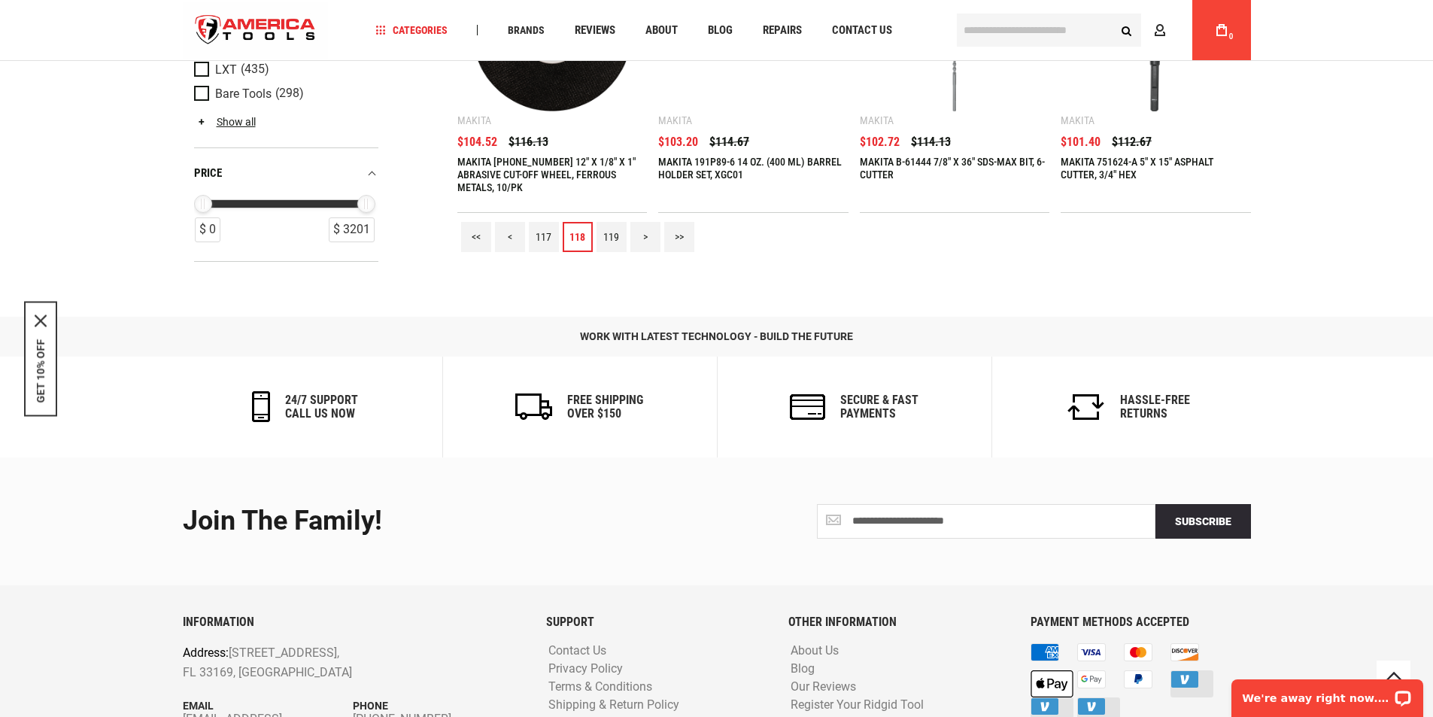
scroll to position [1928, 0]
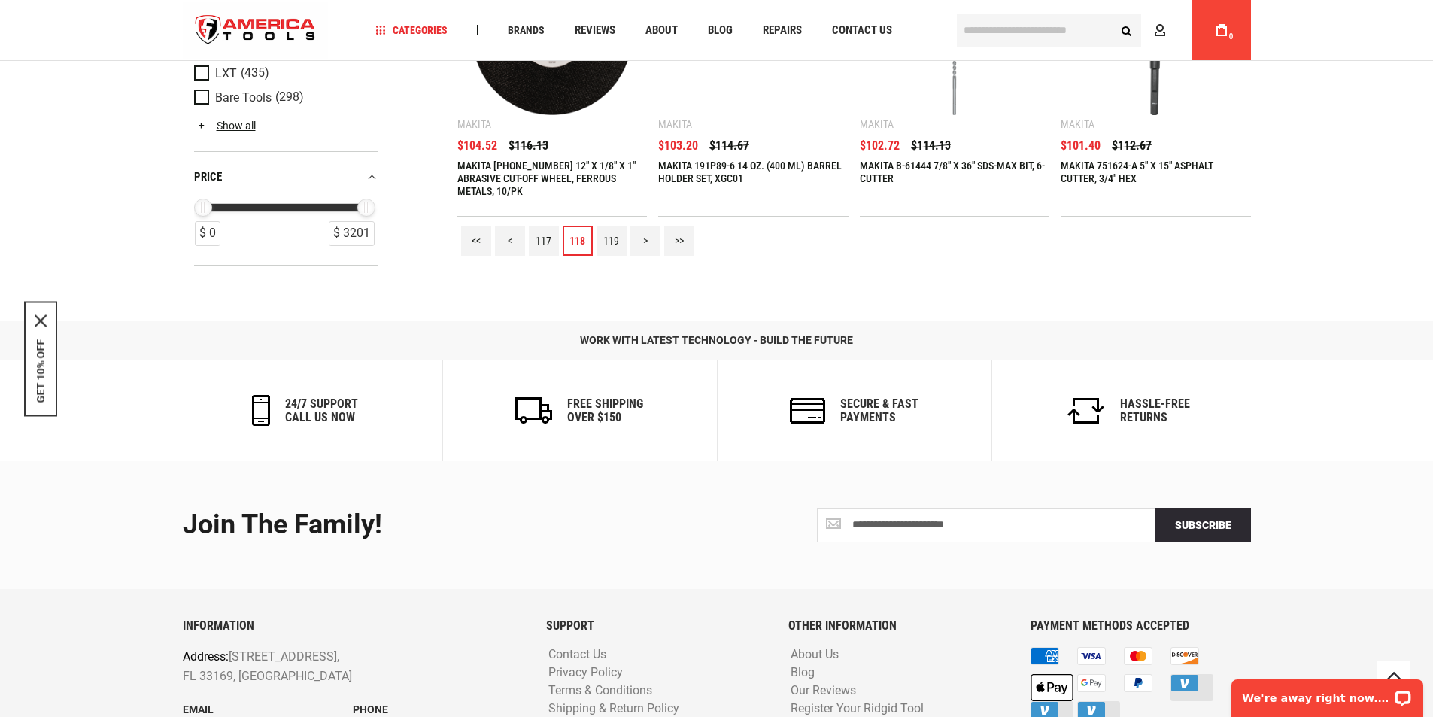
click at [543, 242] on link "117" at bounding box center [544, 241] width 30 height 30
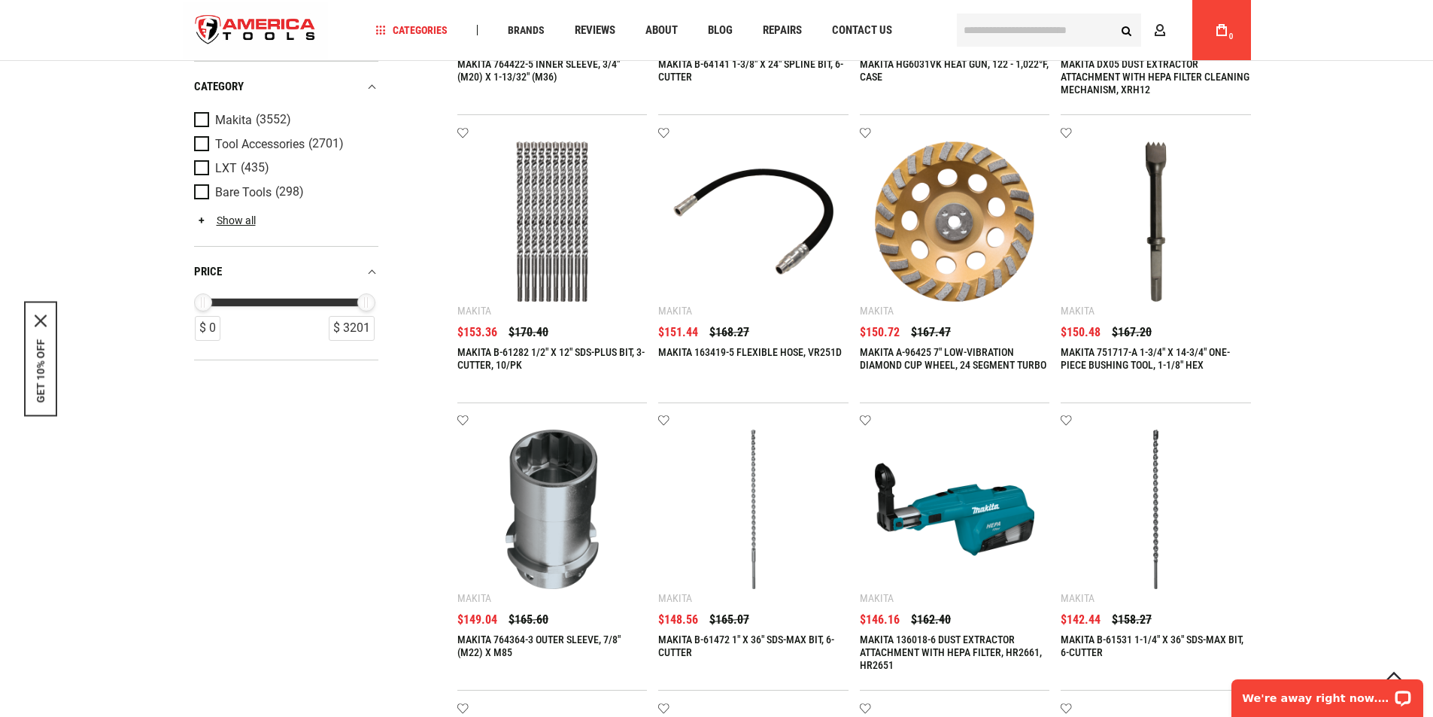
scroll to position [1756, 0]
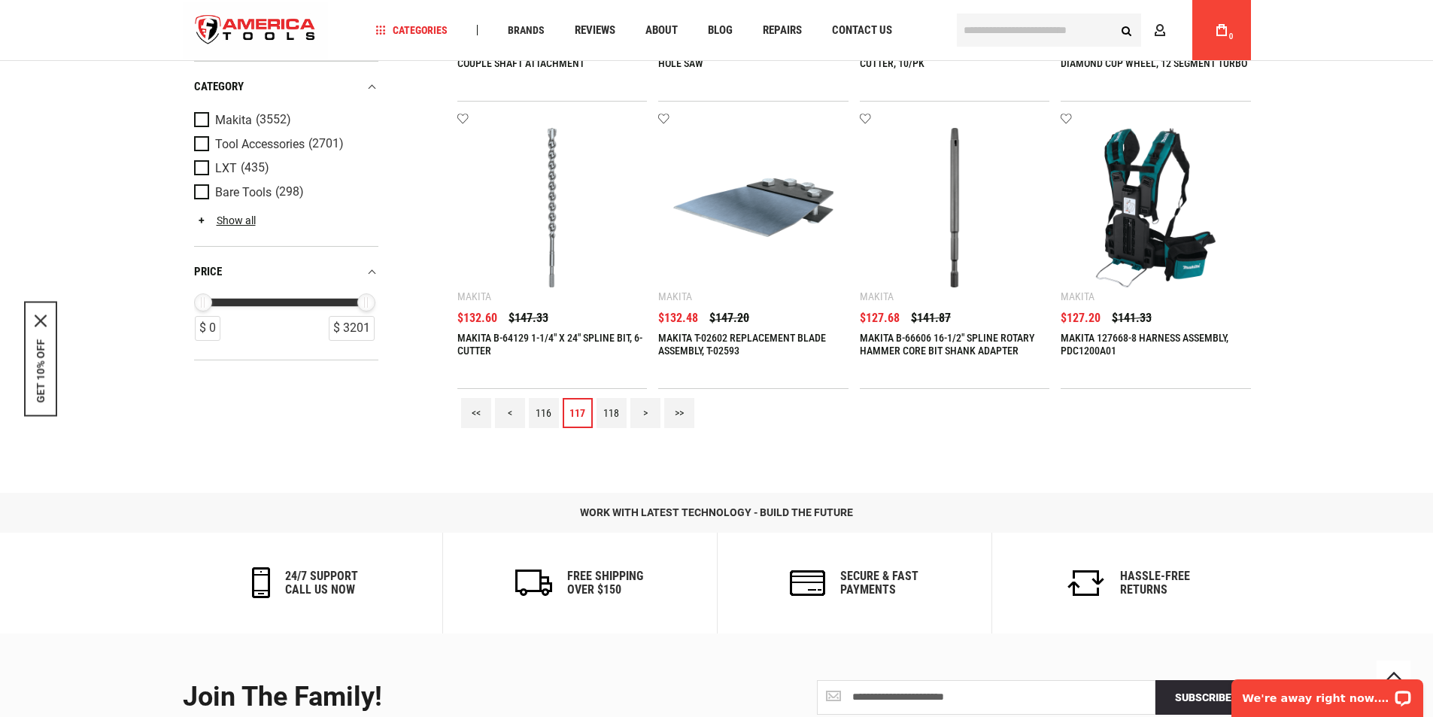
click at [548, 406] on link "116" at bounding box center [544, 413] width 30 height 30
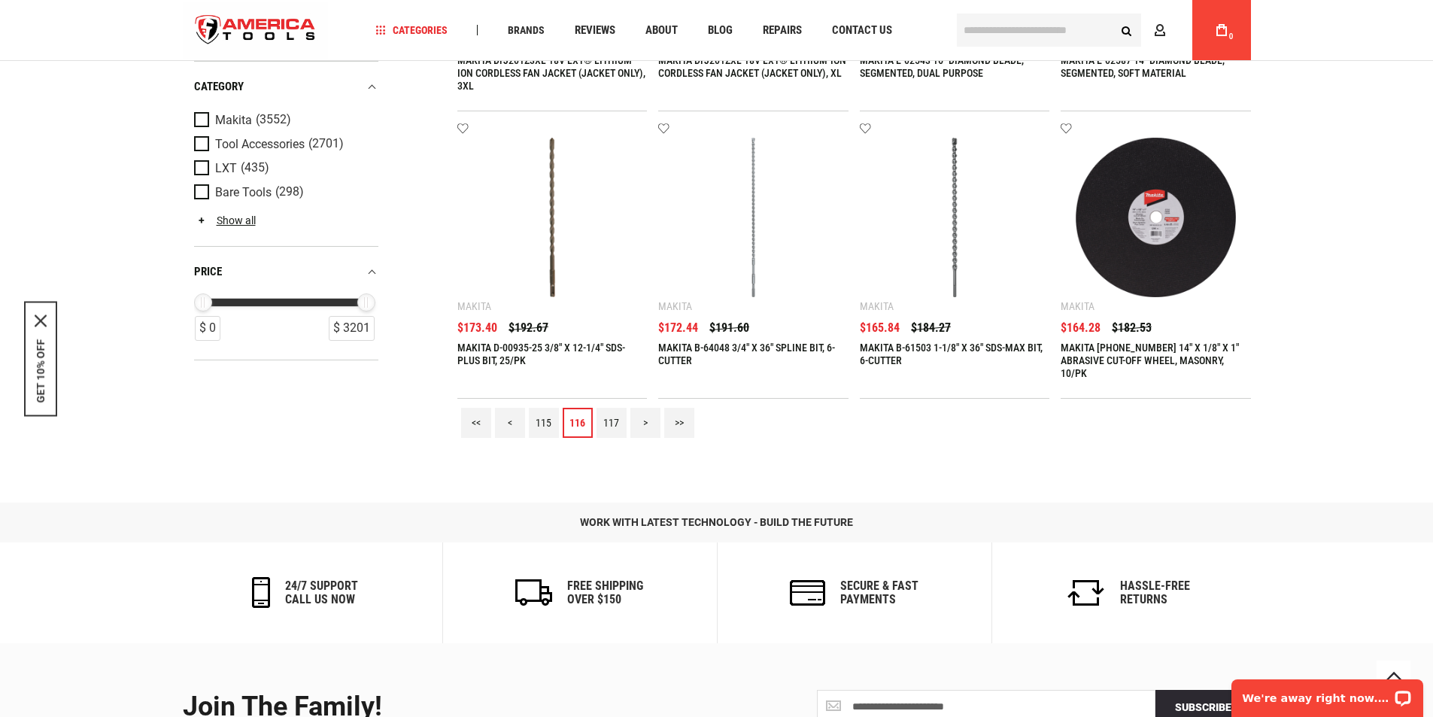
scroll to position [1843, 0]
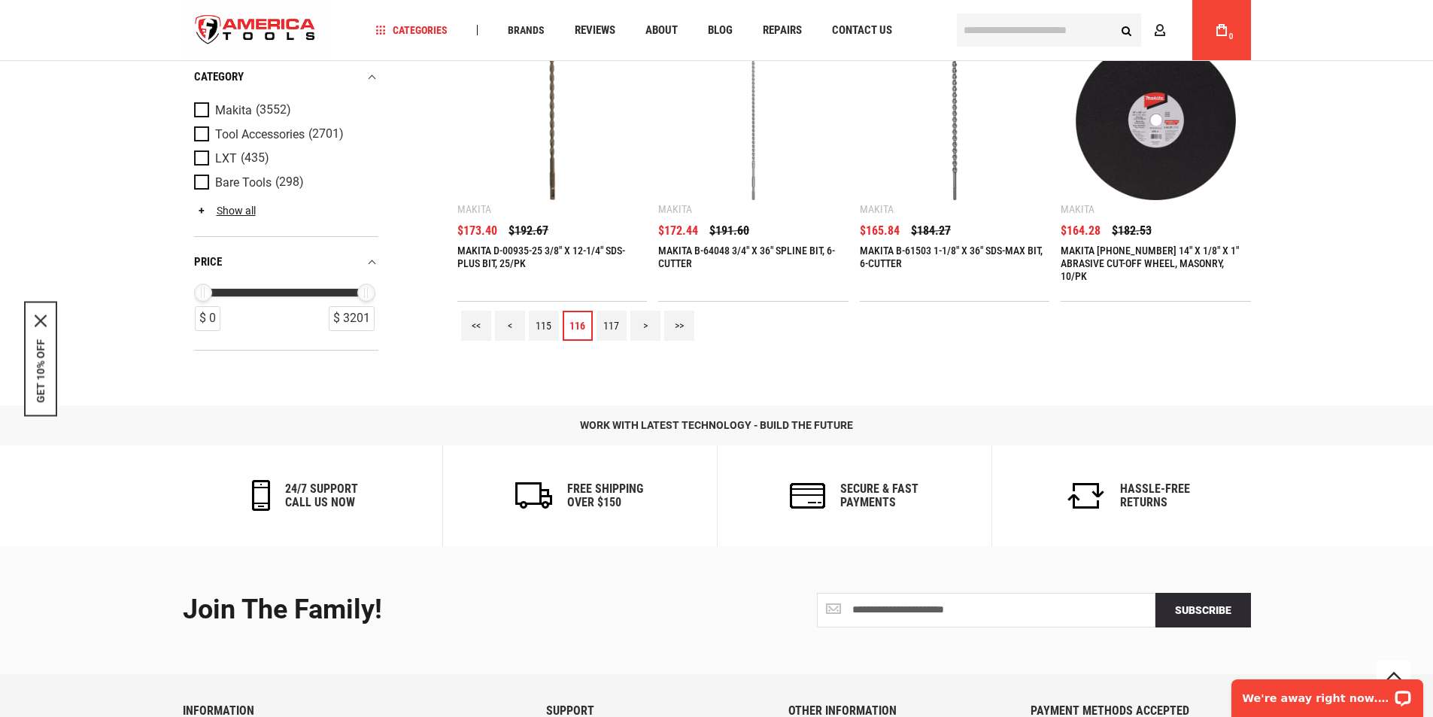
click at [549, 321] on link "115" at bounding box center [544, 326] width 30 height 30
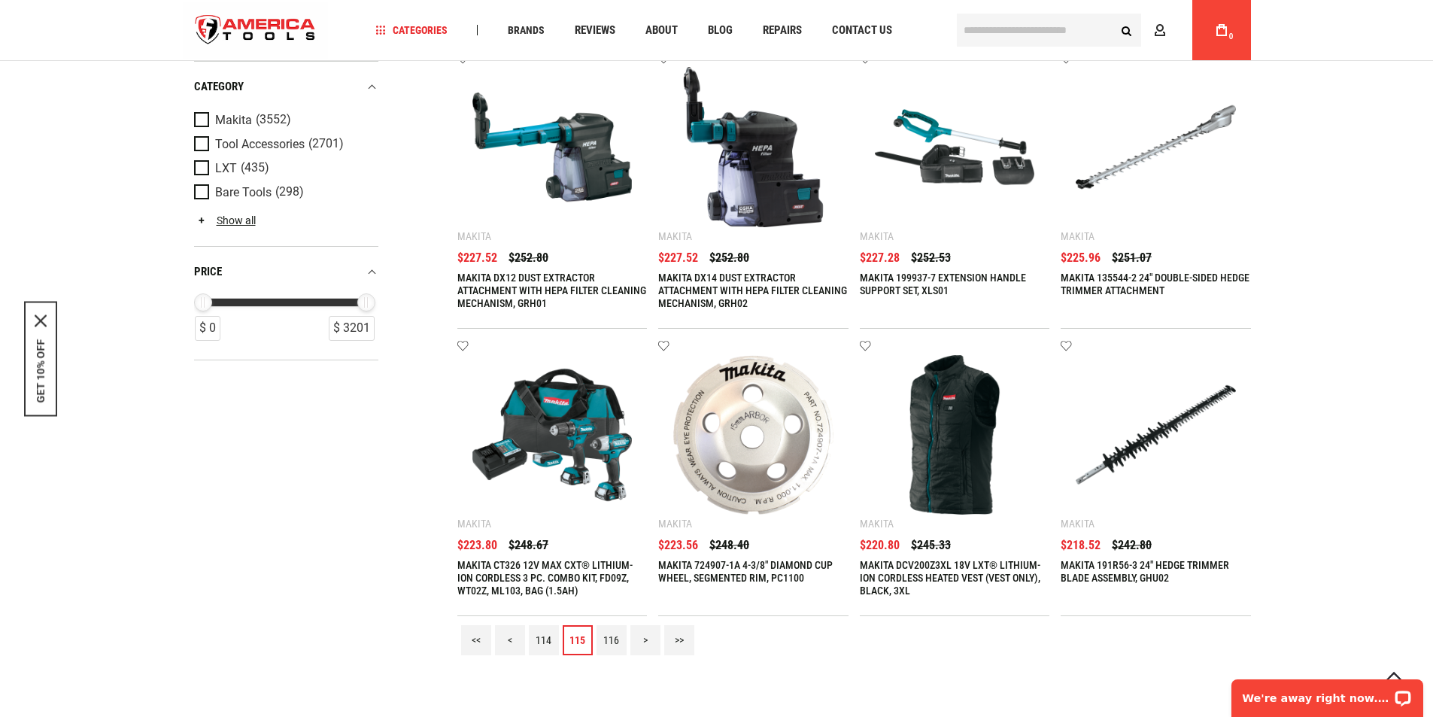
scroll to position [1756, 0]
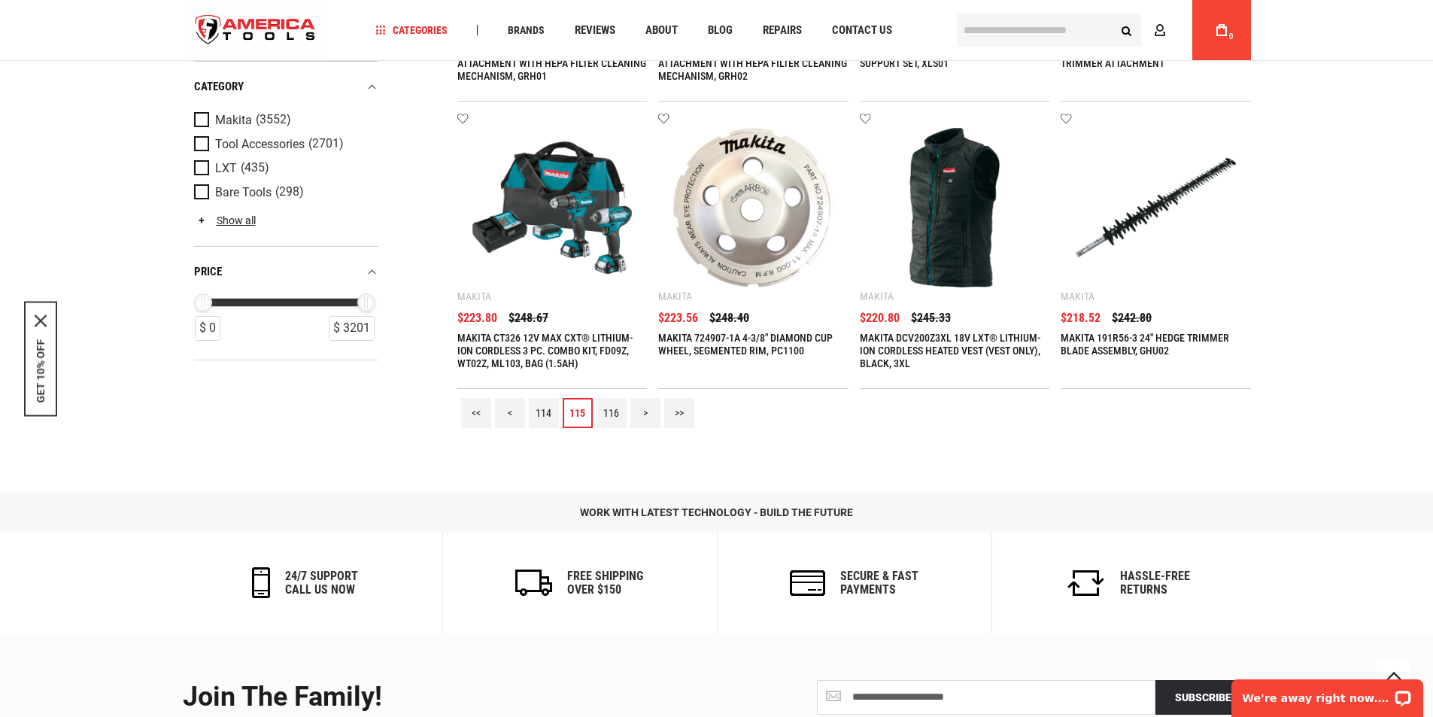
click at [540, 412] on link "114" at bounding box center [544, 413] width 30 height 30
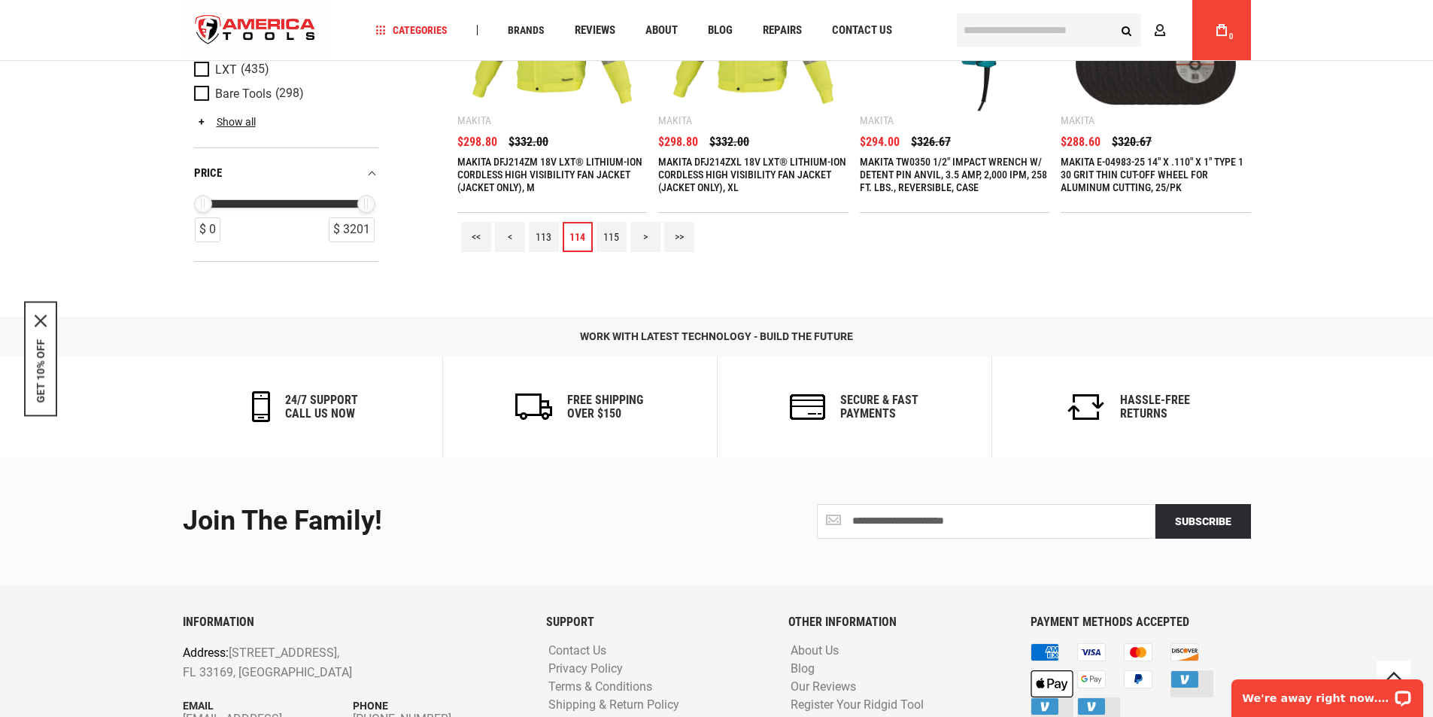
scroll to position [1928, 0]
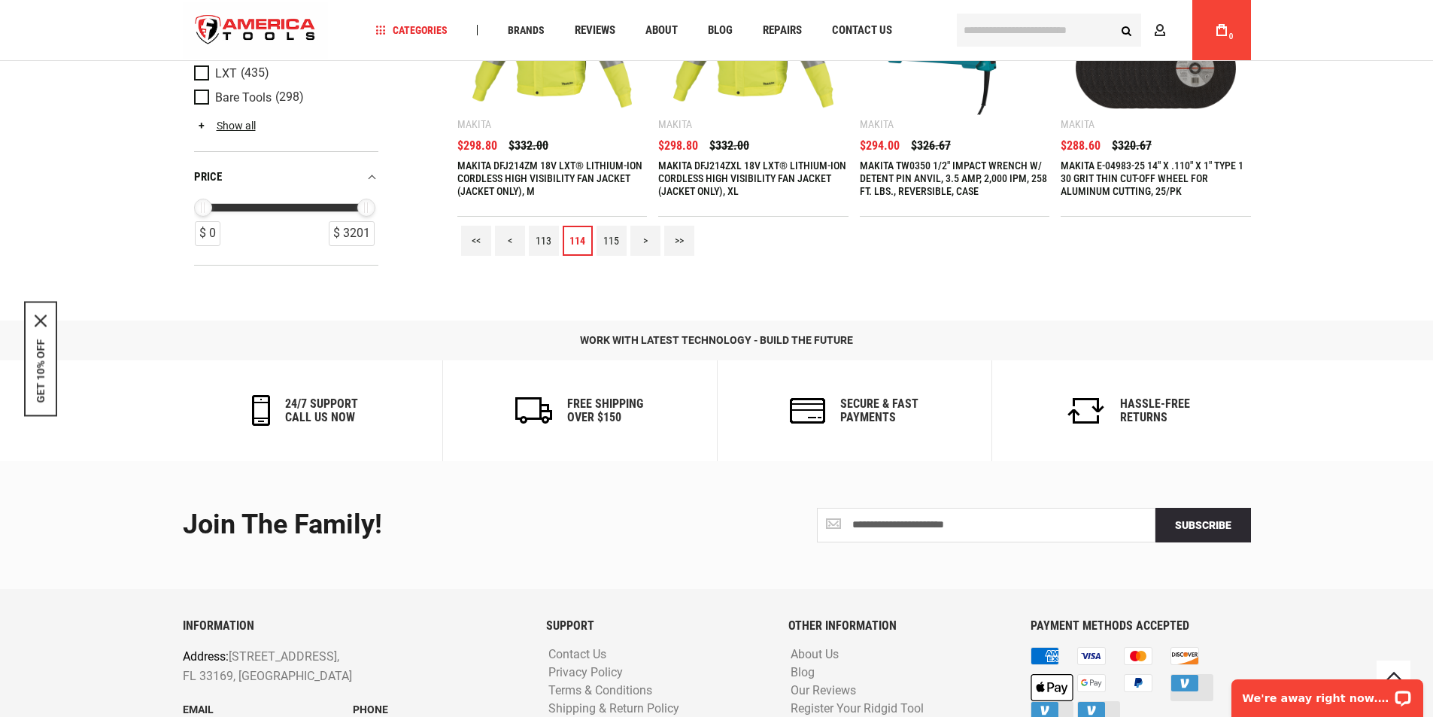
click at [542, 239] on link "113" at bounding box center [544, 241] width 30 height 30
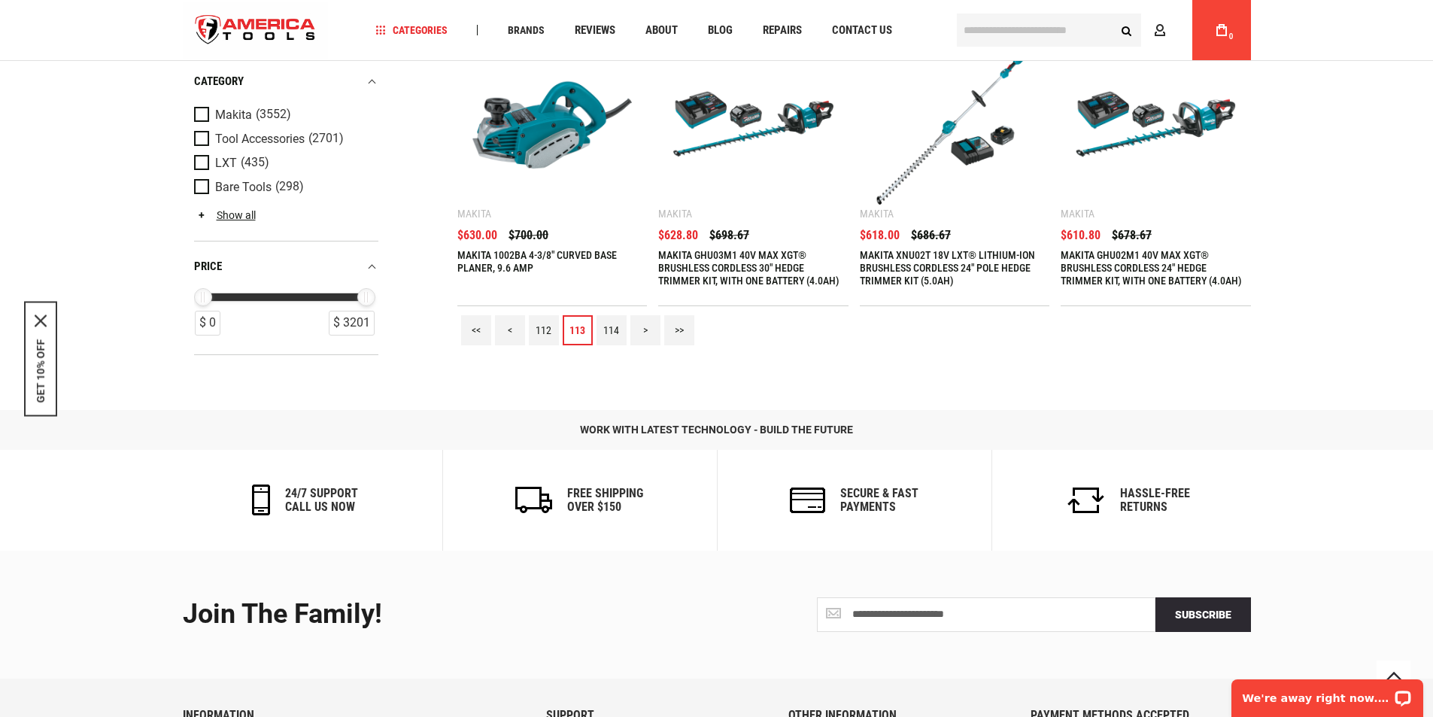
scroll to position [1932, 0]
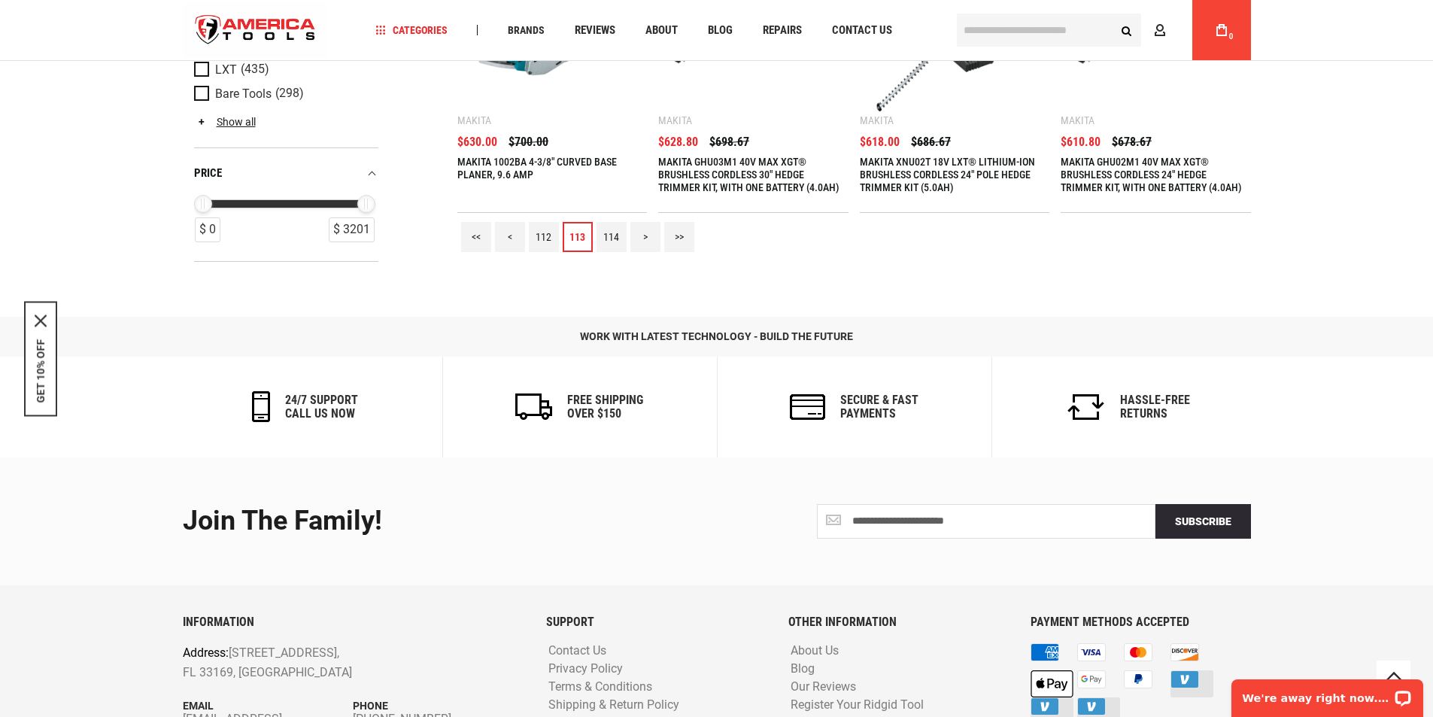
click at [546, 236] on link "112" at bounding box center [544, 237] width 30 height 30
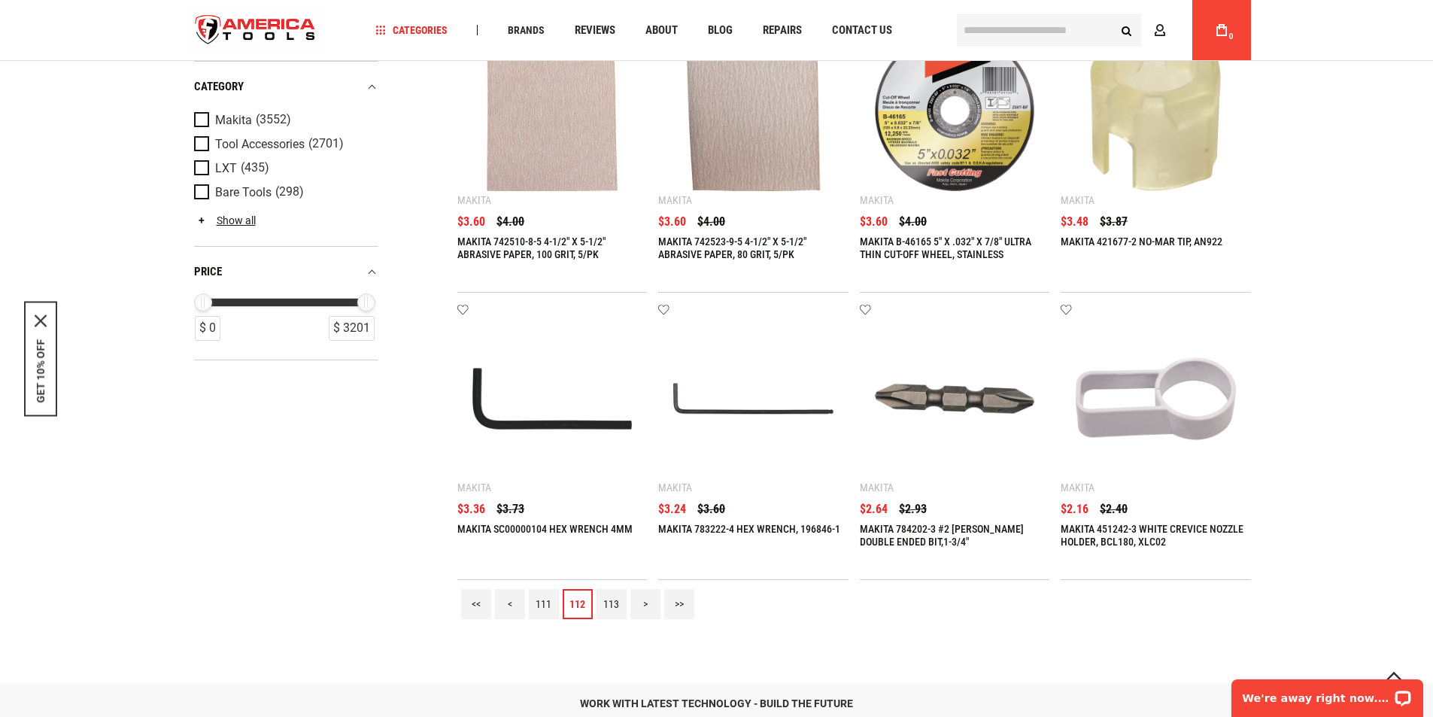
scroll to position [2020, 0]
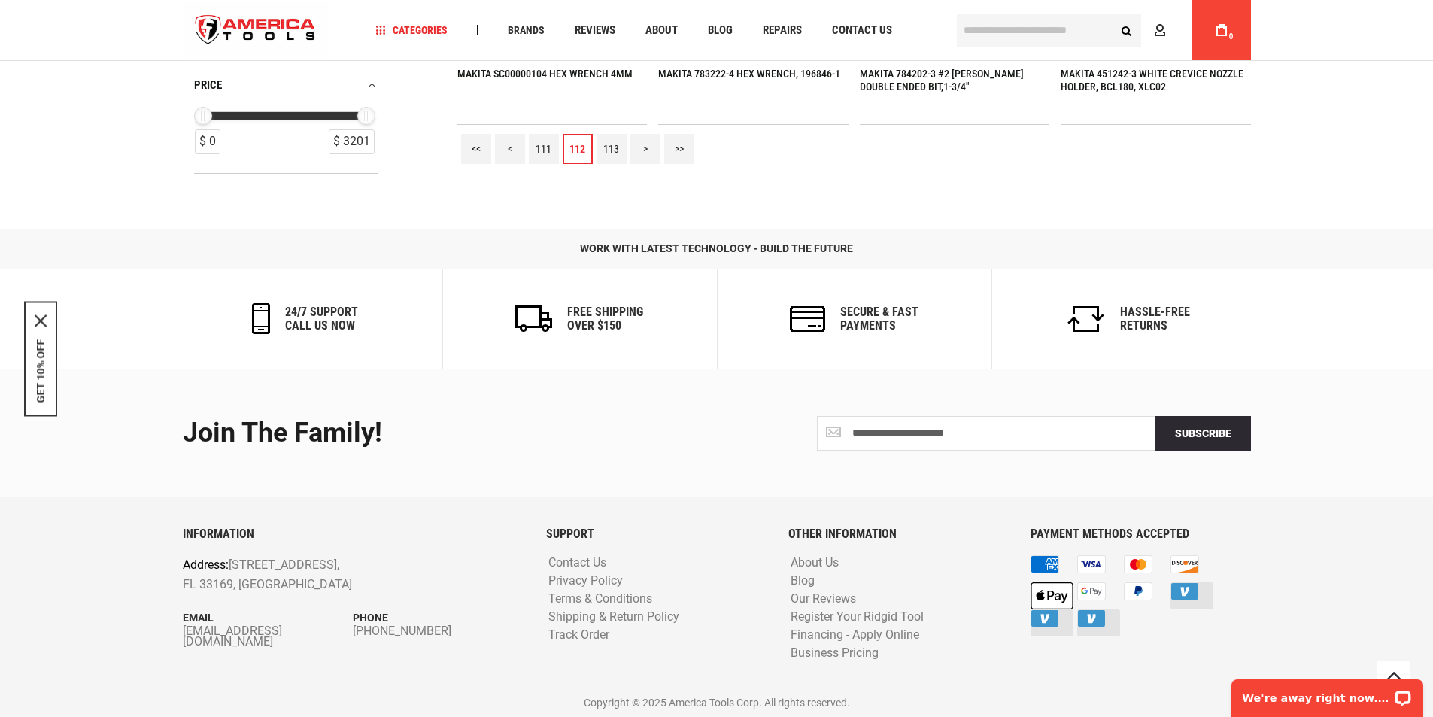
click at [540, 146] on link "111" at bounding box center [544, 149] width 30 height 30
click at [543, 150] on link "110" at bounding box center [544, 149] width 30 height 30
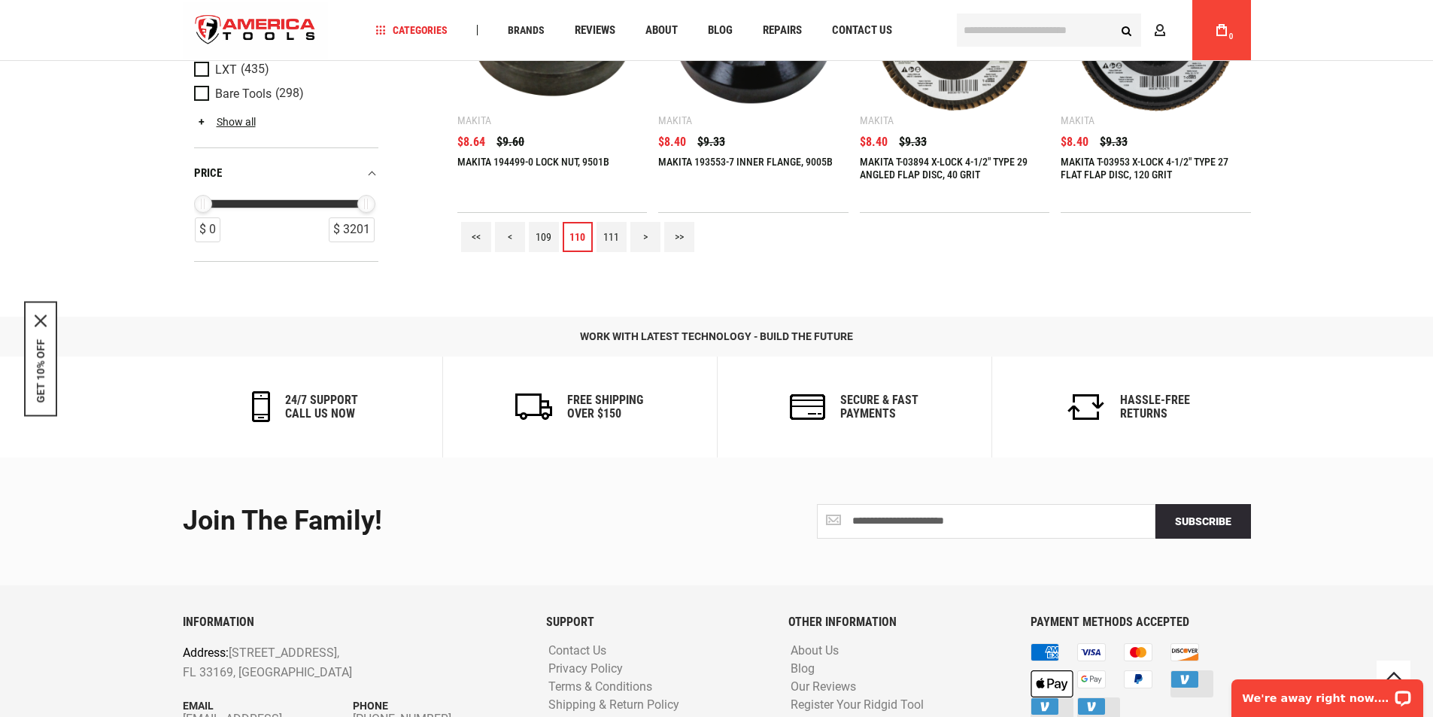
scroll to position [1928, 0]
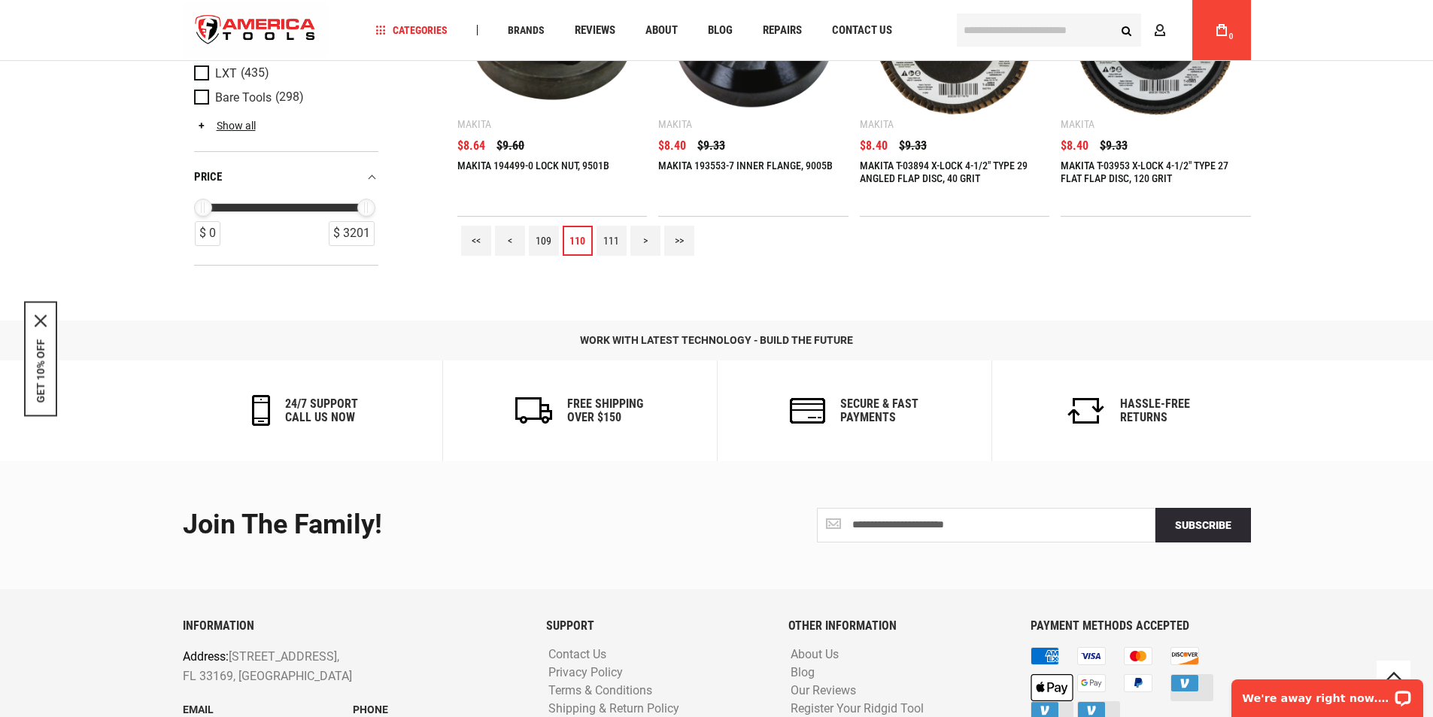
click at [540, 239] on link "109" at bounding box center [544, 241] width 30 height 30
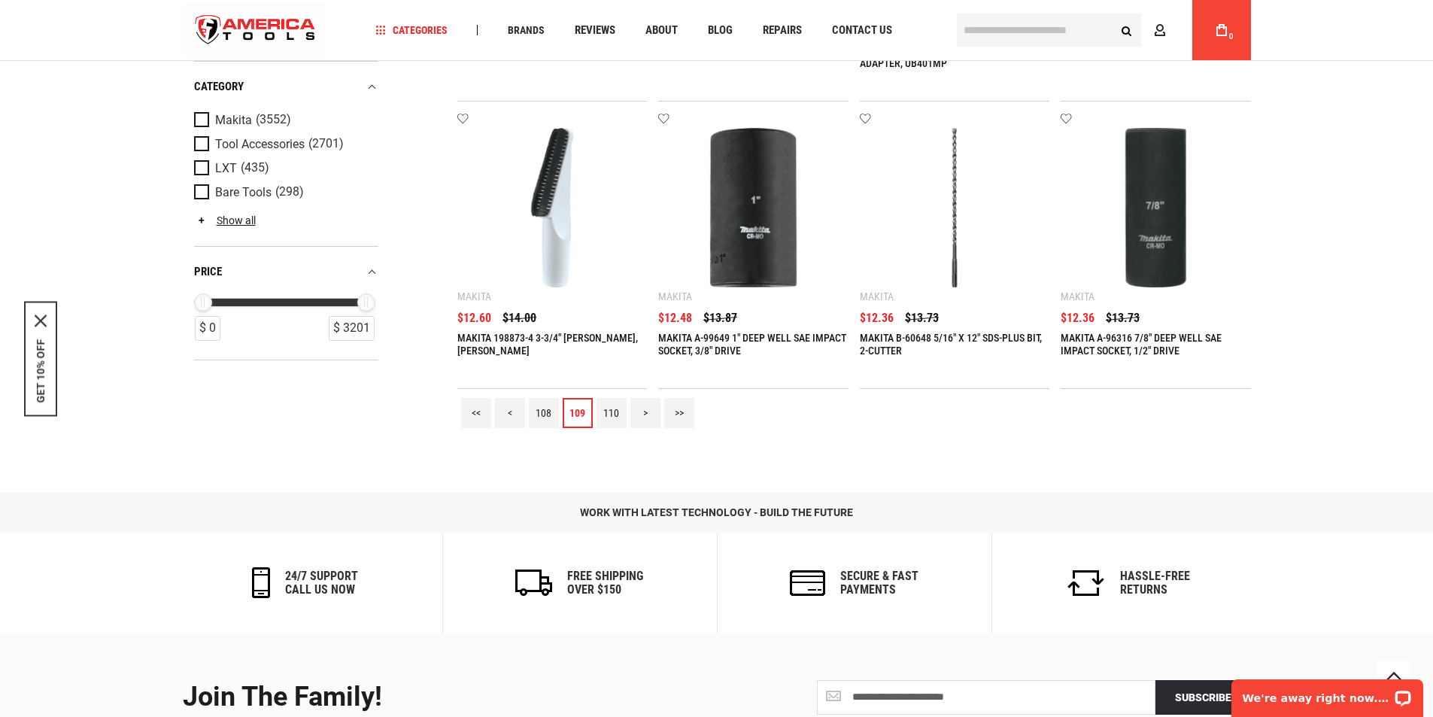
scroll to position [1753, 0]
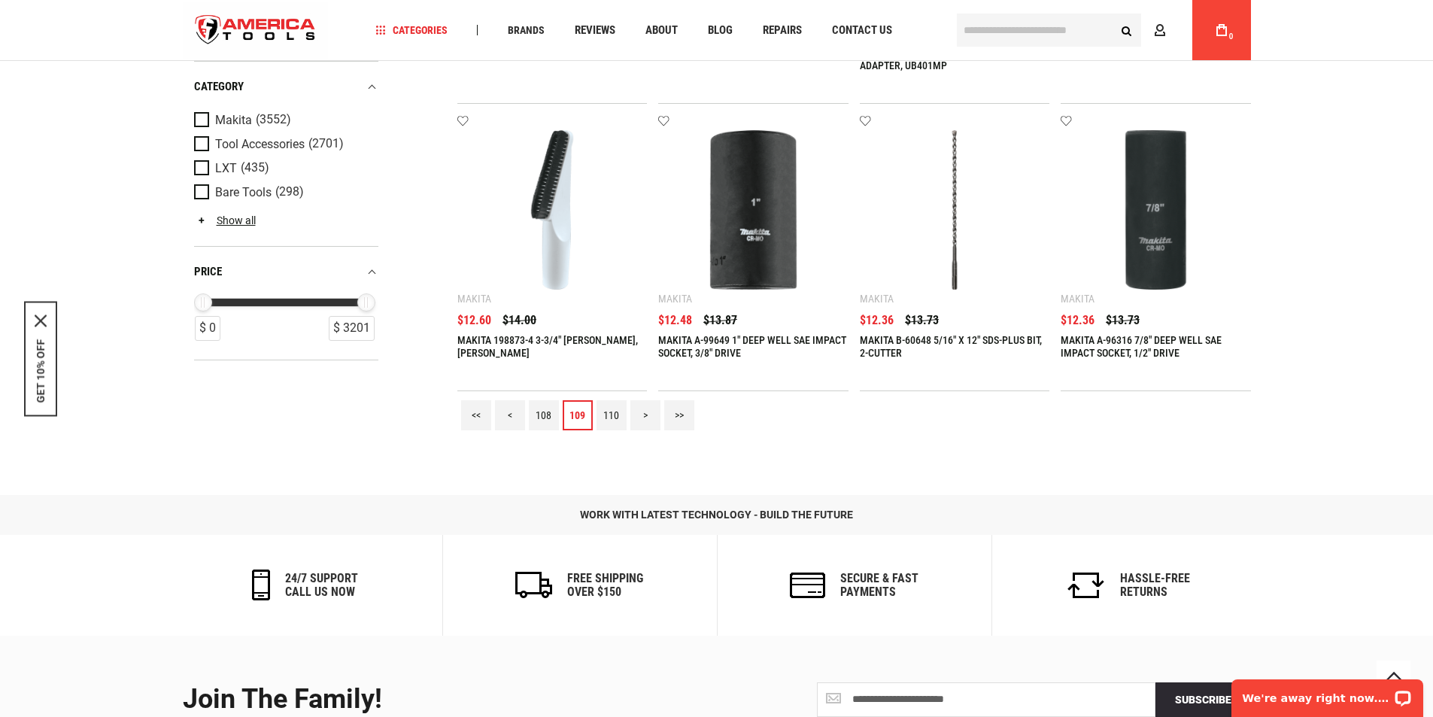
click at [547, 404] on link "108" at bounding box center [544, 415] width 30 height 30
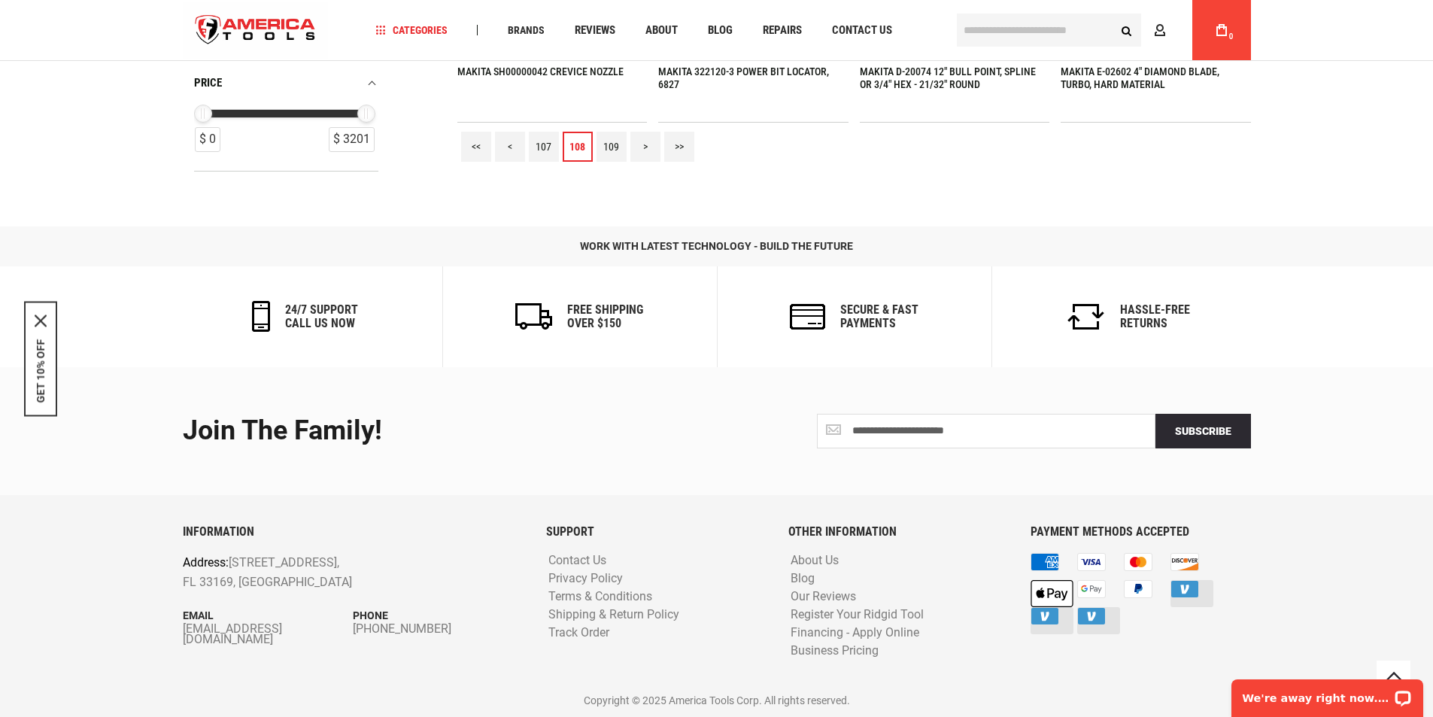
scroll to position [2018, 0]
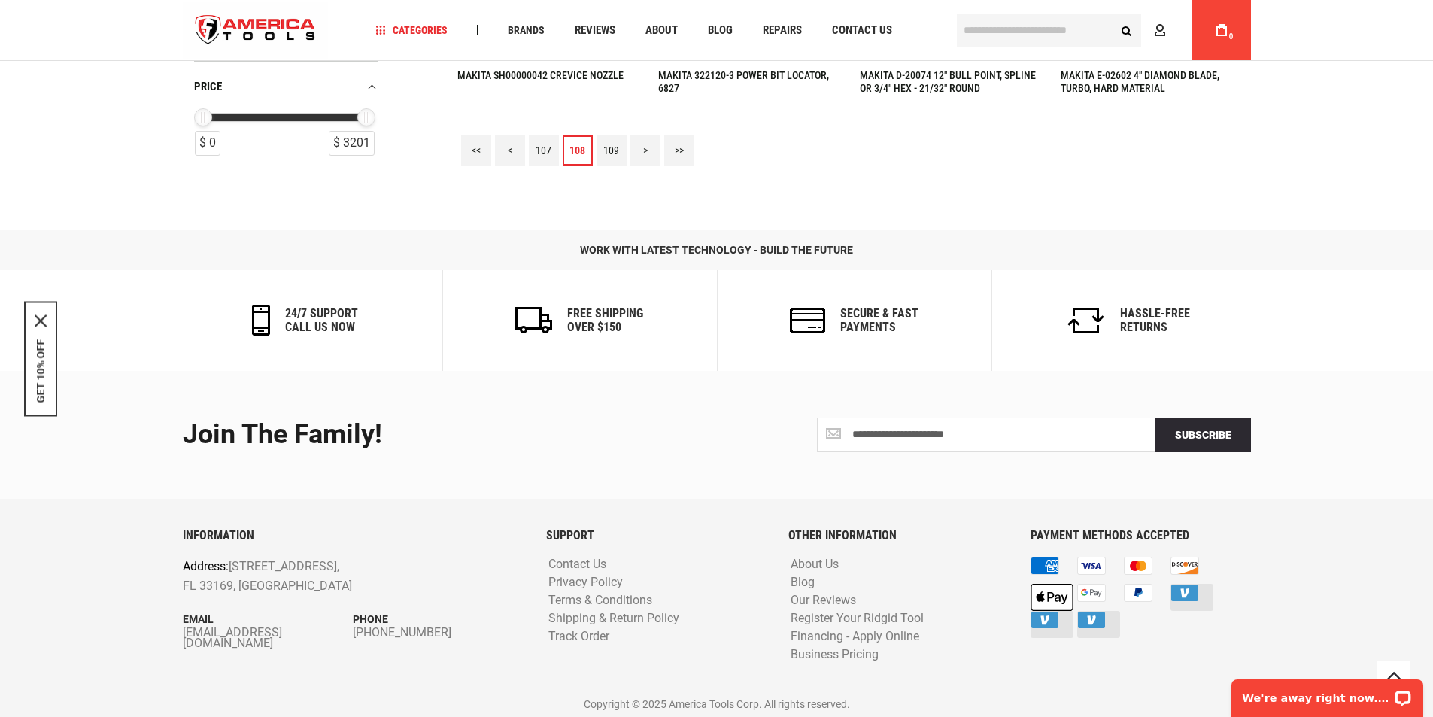
click at [543, 146] on link "107" at bounding box center [544, 150] width 30 height 30
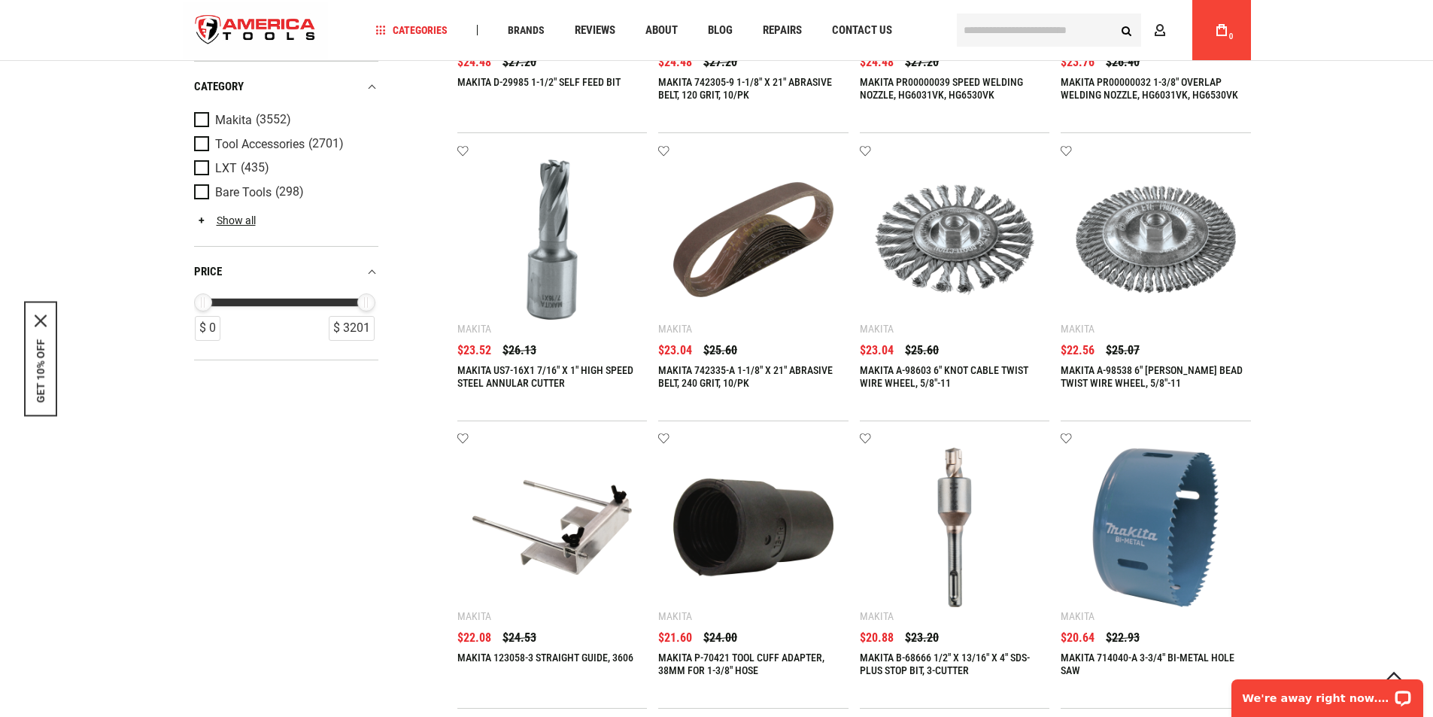
scroll to position [2020, 0]
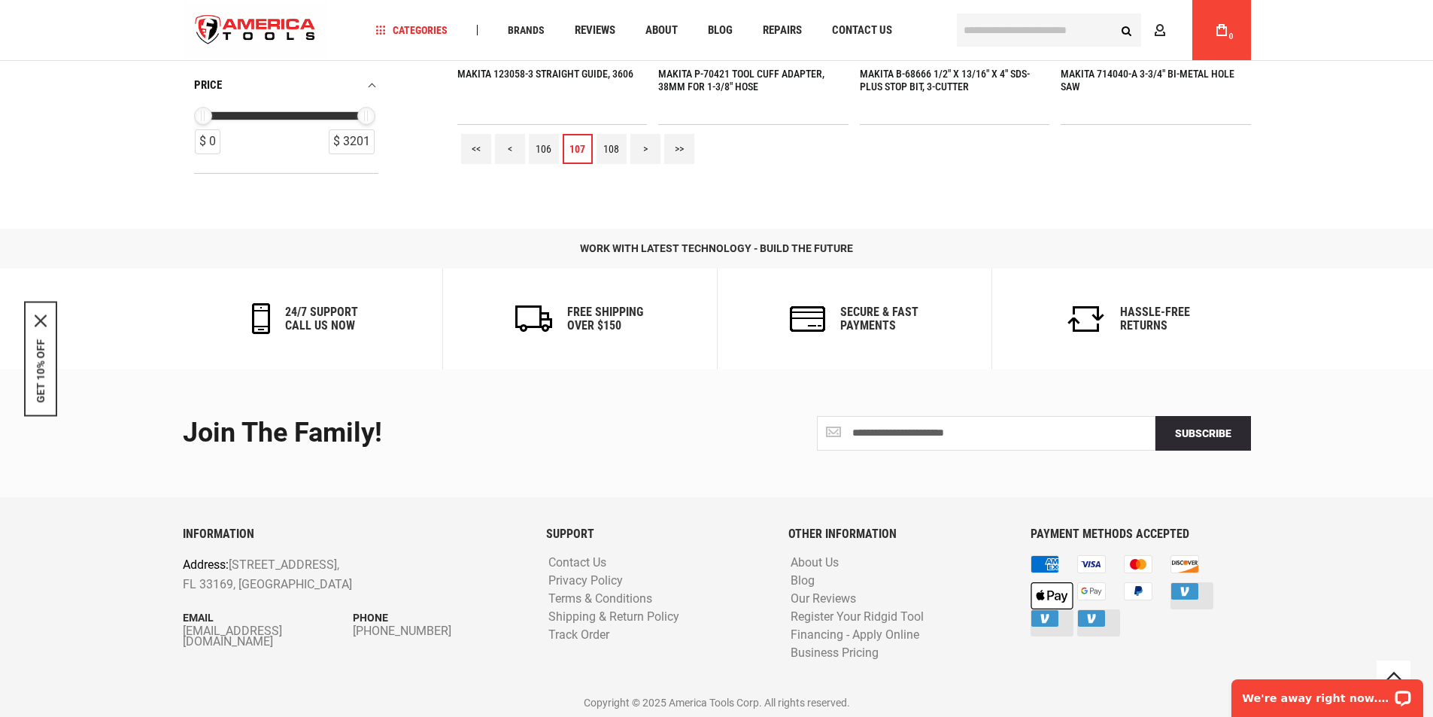
click at [540, 144] on link "106" at bounding box center [544, 149] width 30 height 30
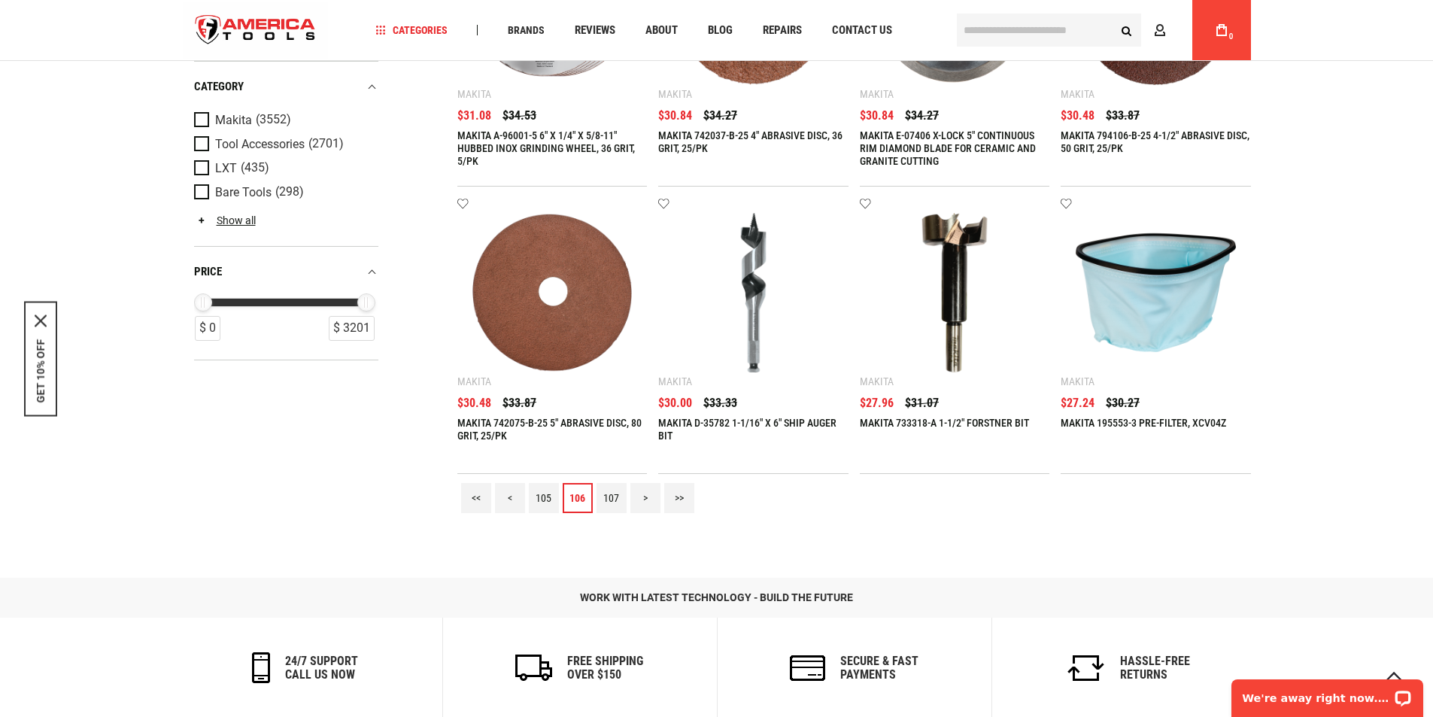
scroll to position [1668, 0]
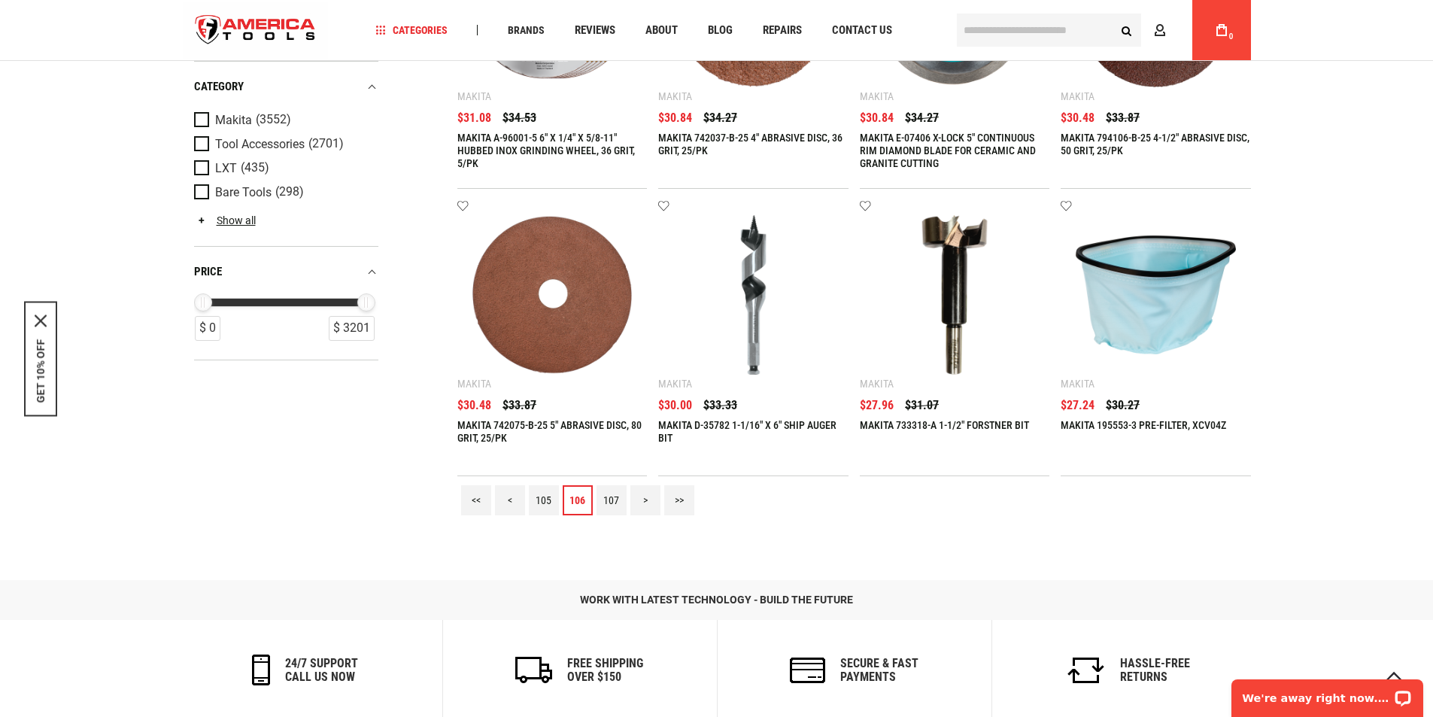
click at [546, 493] on link "105" at bounding box center [544, 500] width 30 height 30
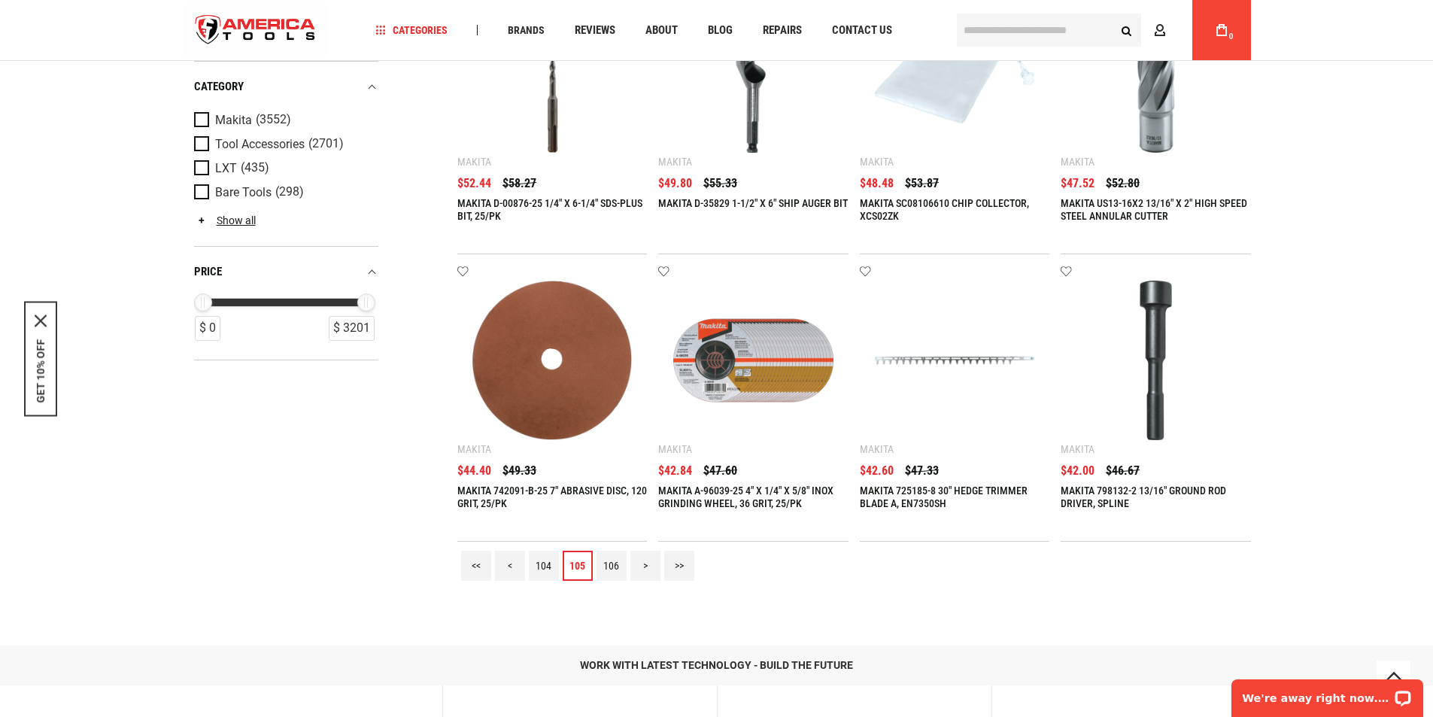
scroll to position [2020, 0]
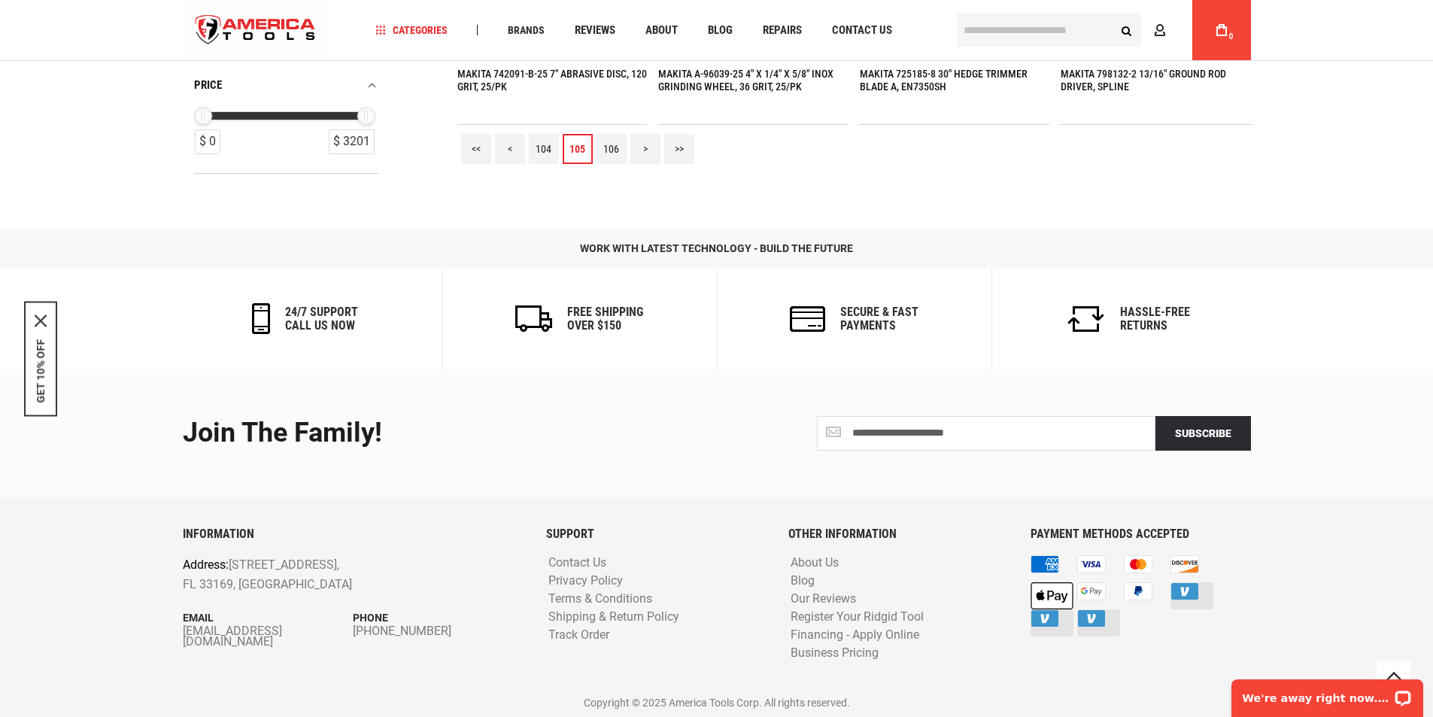
click at [543, 153] on link "104" at bounding box center [544, 149] width 30 height 30
click at [538, 152] on link "103" at bounding box center [544, 149] width 30 height 30
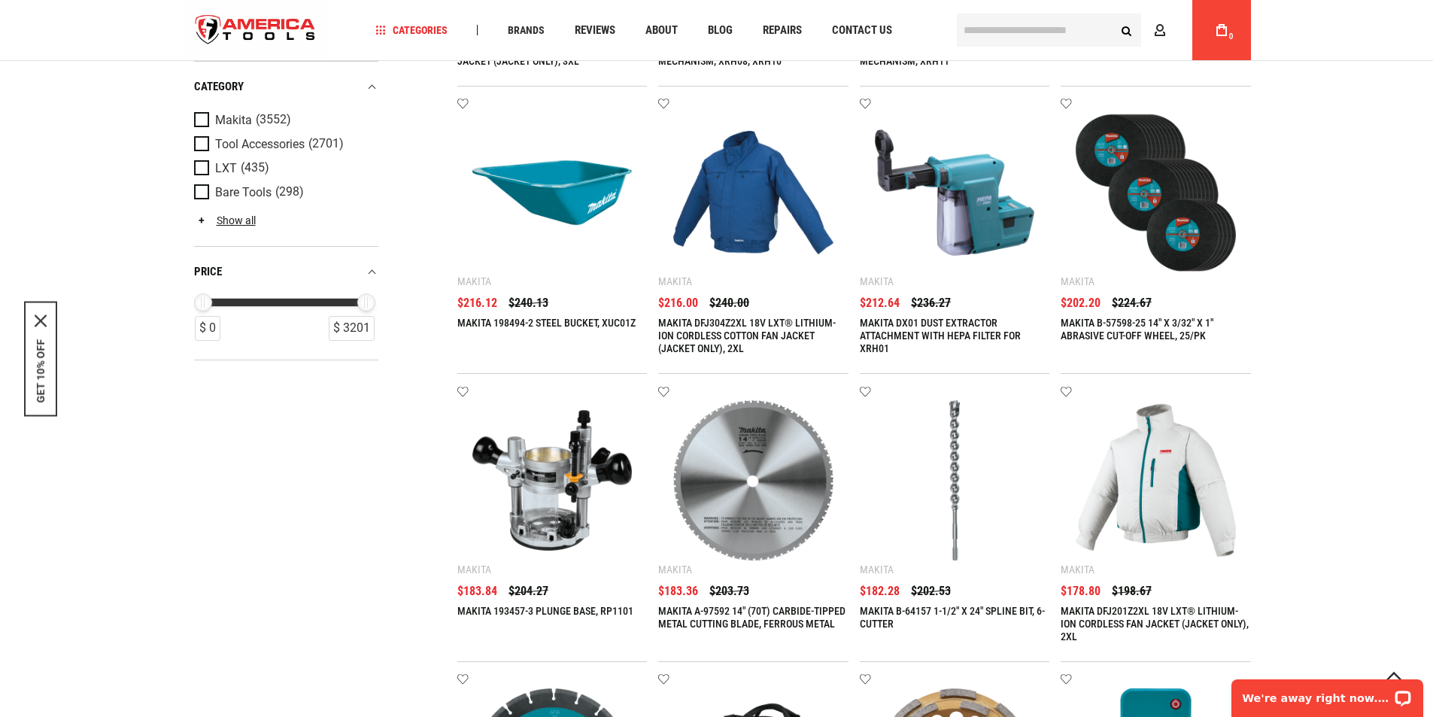
scroll to position [1673, 0]
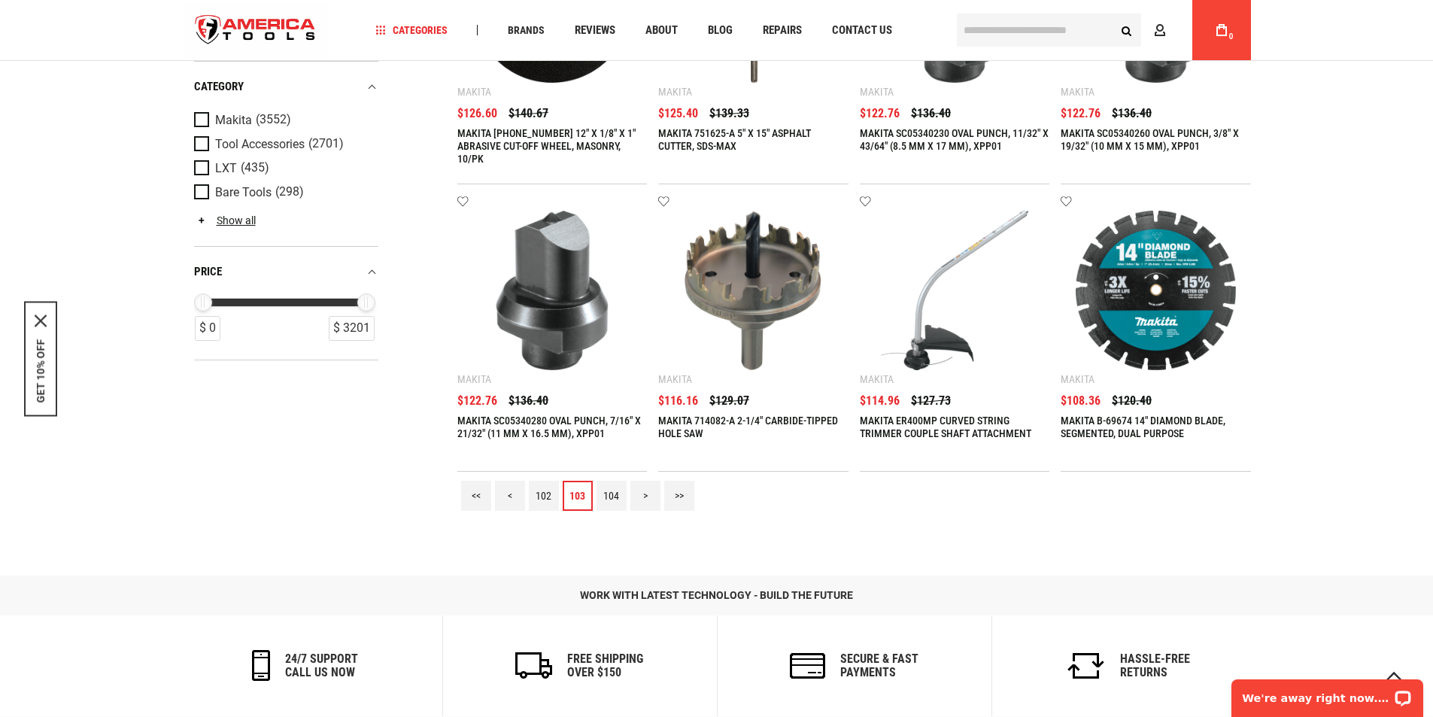
click at [540, 487] on link "102" at bounding box center [544, 496] width 30 height 30
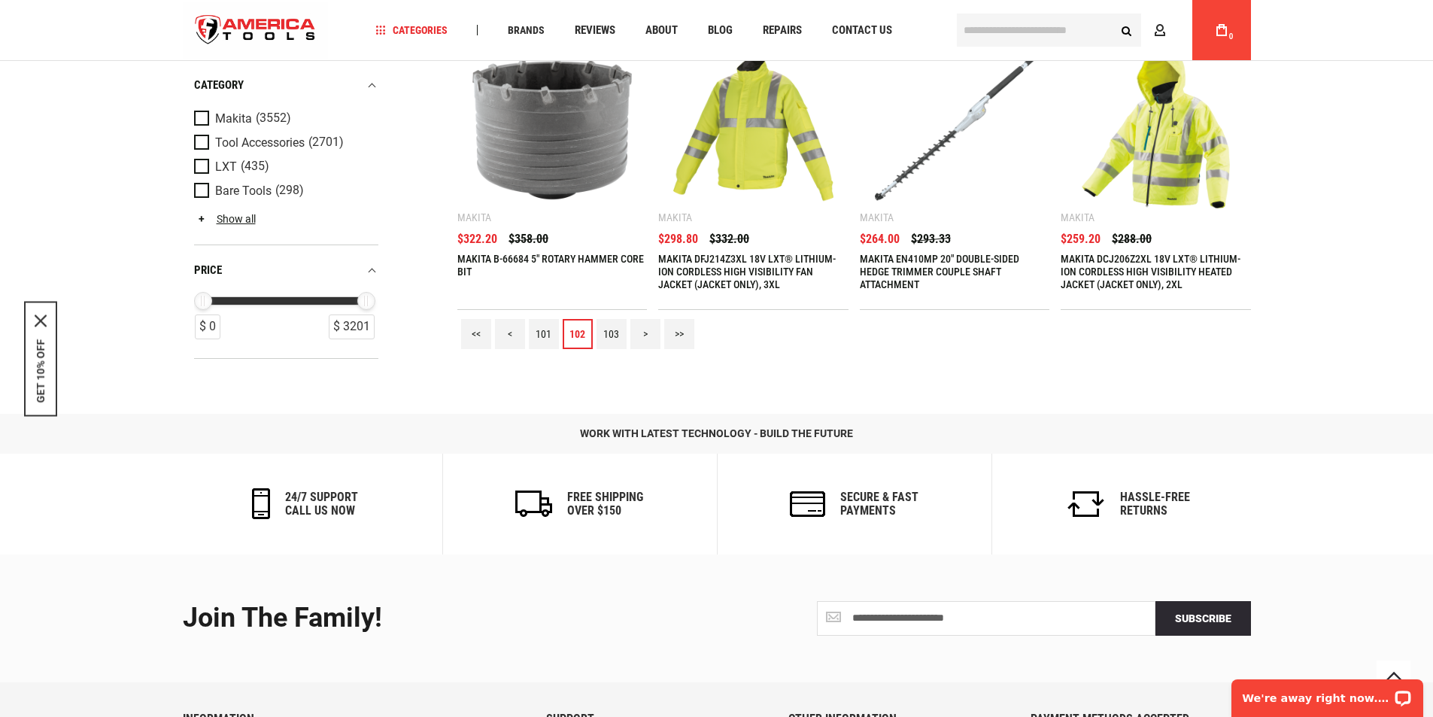
scroll to position [2020, 0]
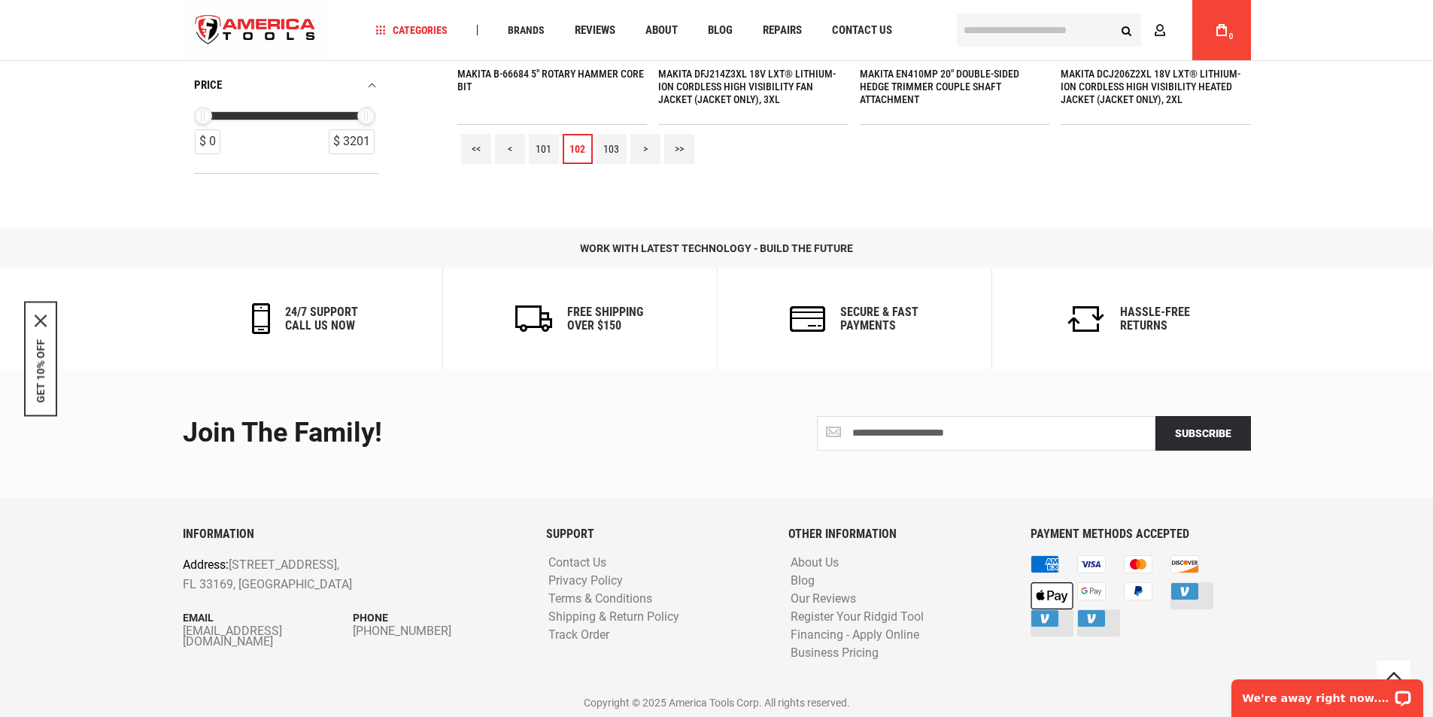
click at [541, 143] on link "101" at bounding box center [544, 149] width 30 height 30
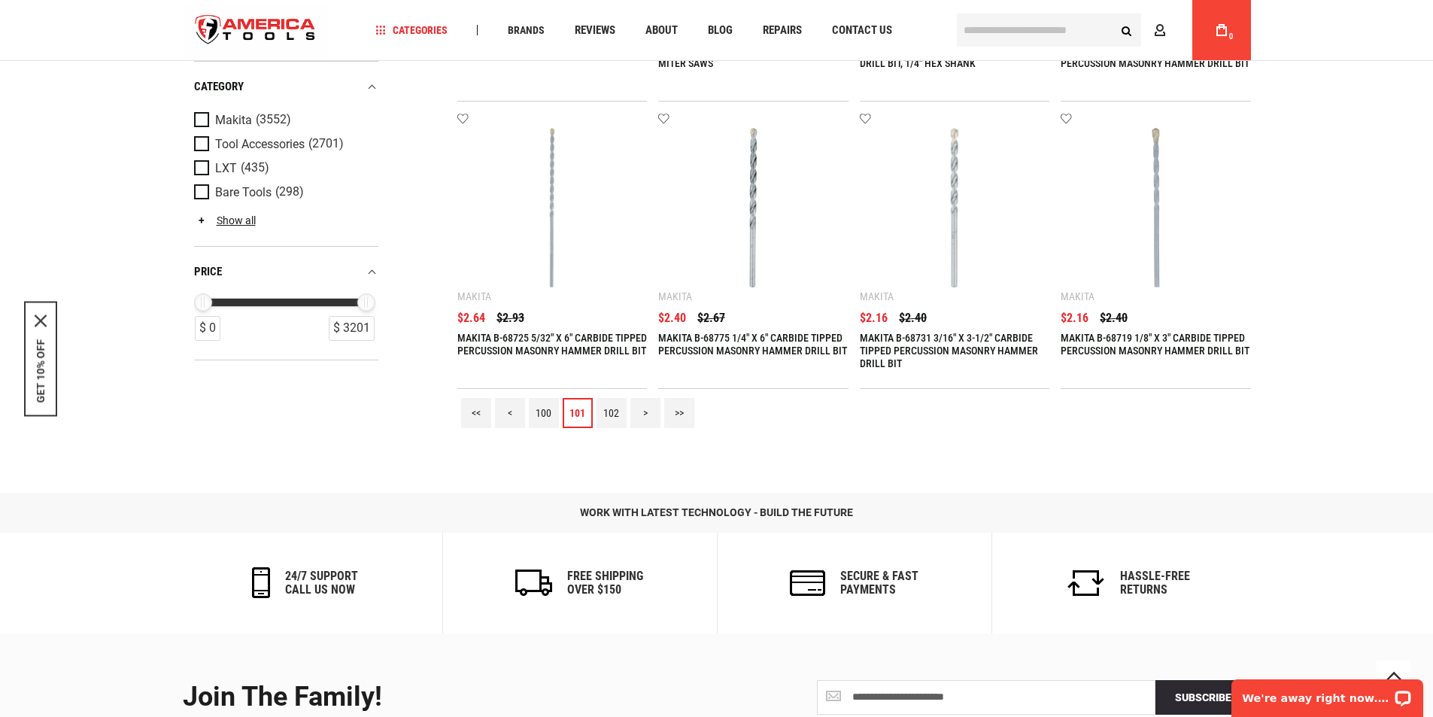
scroll to position [1753, 0]
click at [542, 407] on link "100" at bounding box center [544, 415] width 30 height 30
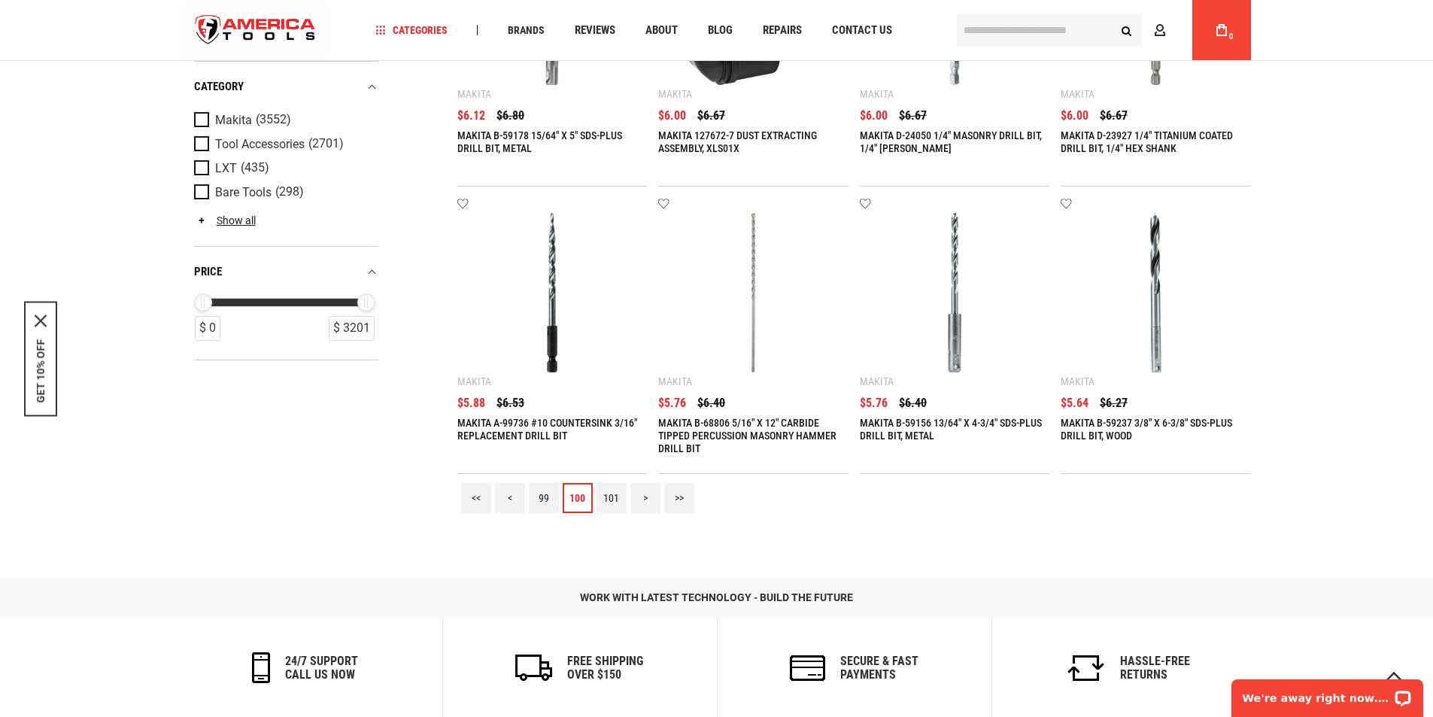
scroll to position [1668, 0]
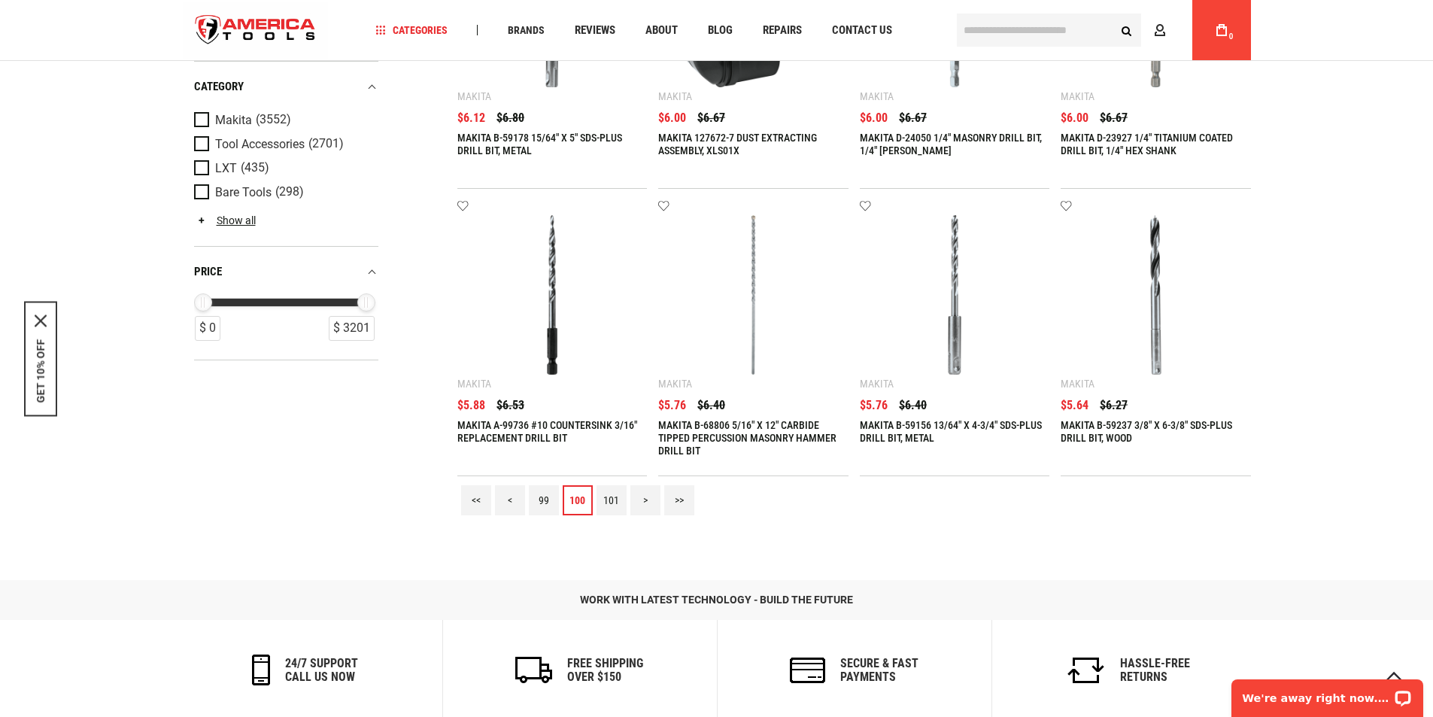
click at [540, 496] on link "99" at bounding box center [544, 500] width 30 height 30
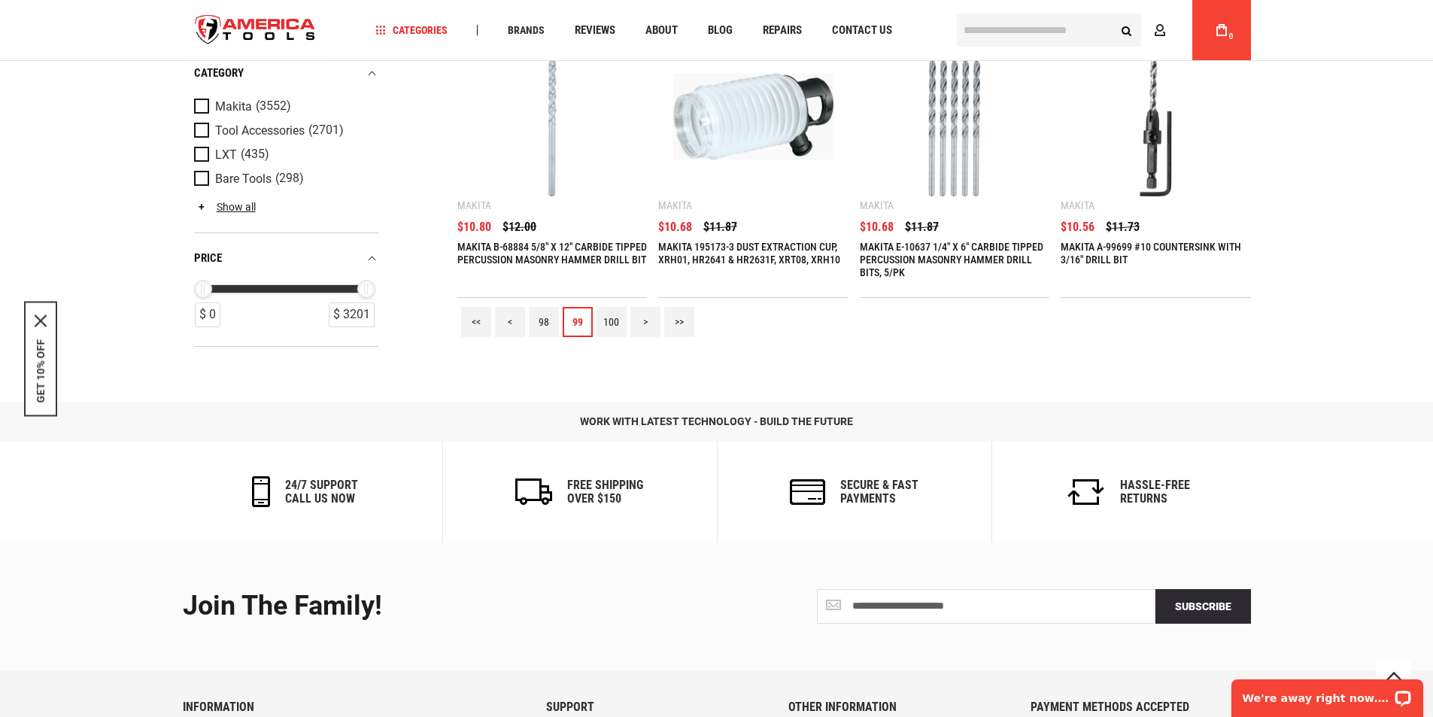
scroll to position [1844, 0]
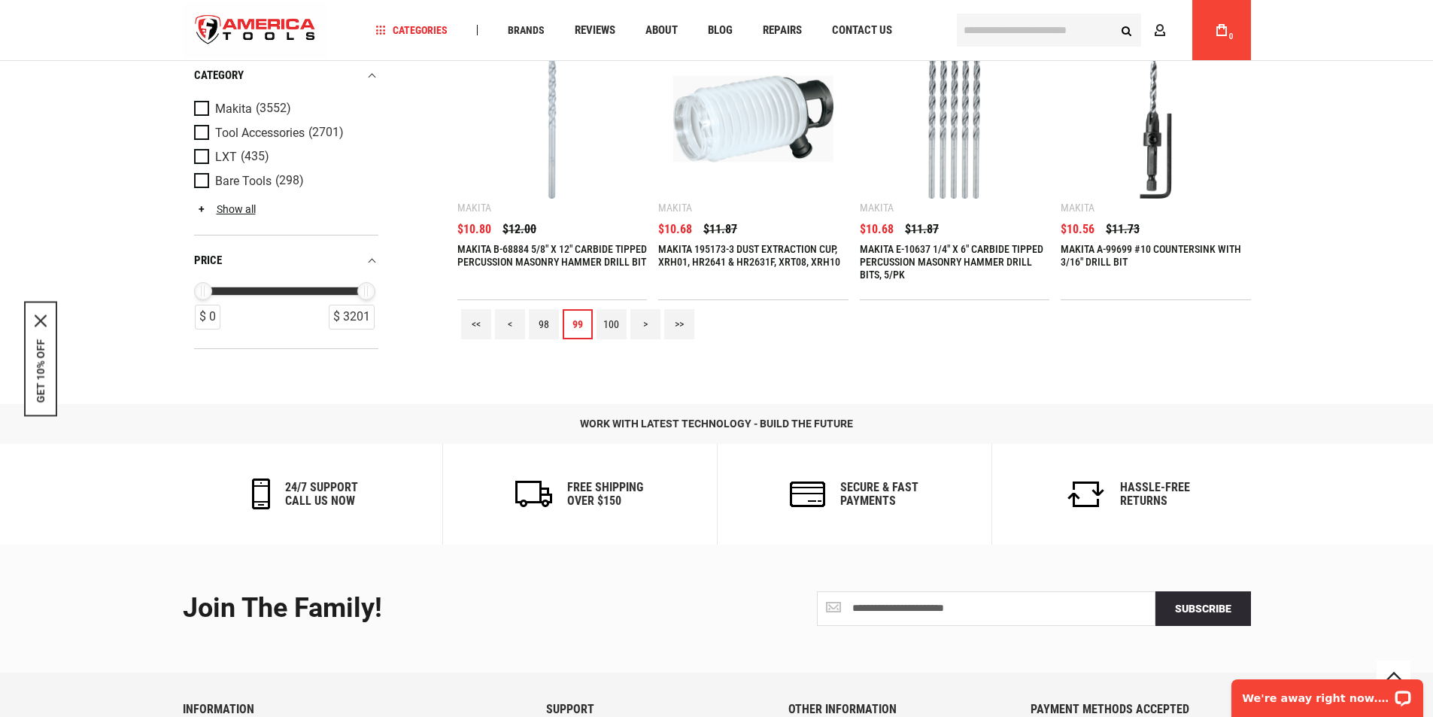
click at [543, 324] on link "98" at bounding box center [544, 324] width 30 height 30
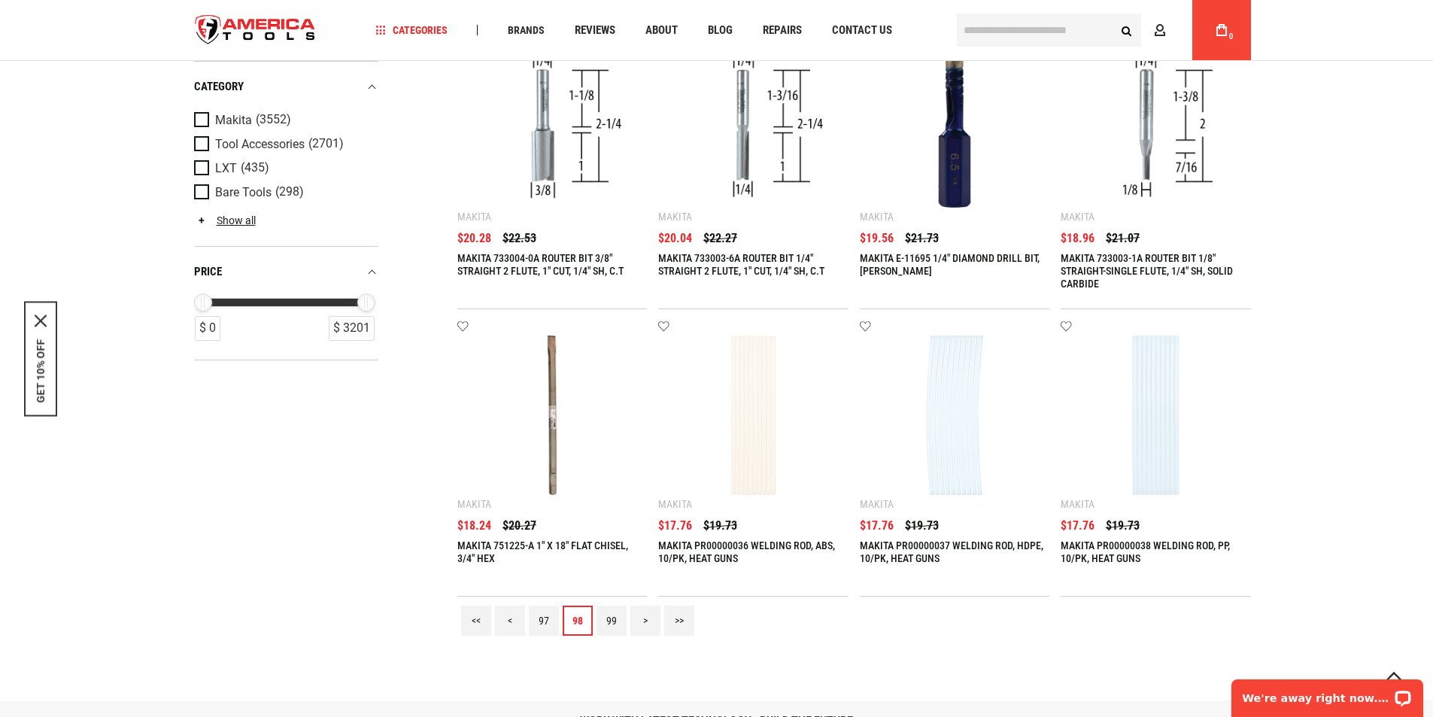
scroll to position [1849, 0]
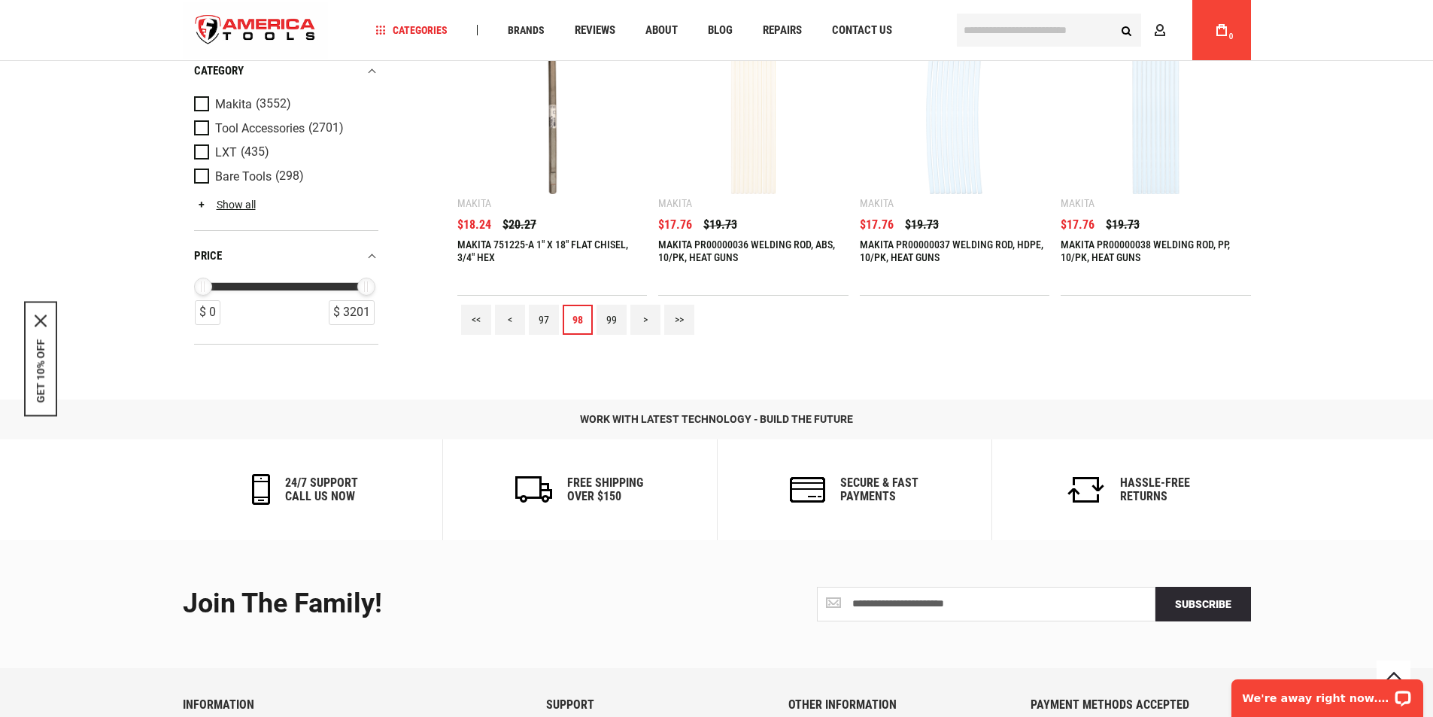
click at [544, 312] on link "97" at bounding box center [544, 320] width 30 height 30
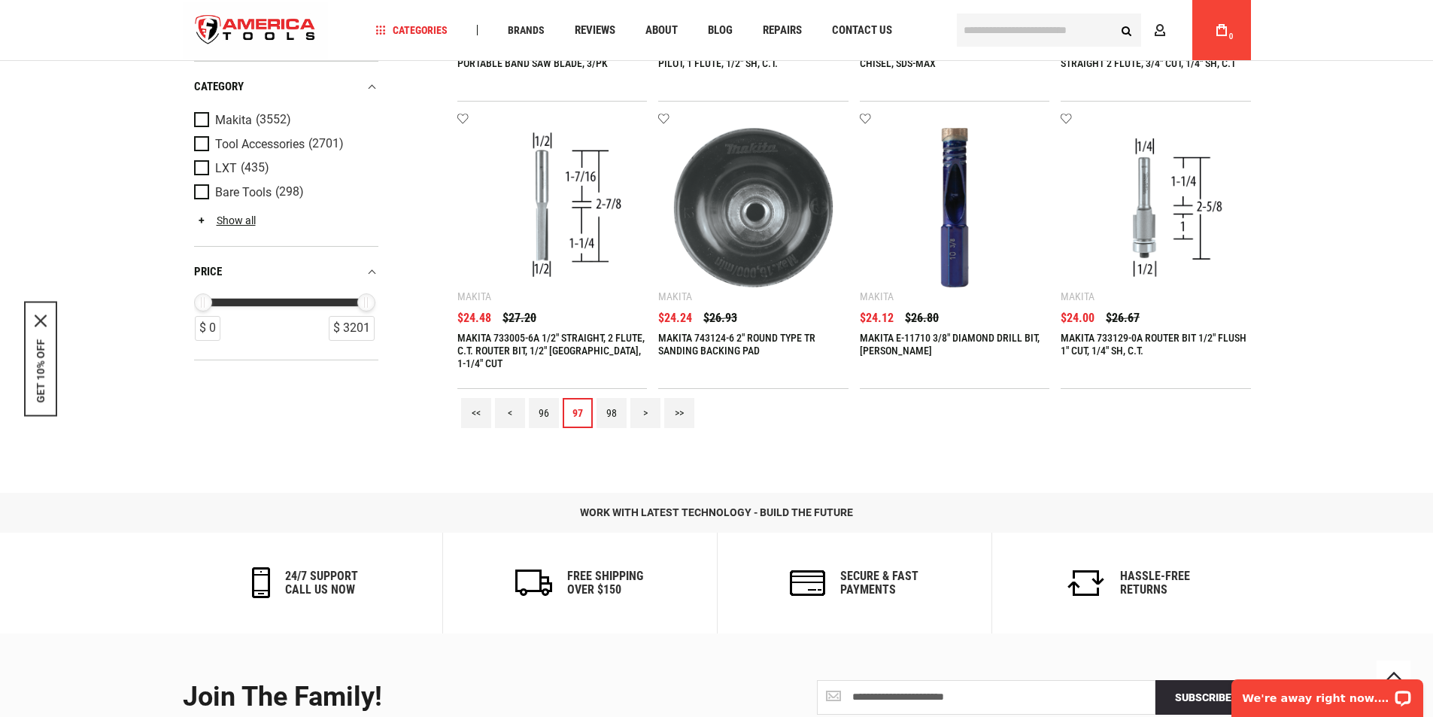
scroll to position [1753, 0]
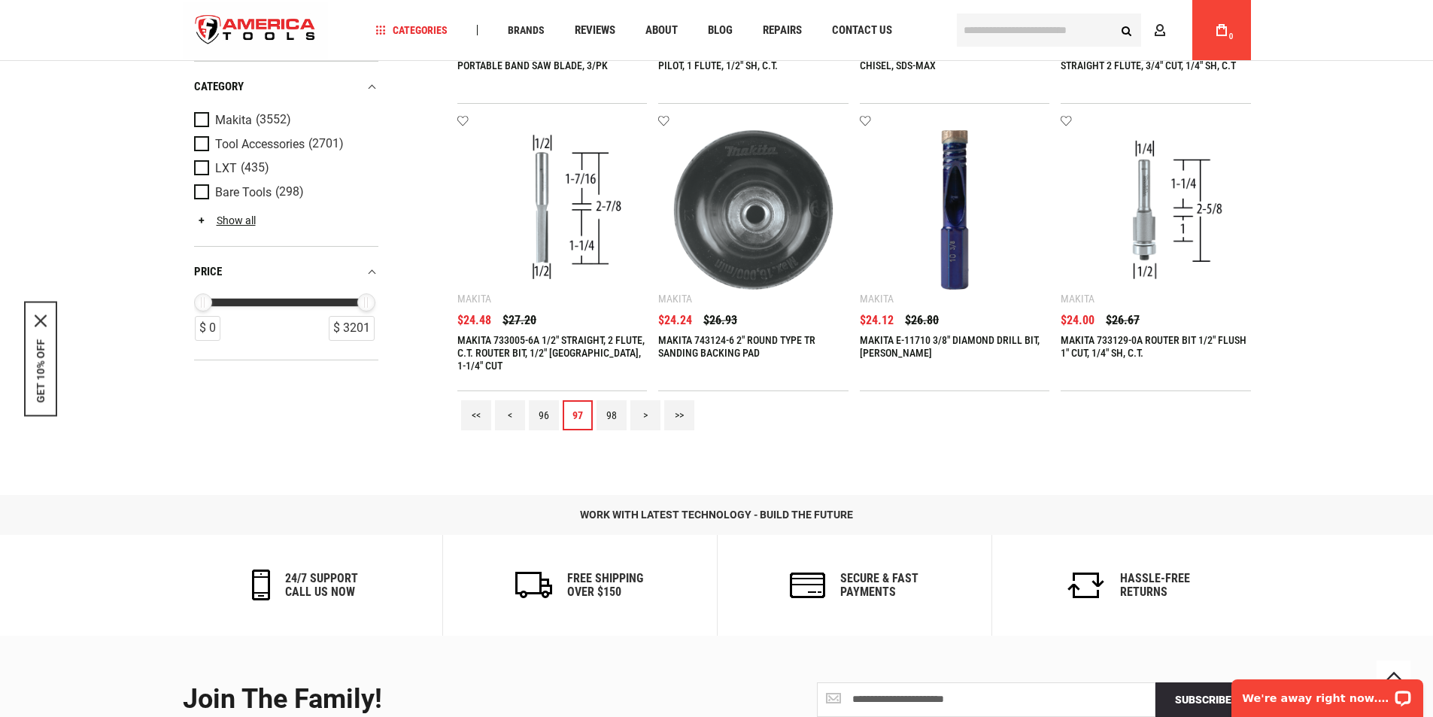
click at [544, 411] on link "96" at bounding box center [544, 415] width 30 height 30
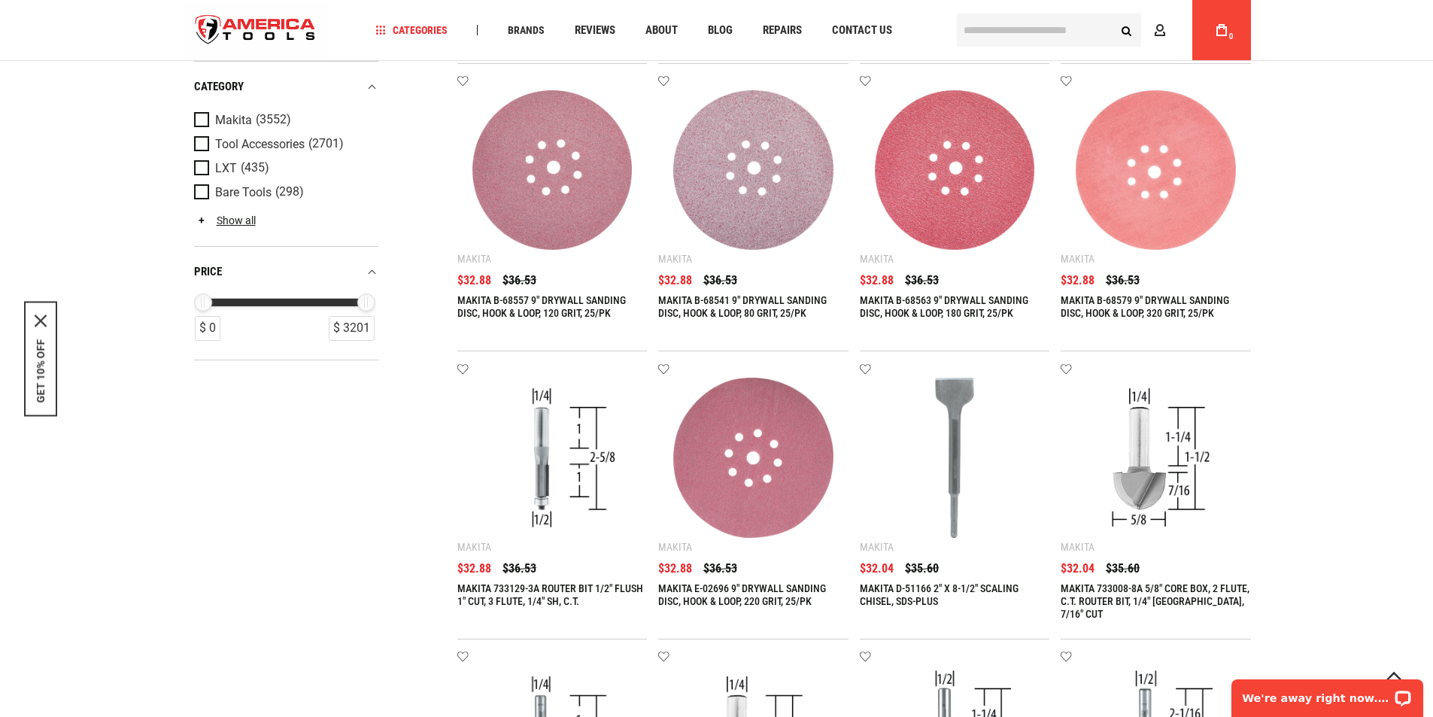
scroll to position [1580, 0]
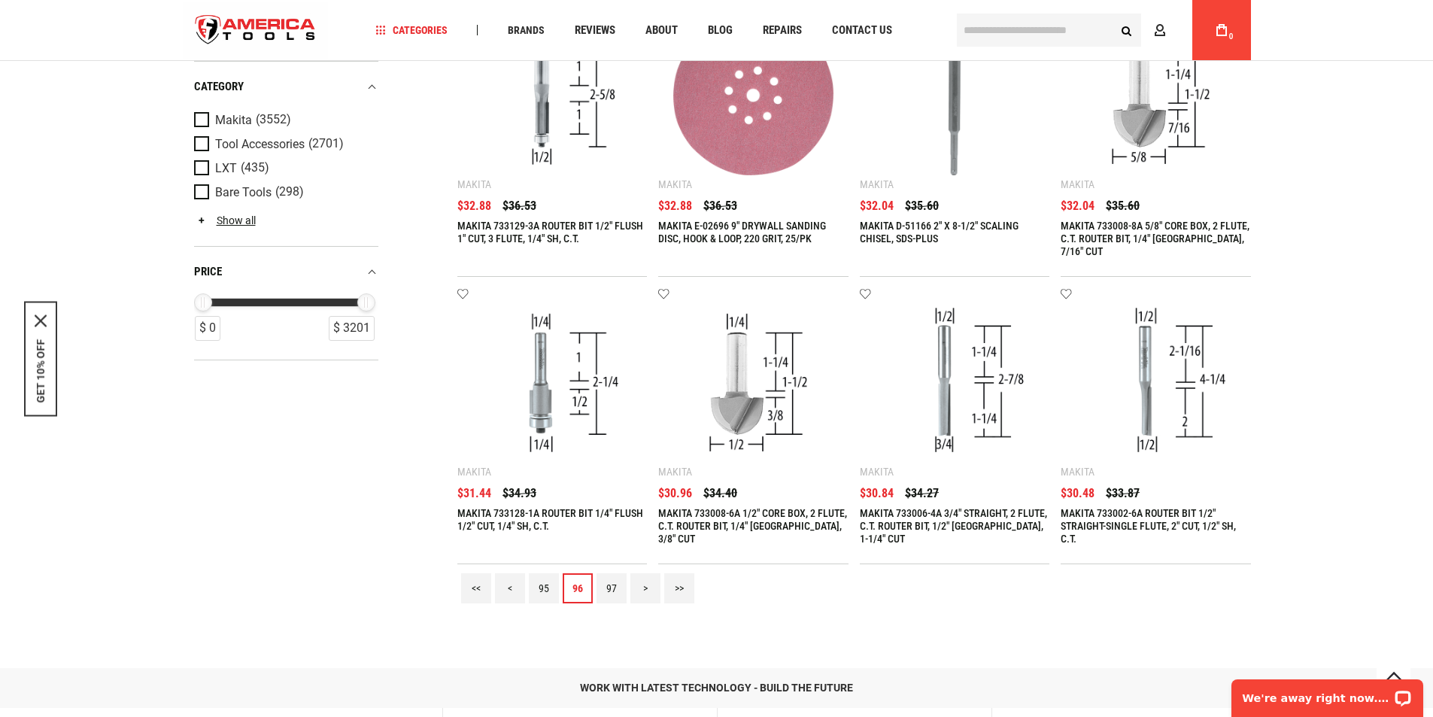
click at [540, 584] on link "95" at bounding box center [544, 588] width 30 height 30
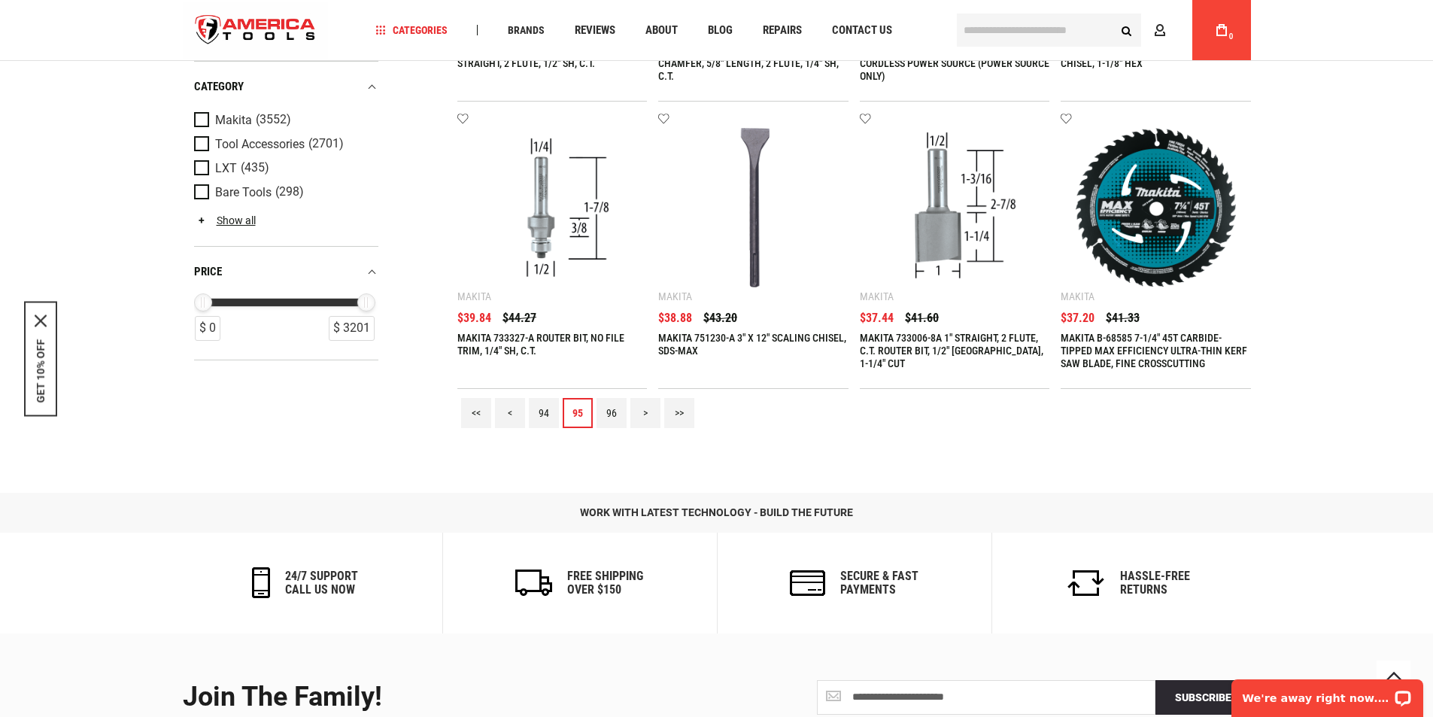
scroll to position [1753, 0]
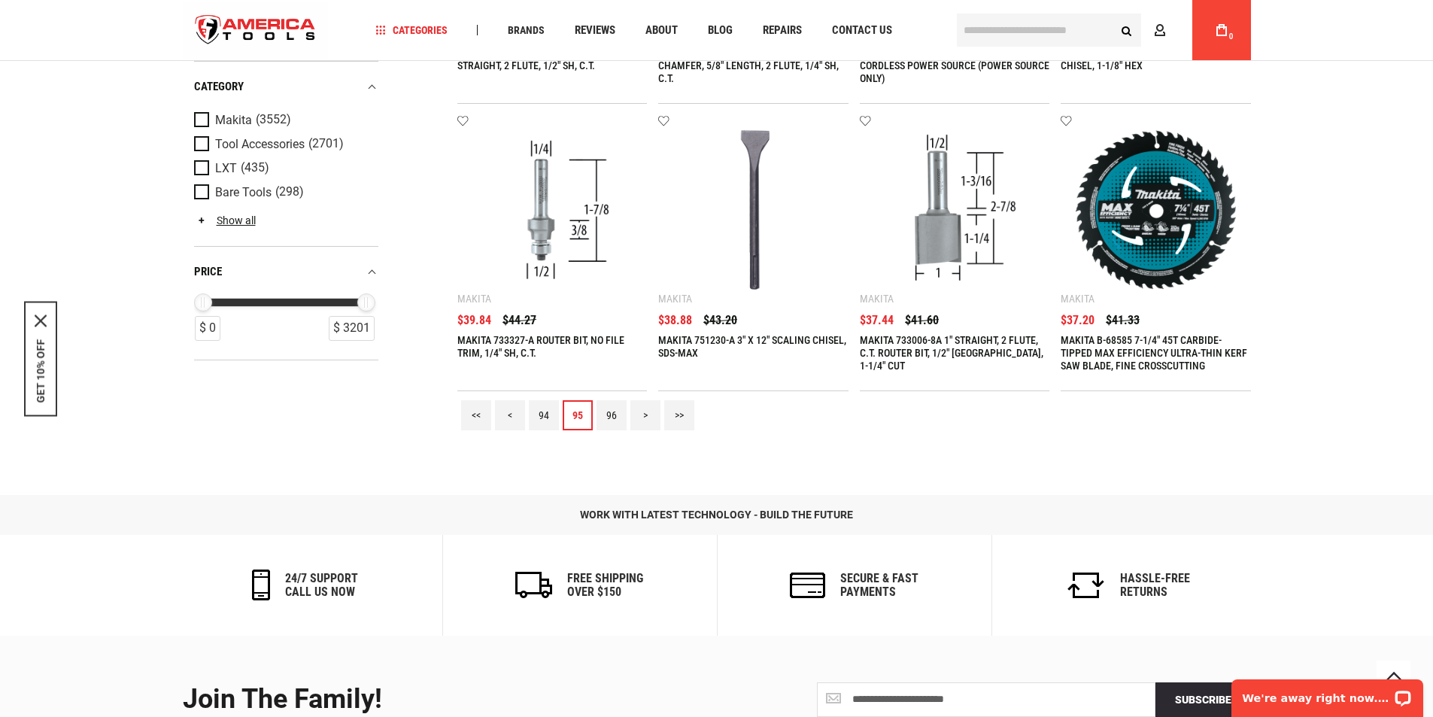
click at [541, 411] on link "94" at bounding box center [544, 415] width 30 height 30
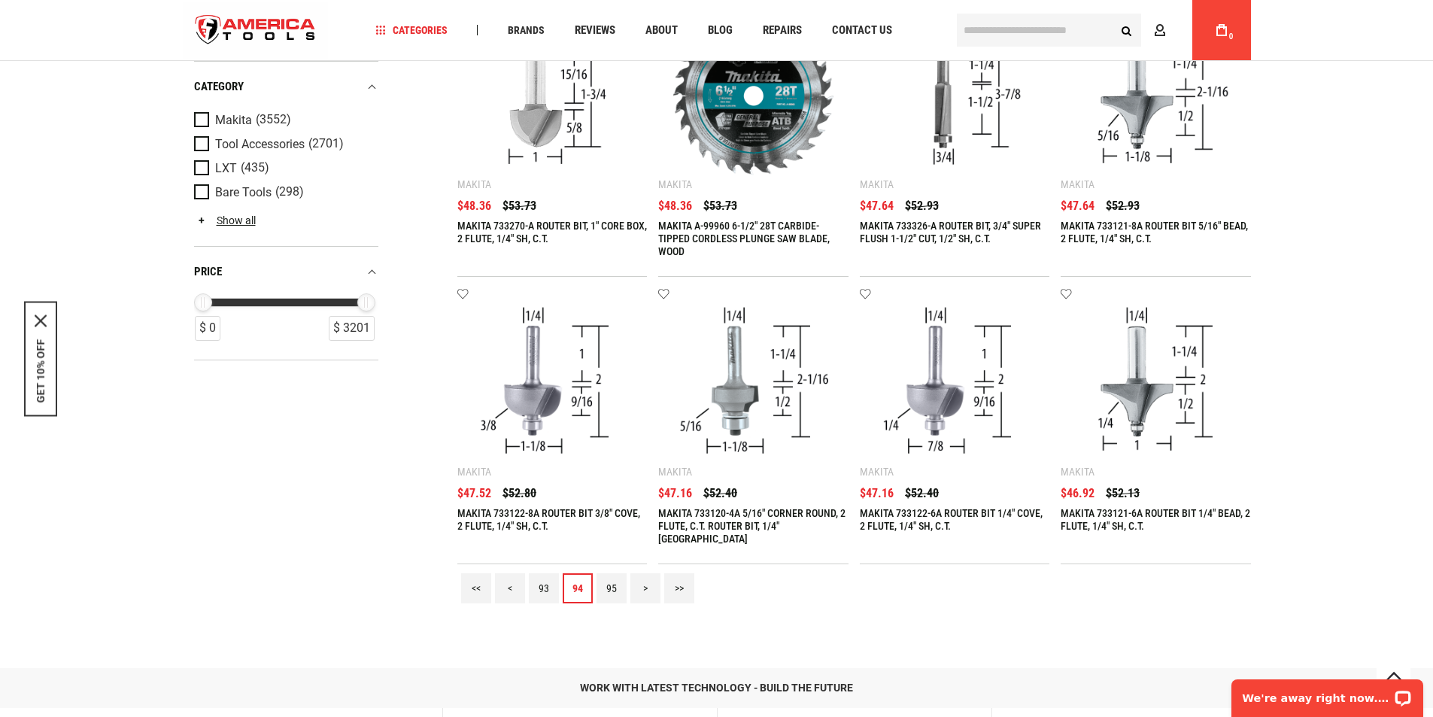
scroll to position [1578, 0]
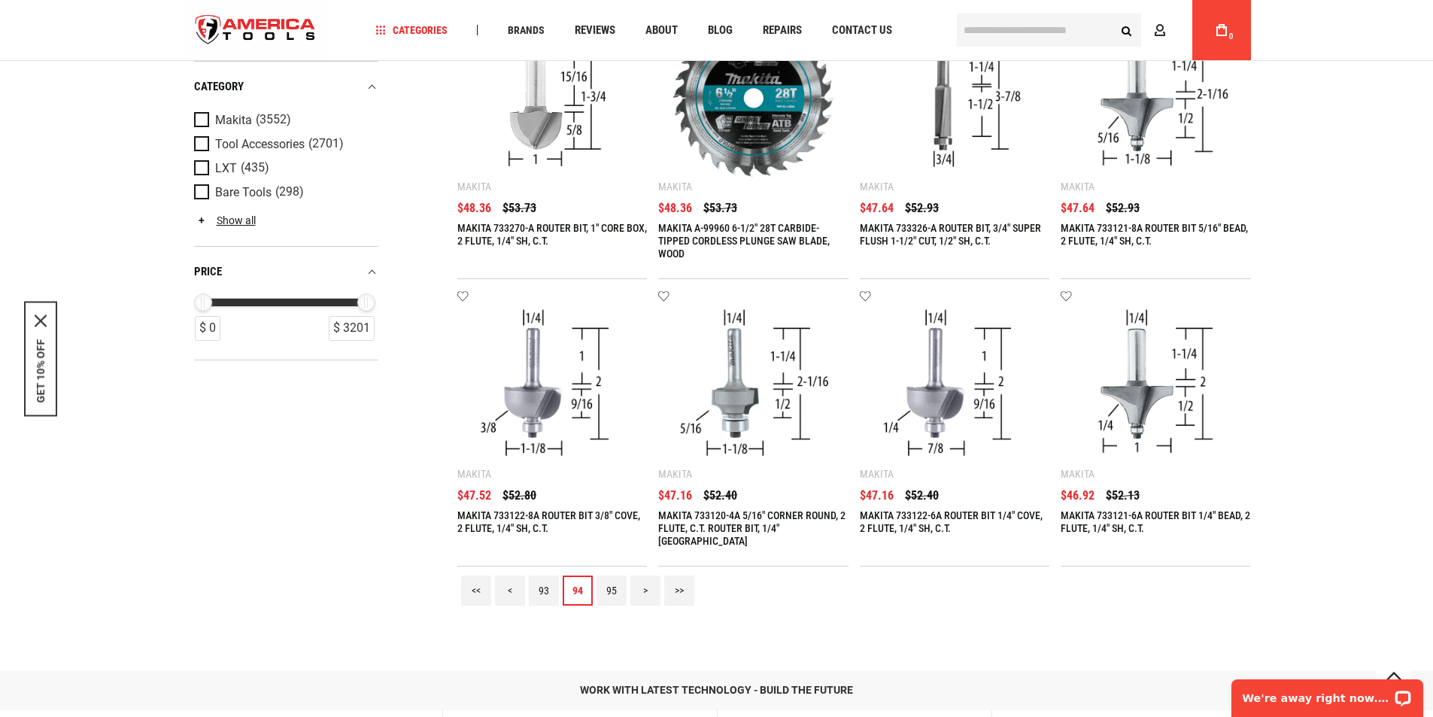
click at [537, 581] on link "93" at bounding box center [544, 591] width 30 height 30
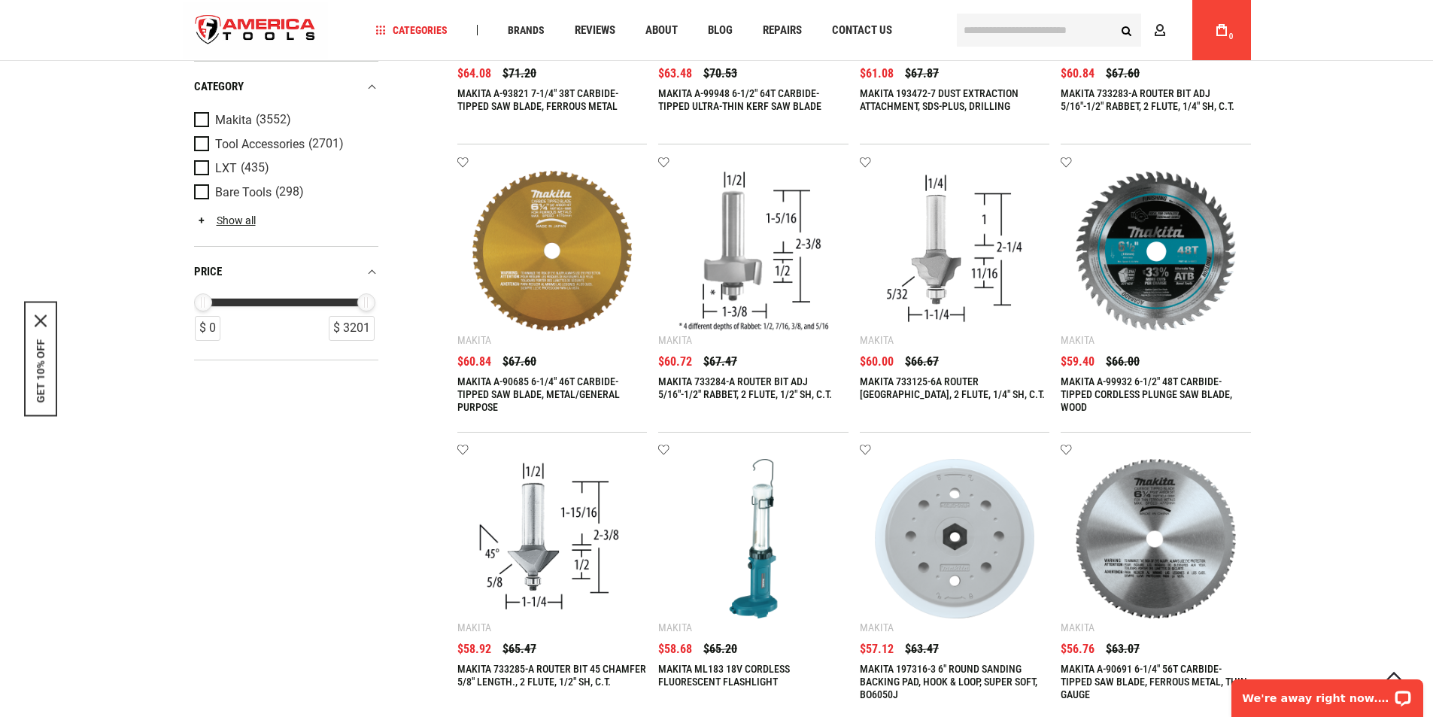
scroll to position [1580, 0]
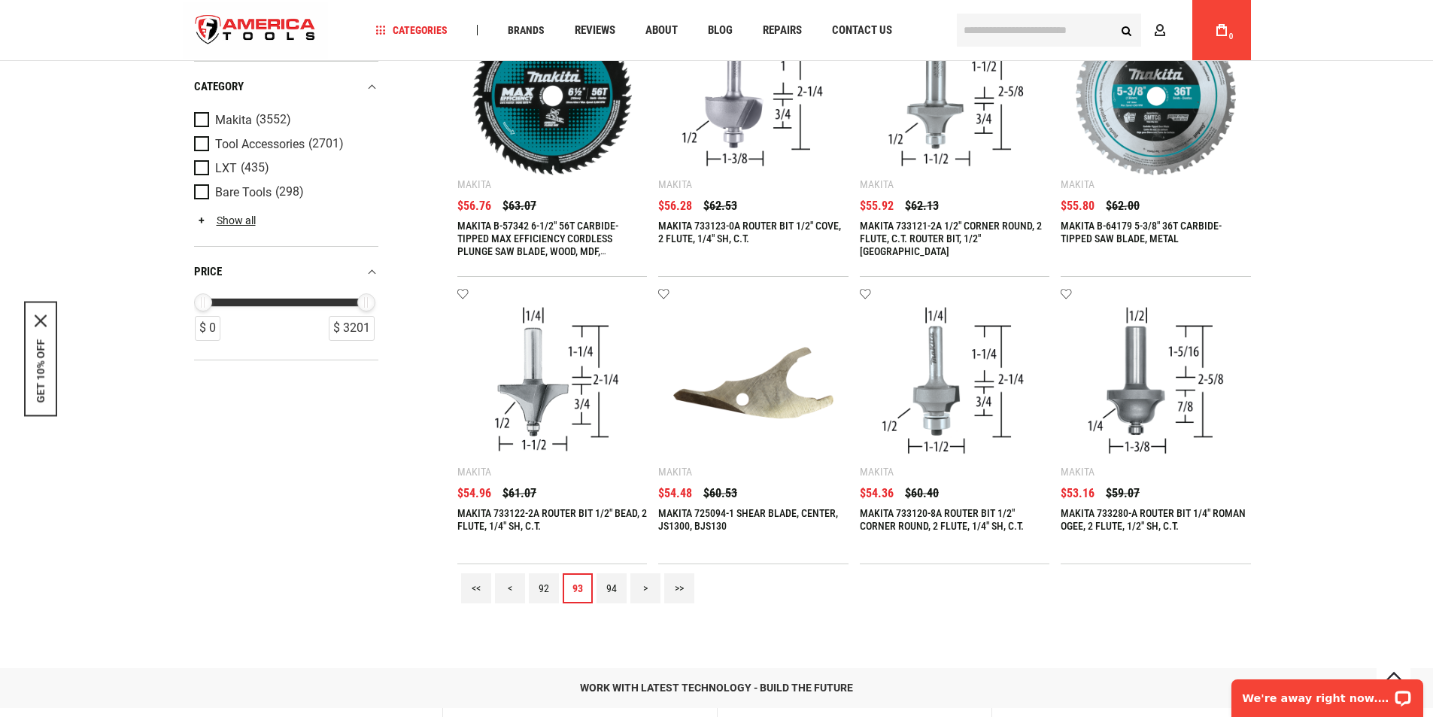
click at [542, 582] on link "92" at bounding box center [544, 588] width 30 height 30
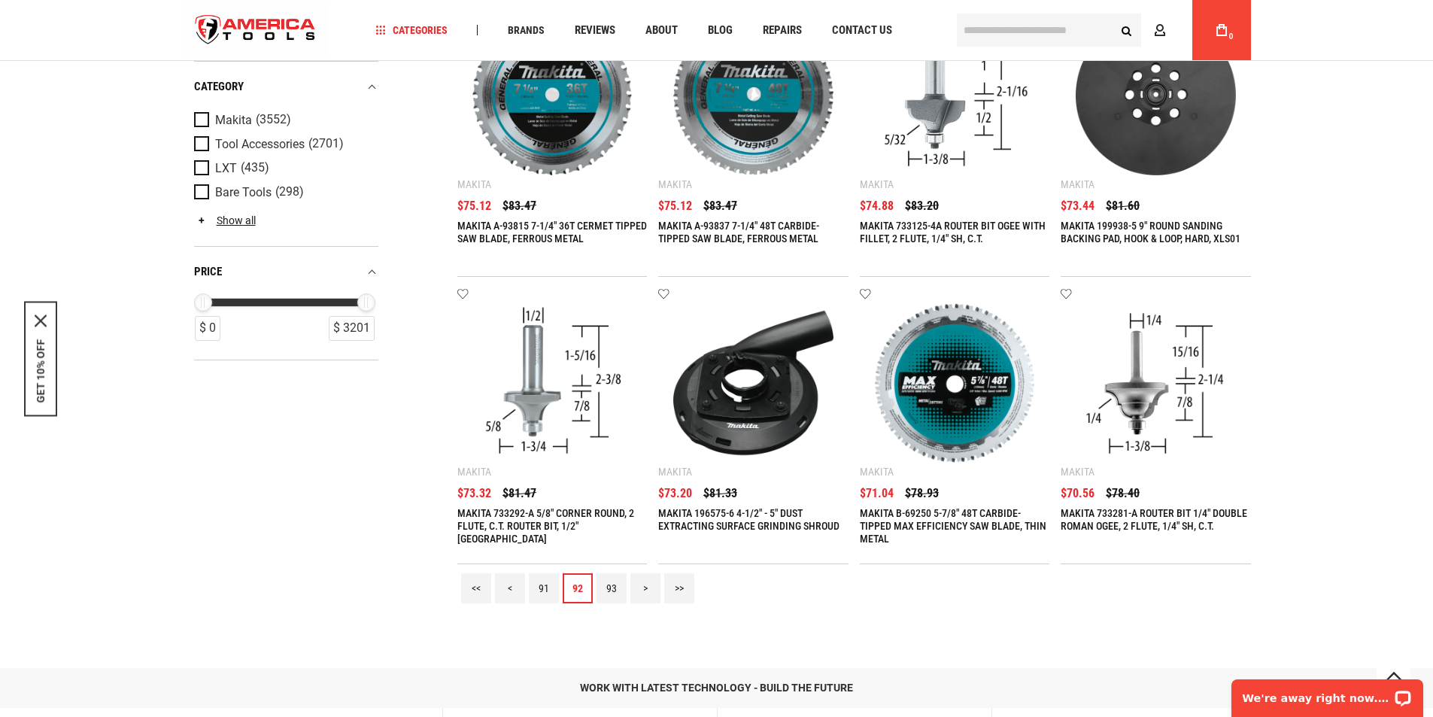
click at [537, 577] on link "91" at bounding box center [544, 588] width 30 height 30
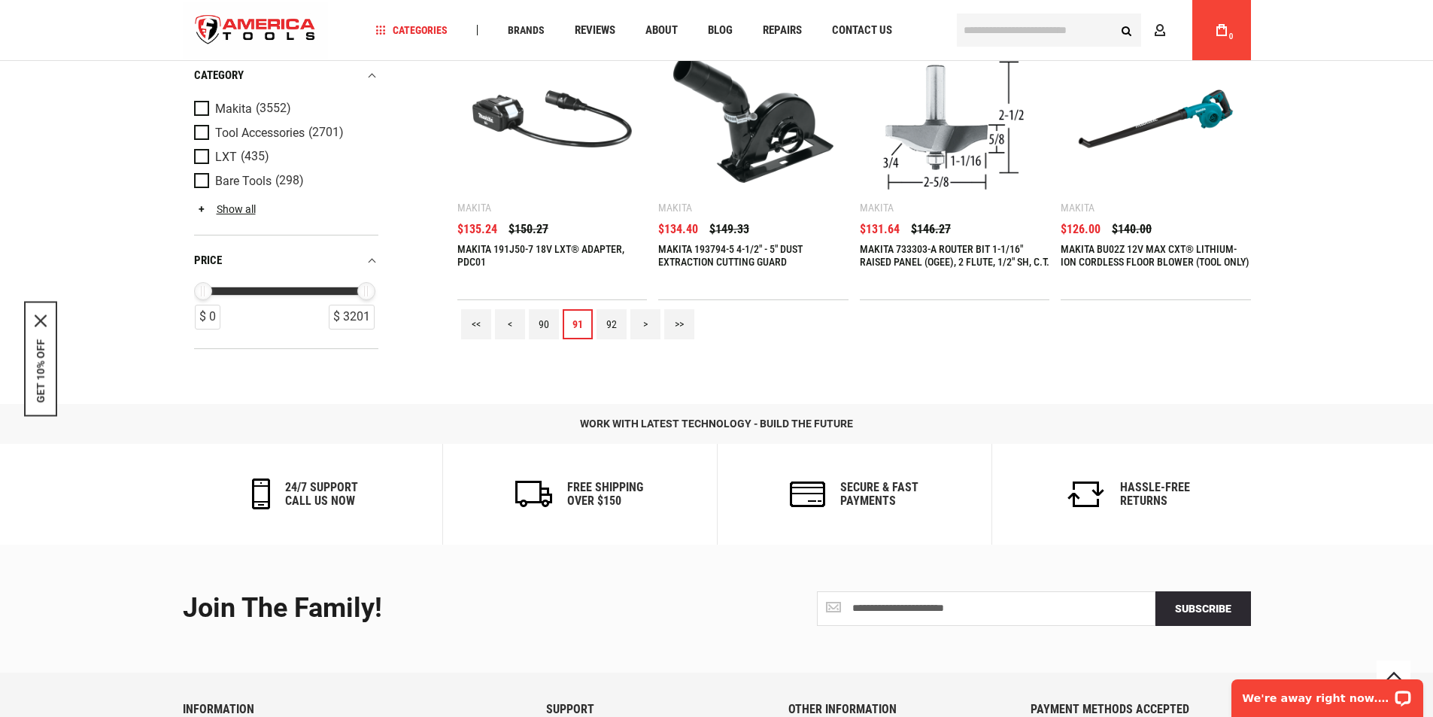
scroll to position [439, 0]
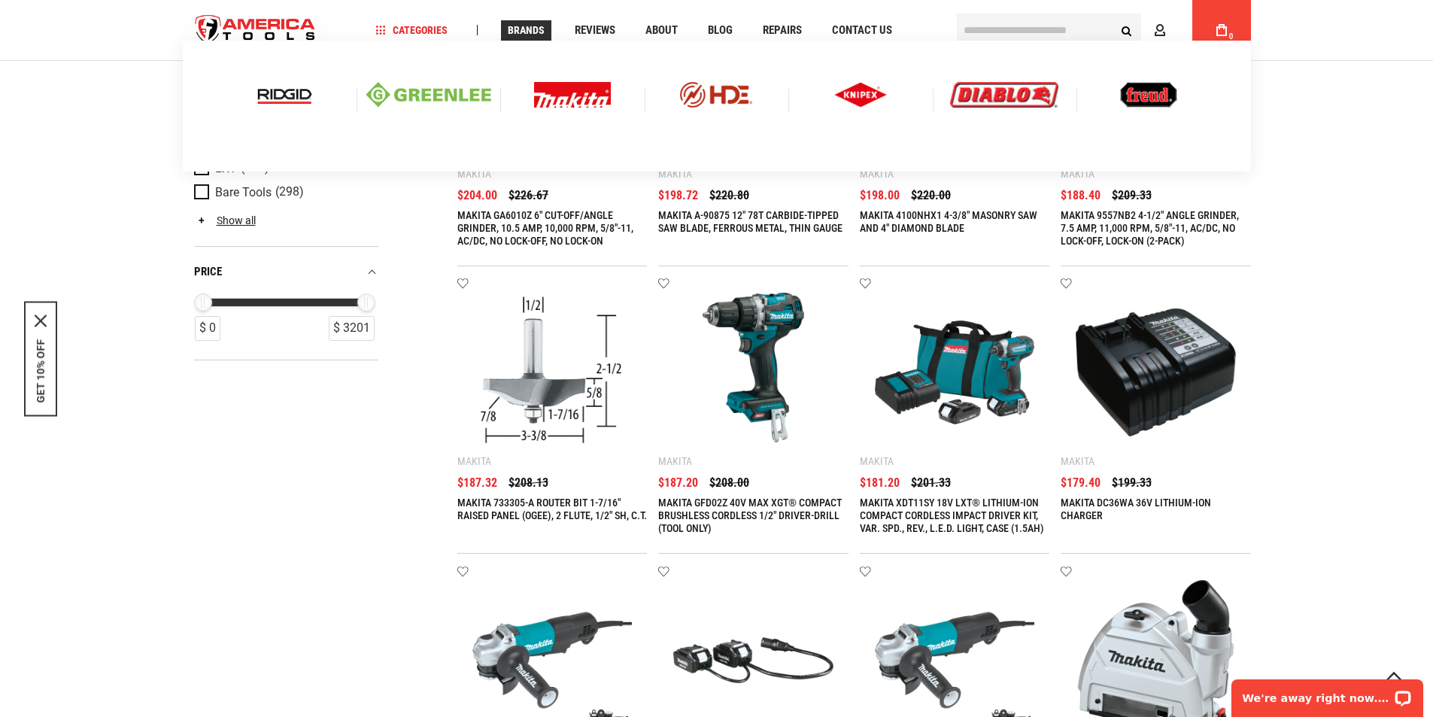
click at [291, 90] on img at bounding box center [285, 95] width 62 height 26
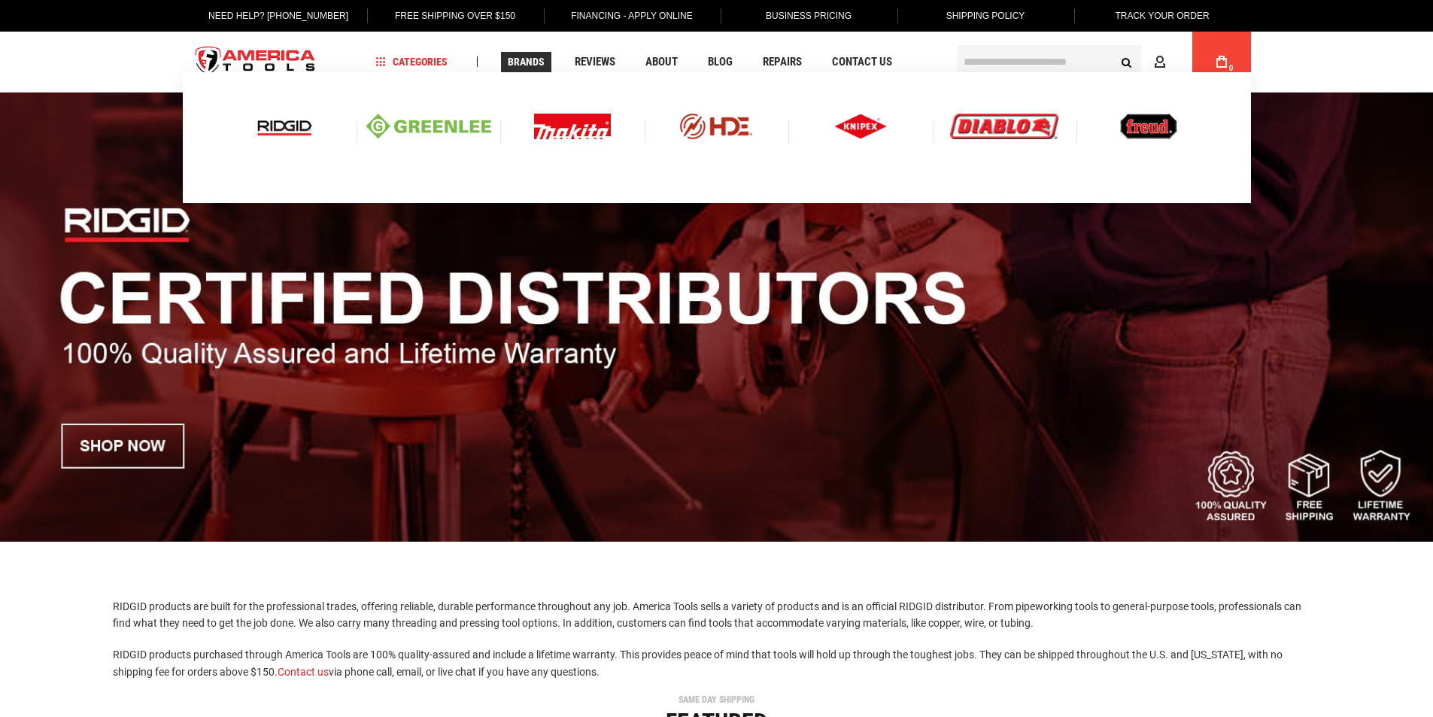
click at [272, 122] on img at bounding box center [285, 127] width 62 height 26
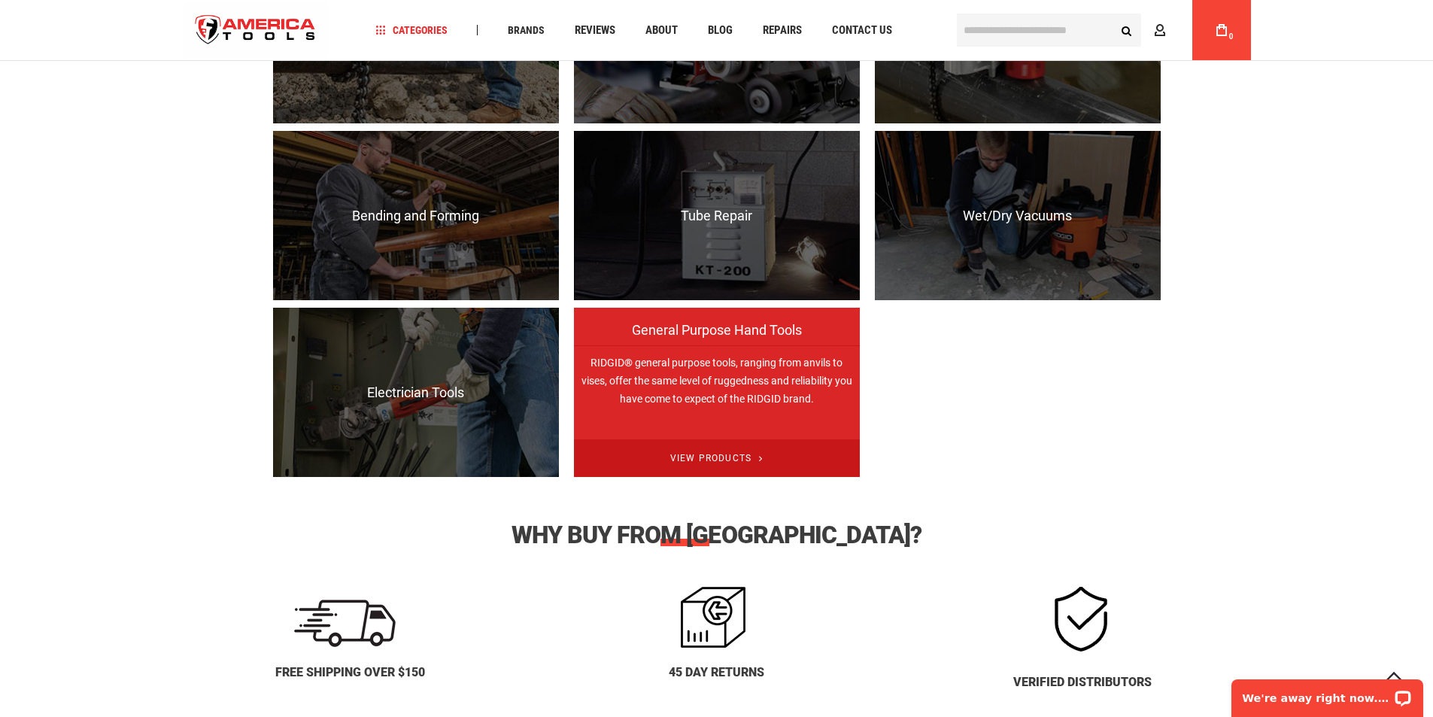
click at [736, 462] on span "View Products" at bounding box center [717, 458] width 286 height 38
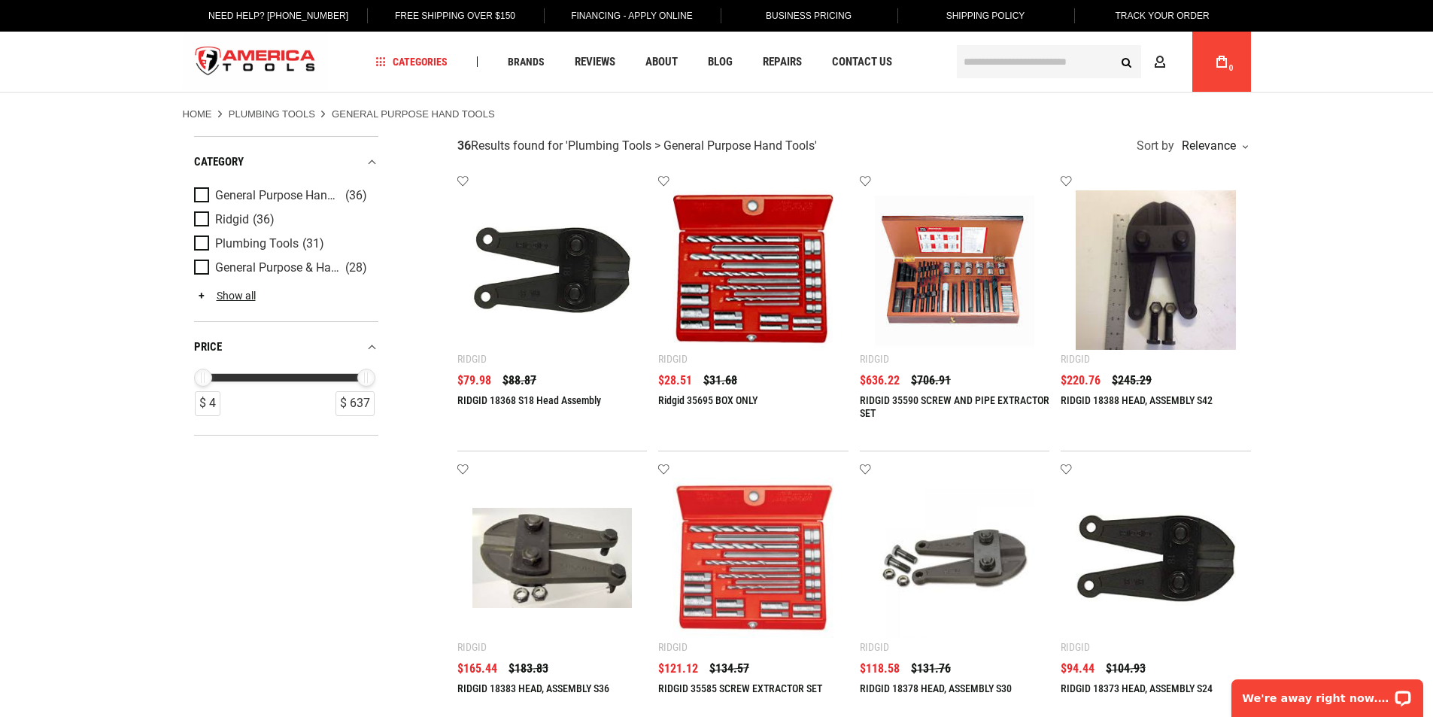
type input "**********"
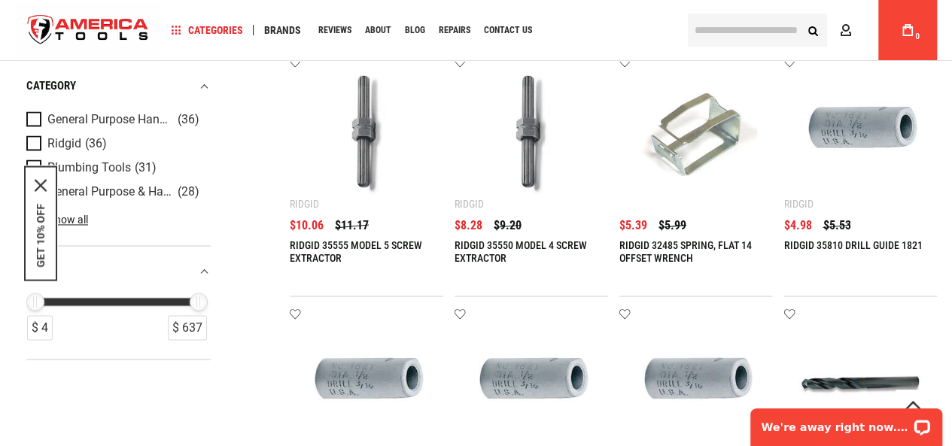
scroll to position [1404, 0]
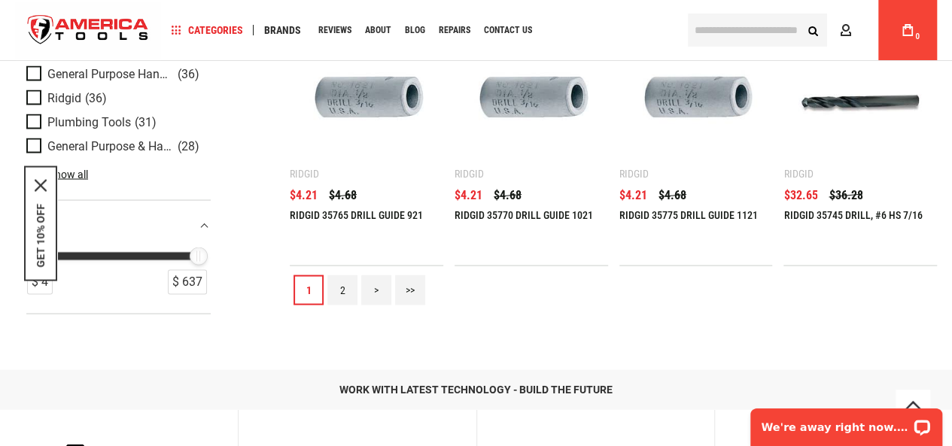
click at [344, 282] on link "2" at bounding box center [342, 290] width 30 height 30
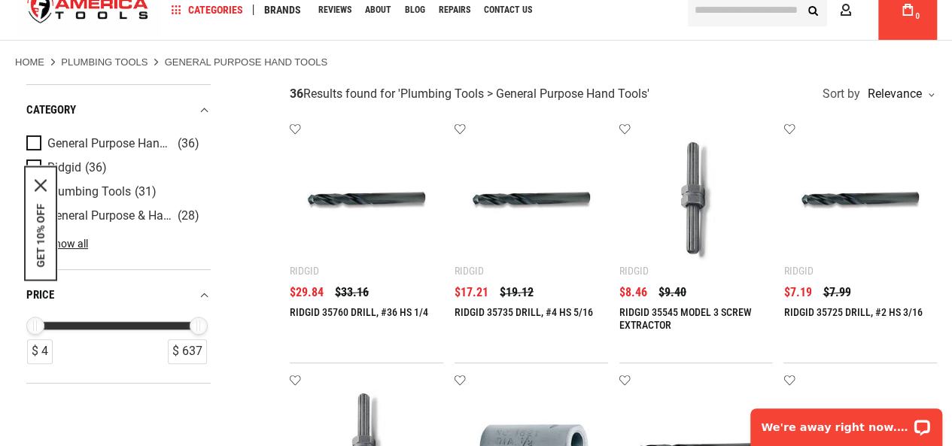
scroll to position [0, 0]
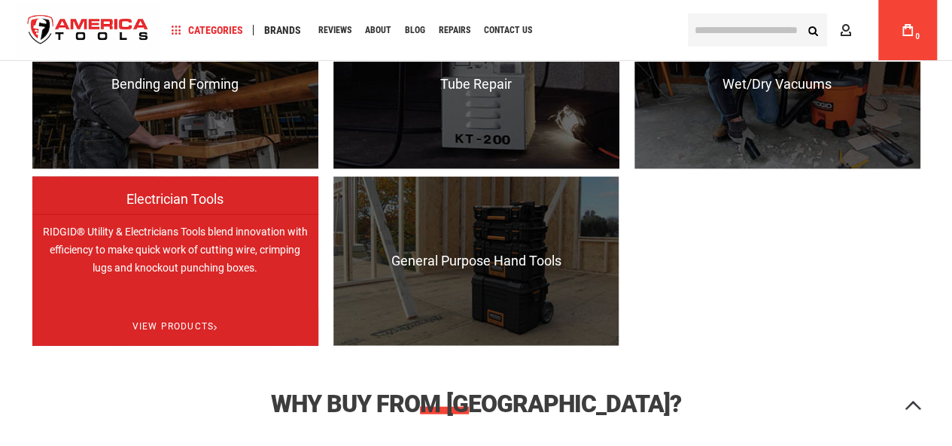
scroll to position [1598, 0]
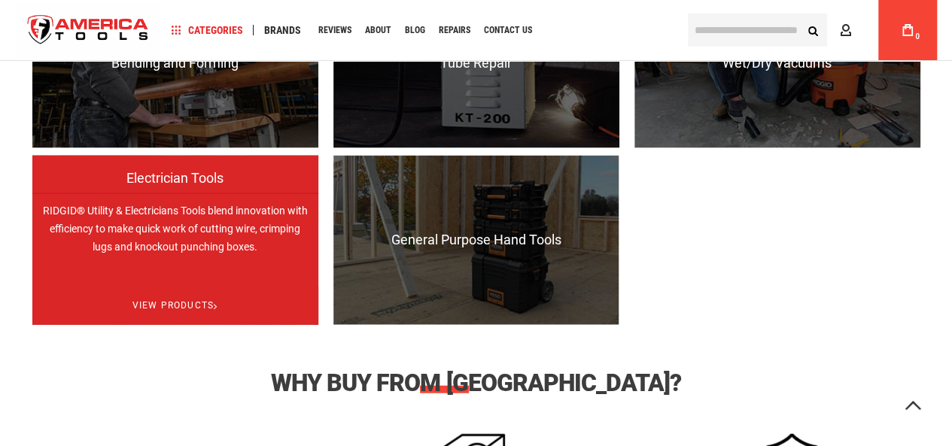
click at [185, 184] on span "Electrician Tools" at bounding box center [175, 186] width 286 height 30
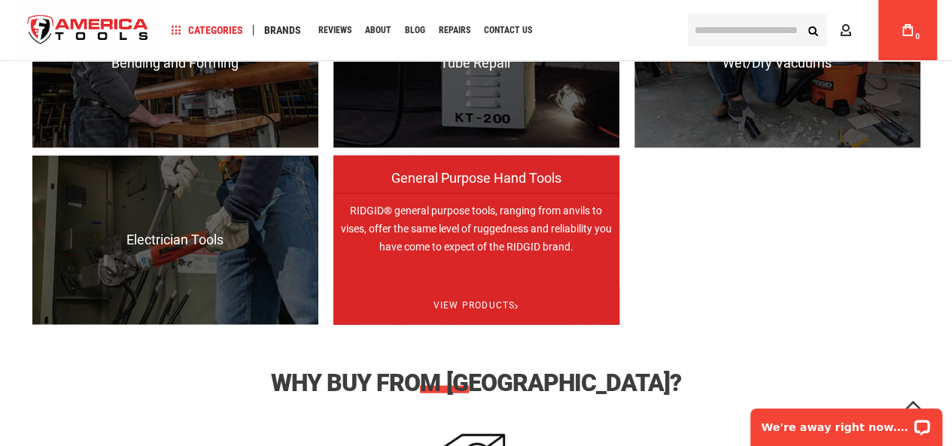
scroll to position [0, 0]
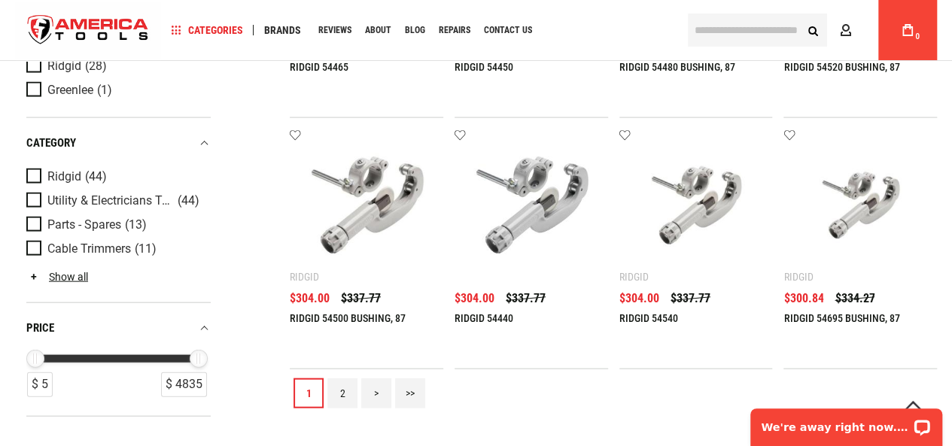
scroll to position [1580, 0]
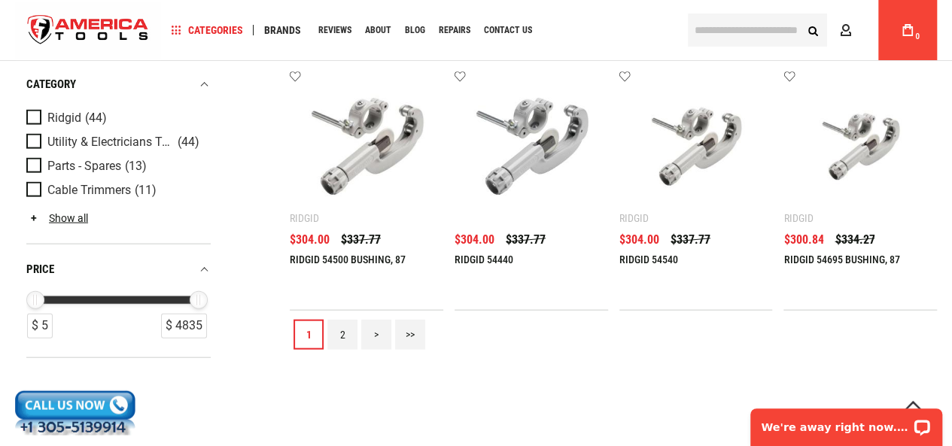
type input "**********"
drag, startPoint x: 199, startPoint y: 302, endPoint x: 68, endPoint y: 293, distance: 130.5
click at [68, 293] on div "$ 1002" at bounding box center [69, 301] width 18 height 18
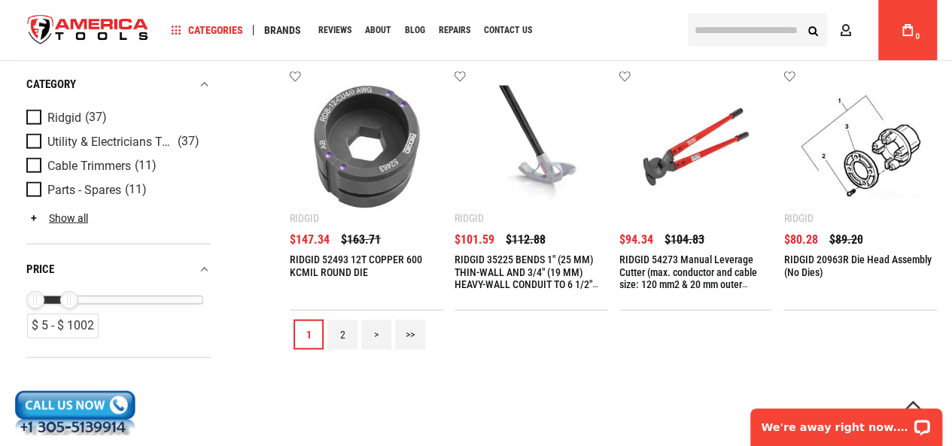
click at [348, 330] on link "2" at bounding box center [342, 335] width 30 height 30
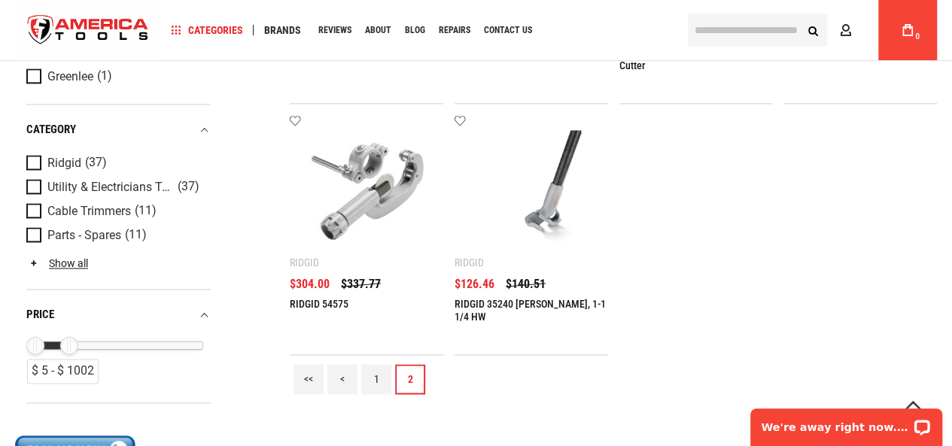
scroll to position [0, 0]
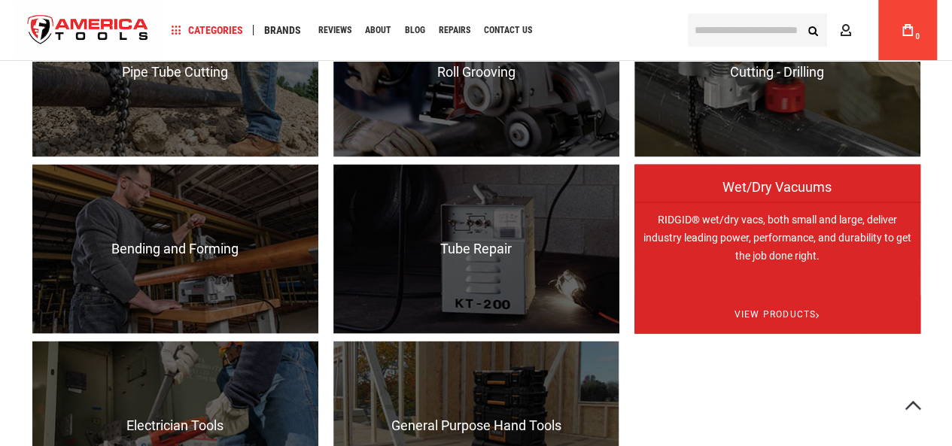
click at [770, 195] on span "Wet/Dry Vacuums" at bounding box center [777, 194] width 286 height 30
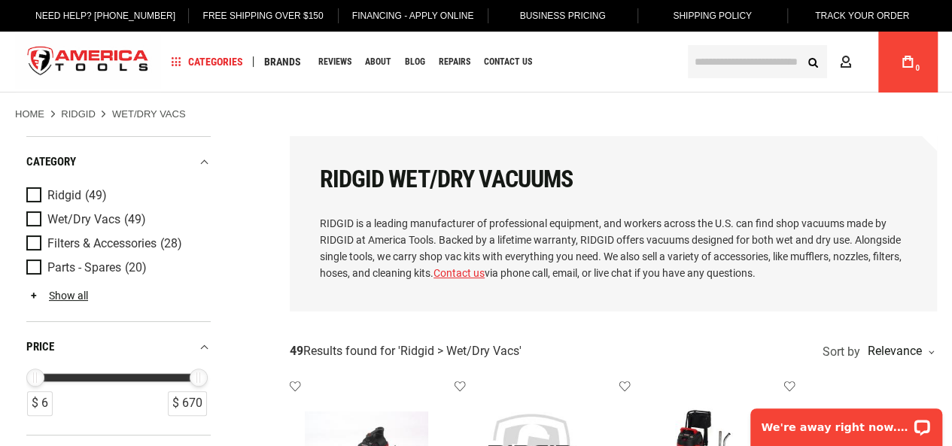
type input "**********"
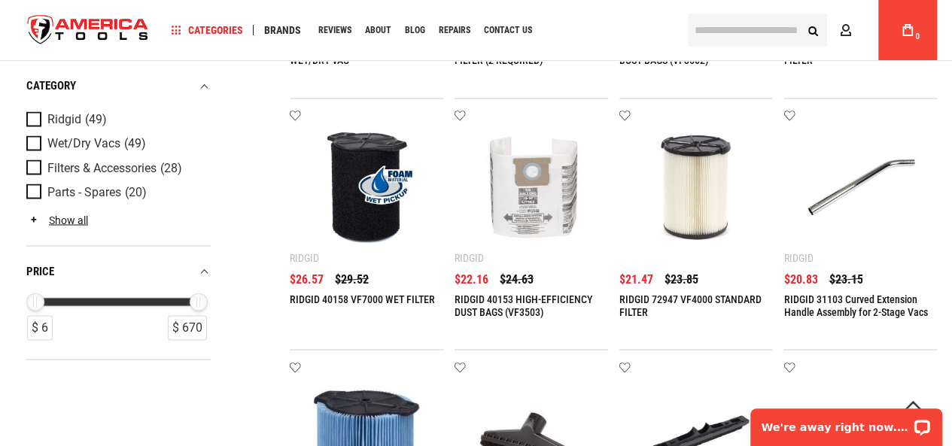
scroll to position [1756, 0]
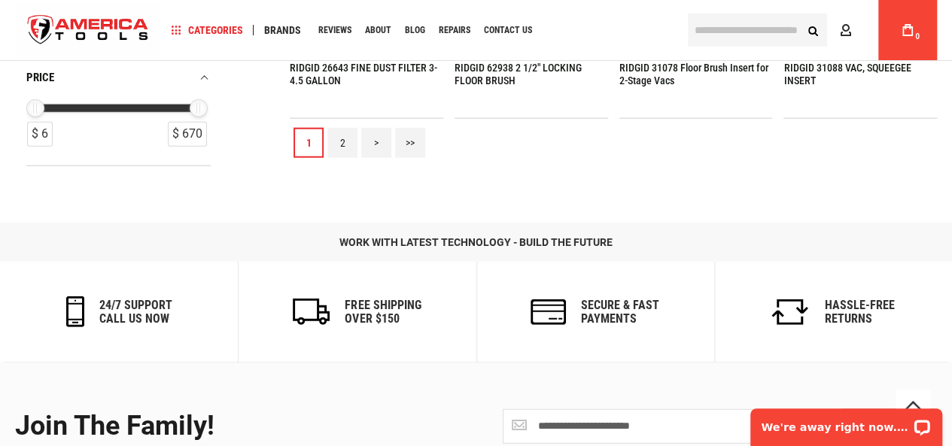
click at [344, 133] on link "2" at bounding box center [342, 143] width 30 height 30
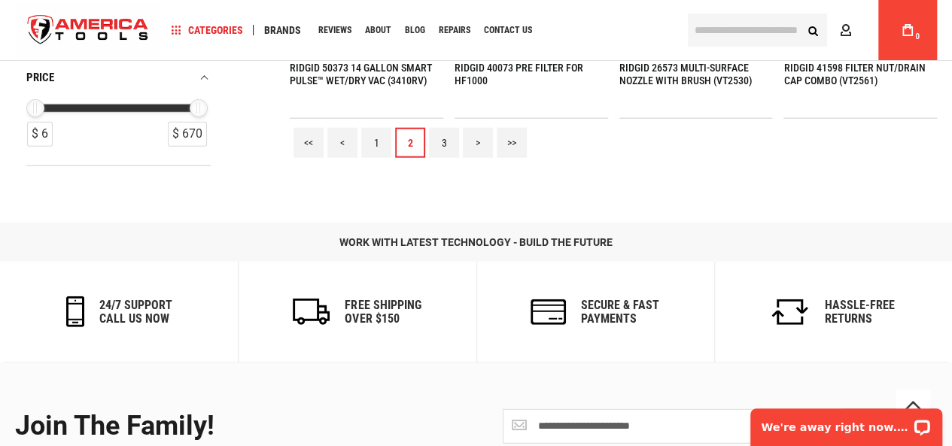
click at [440, 139] on link "3" at bounding box center [444, 143] width 30 height 30
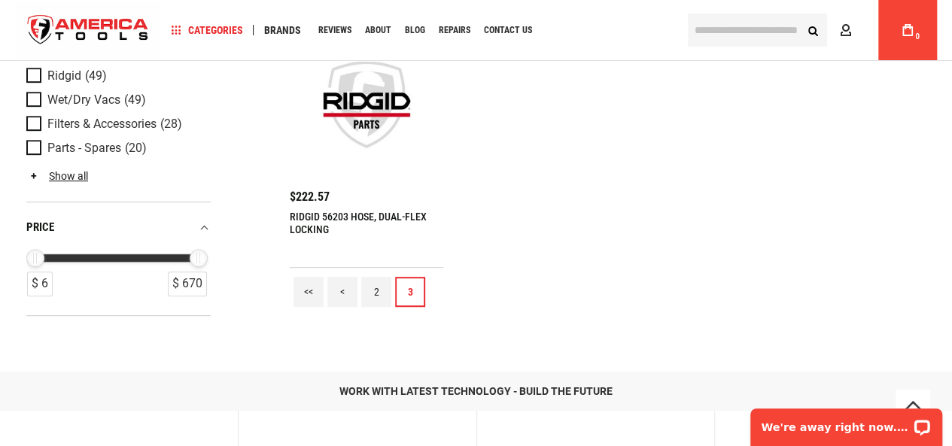
scroll to position [353, 0]
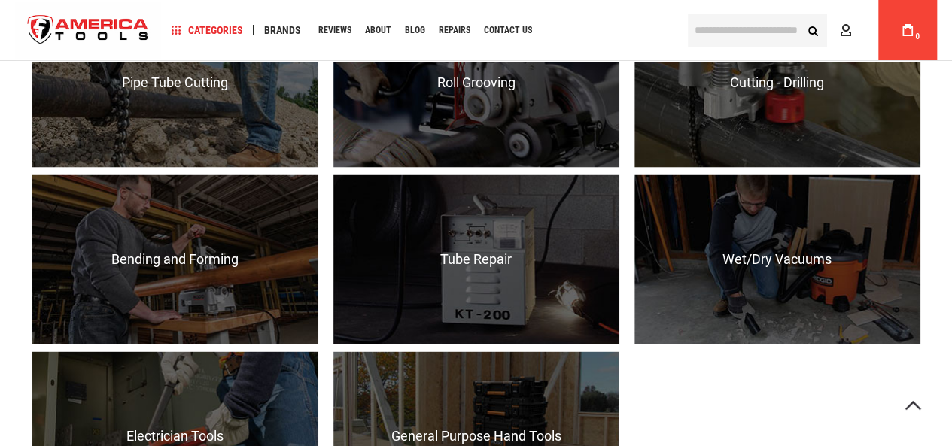
click at [494, 333] on p "RIDGID® wrenches and tubing tools provide certainty and efficiency on the jobsi…" at bounding box center [476, 417] width 286 height 169
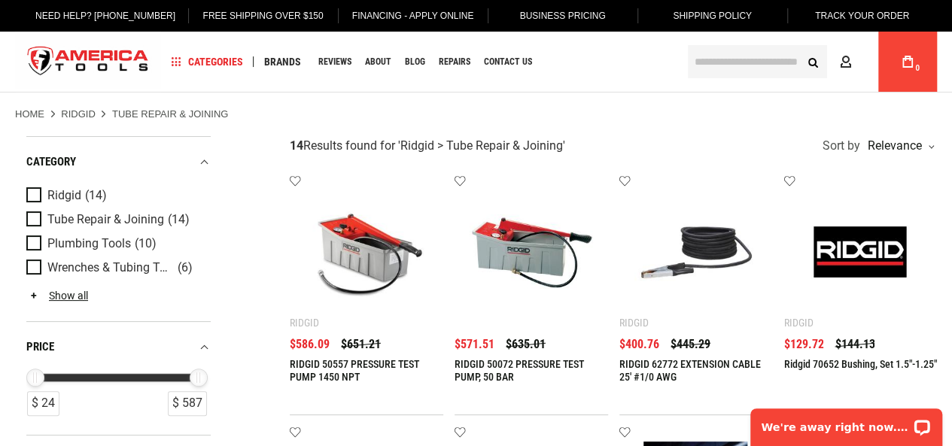
type input "**********"
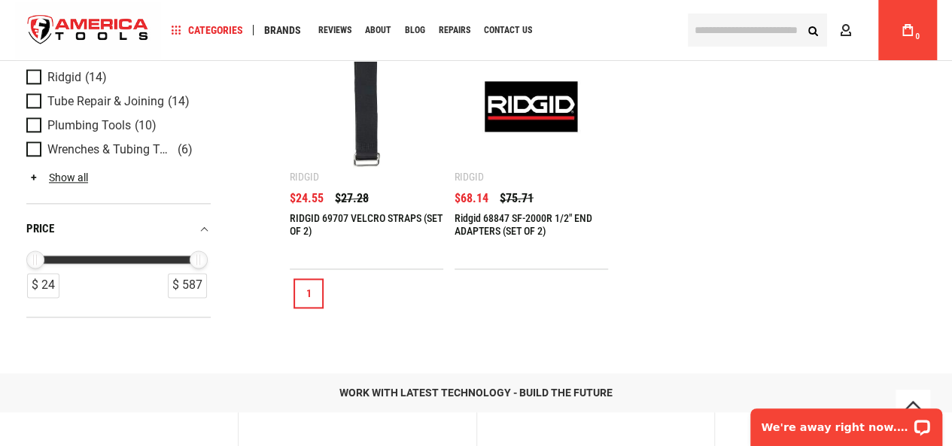
scroll to position [877, 0]
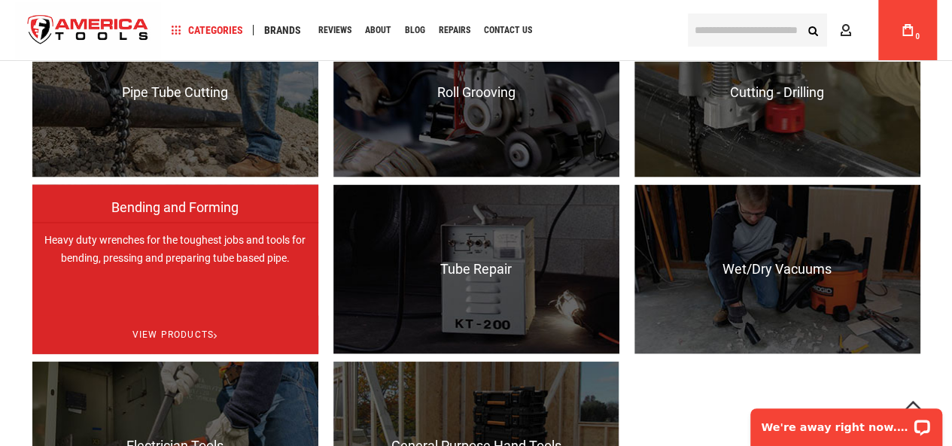
click at [199, 257] on p "Heavy duty wrenches for the toughest jobs and tools for bending, pressing and p…" at bounding box center [175, 306] width 286 height 169
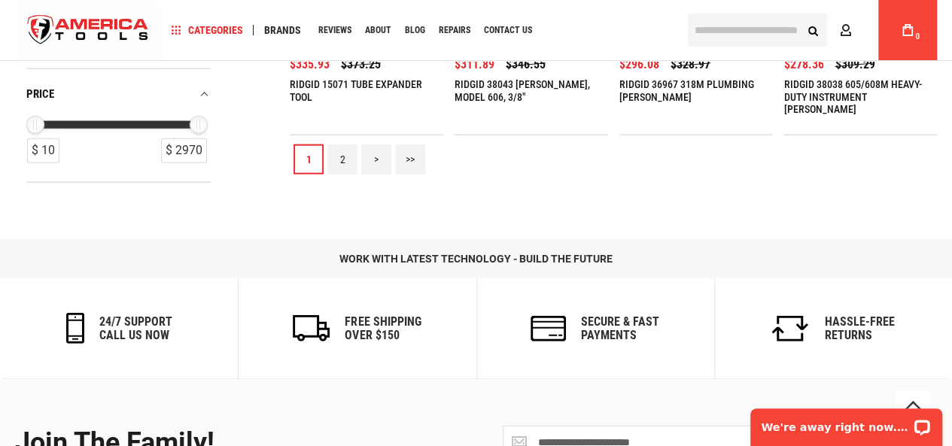
type input "**********"
drag, startPoint x: 197, startPoint y: 123, endPoint x: 88, endPoint y: 111, distance: 109.9
click at [88, 111] on div "price $ 10 - $ 1001 $ 1001" at bounding box center [118, 127] width 184 height 114
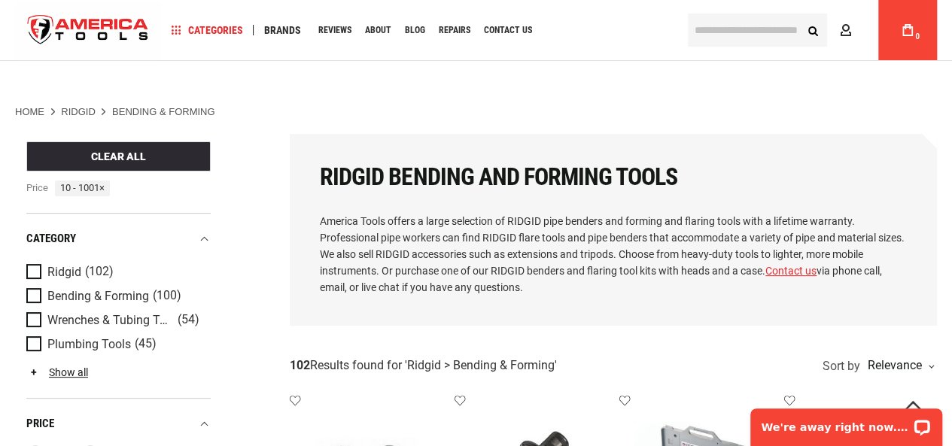
scroll to position [175, 0]
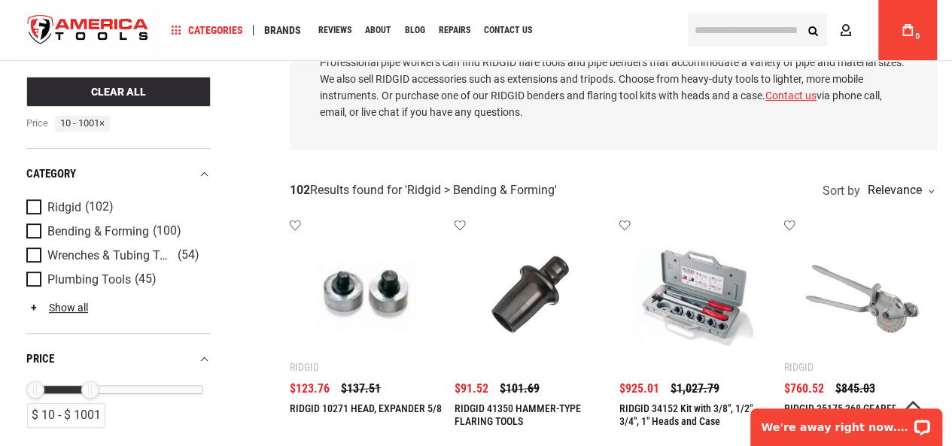
click at [594, 146] on div "RIDGID Bending and Forming Tools America Tools offers a large selection of RIDG…" at bounding box center [613, 55] width 647 height 192
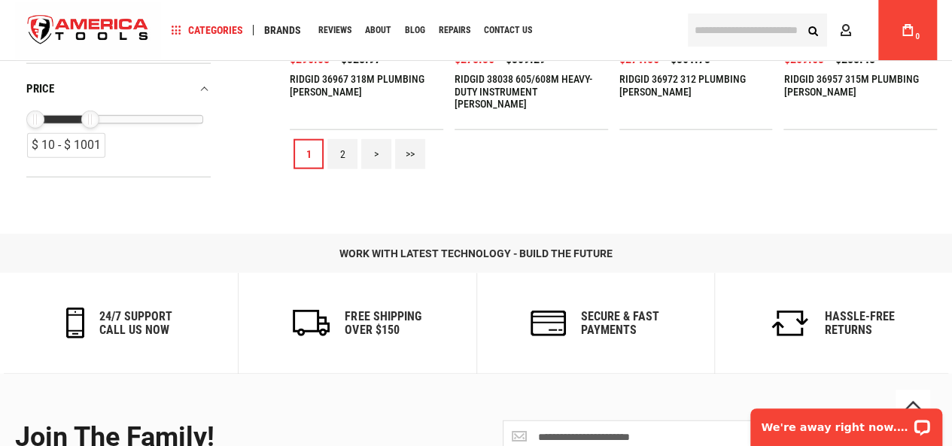
scroll to position [1756, 0]
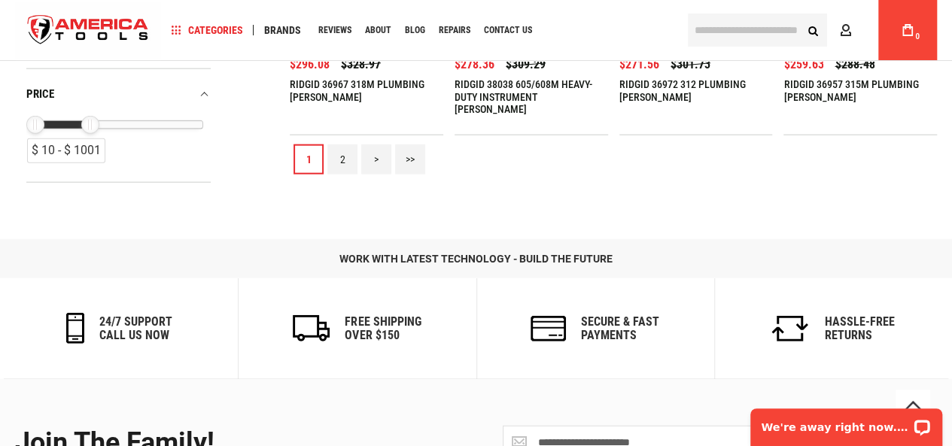
click at [343, 151] on link "2" at bounding box center [342, 159] width 30 height 30
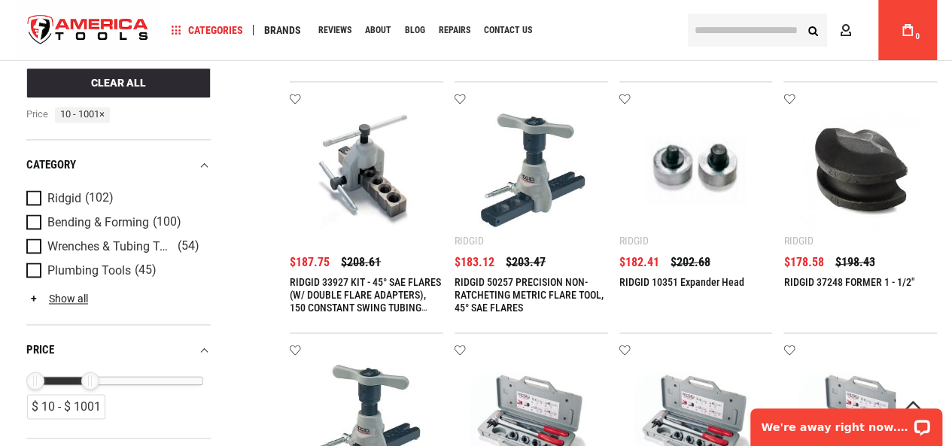
scroll to position [1758, 0]
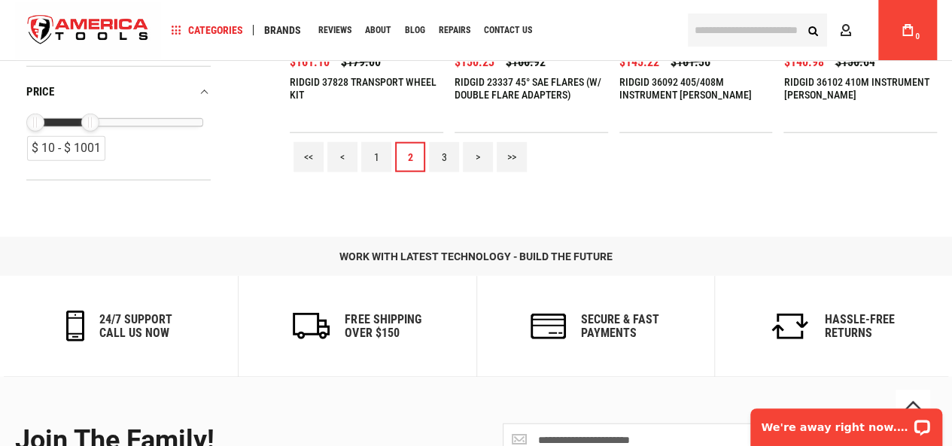
click at [435, 151] on link "3" at bounding box center [444, 157] width 30 height 30
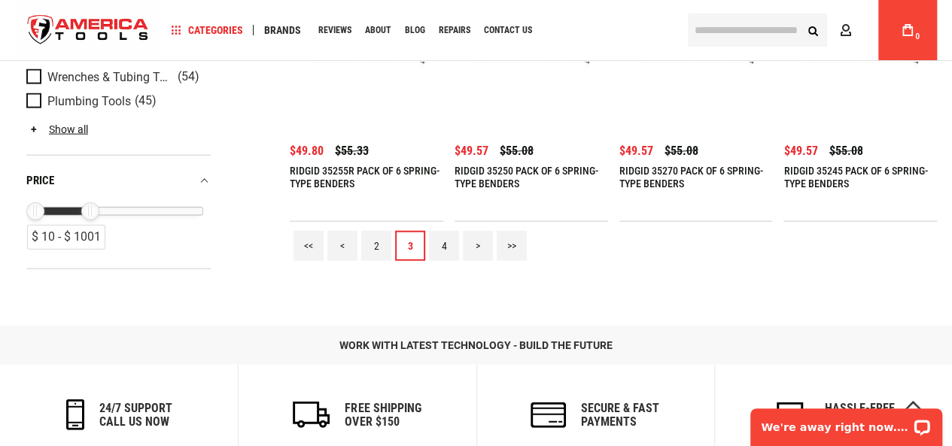
scroll to position [1753, 0]
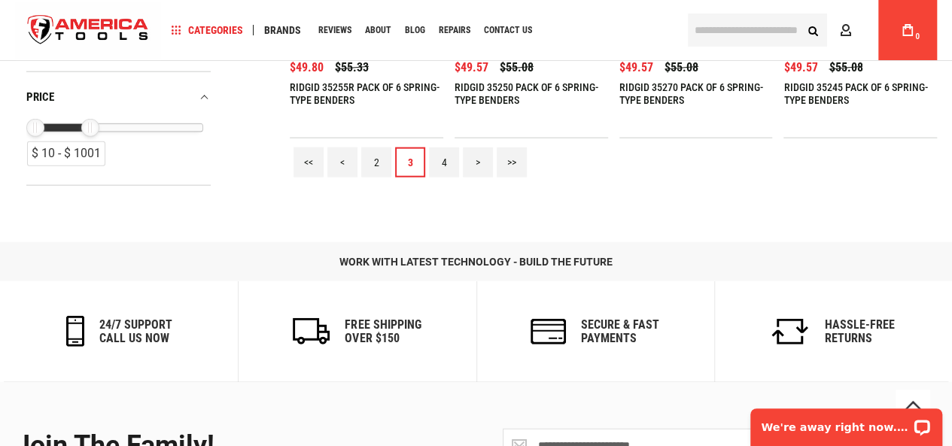
click at [445, 153] on link "4" at bounding box center [444, 162] width 30 height 30
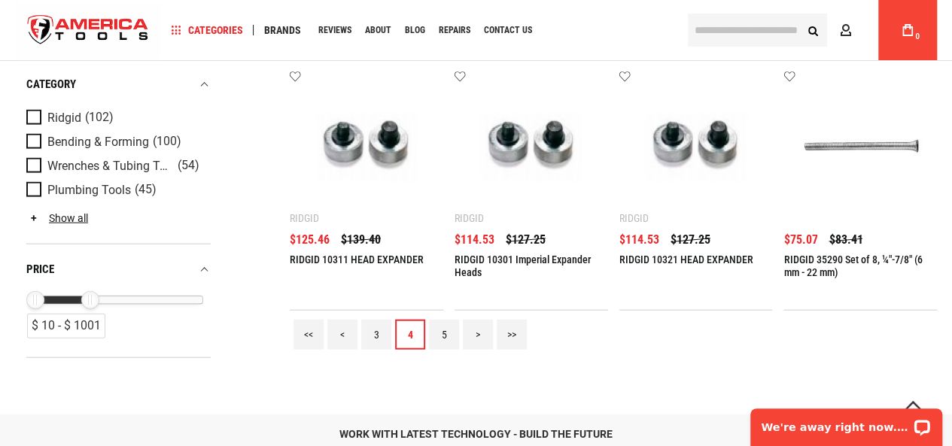
scroll to position [1577, 0]
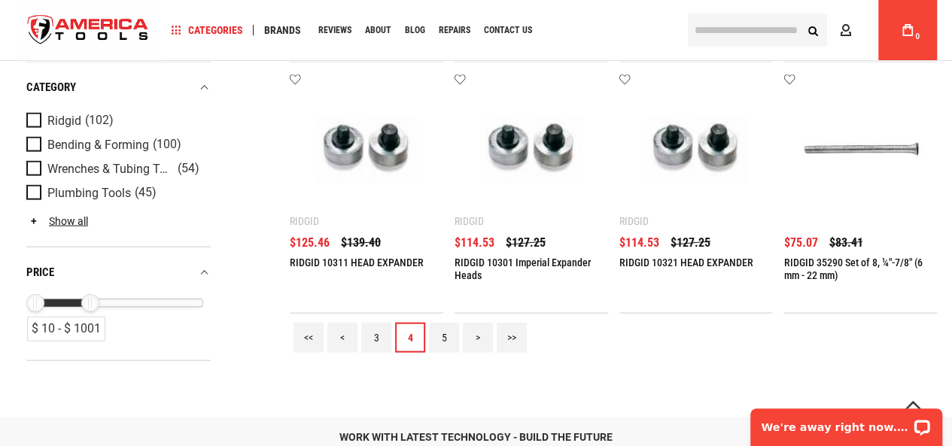
click at [442, 334] on link "5" at bounding box center [444, 338] width 30 height 30
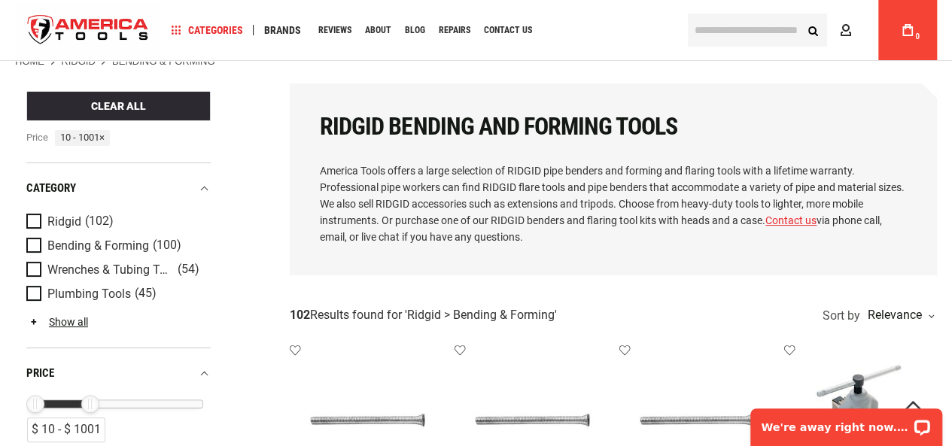
scroll to position [0, 0]
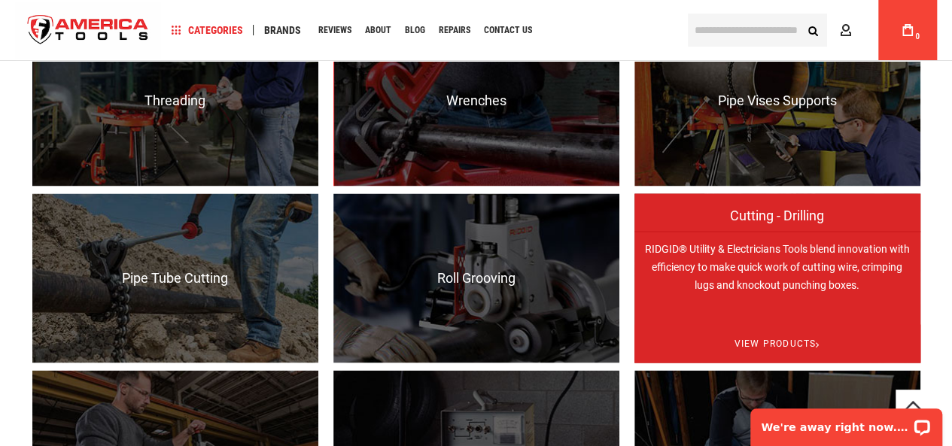
click at [779, 254] on p "RIDGID® Utility & Electricians Tools blend innovation with efficiency to make q…" at bounding box center [777, 315] width 286 height 169
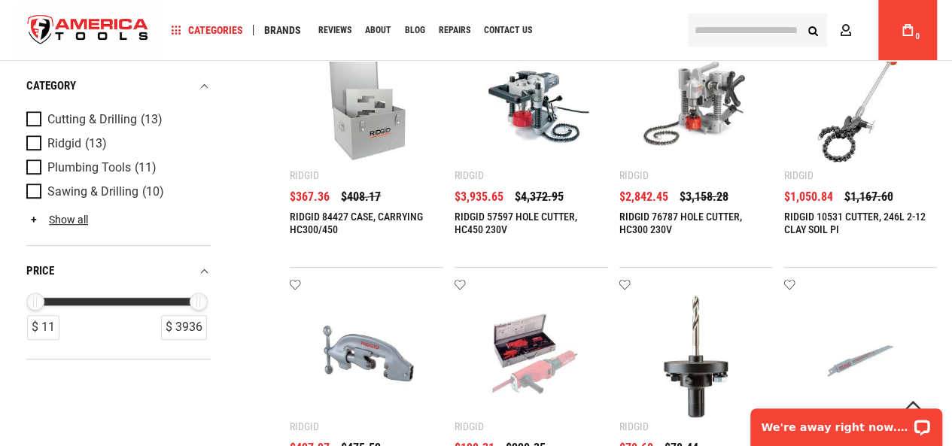
type input "**********"
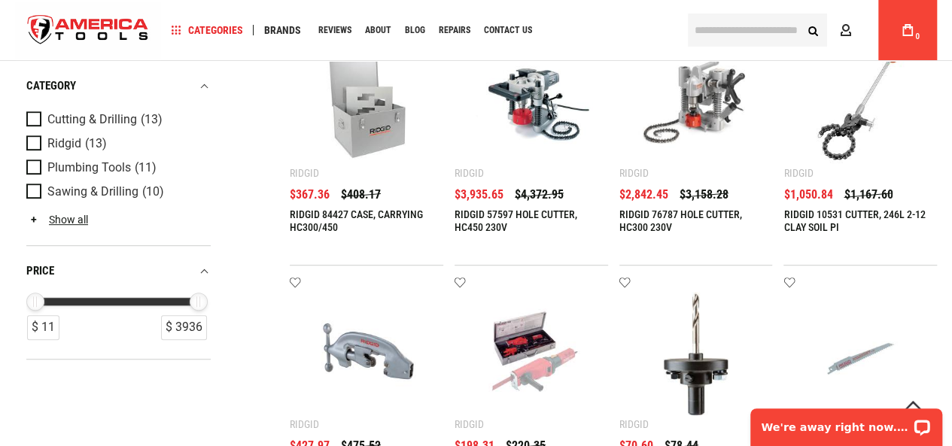
scroll to position [351, 0]
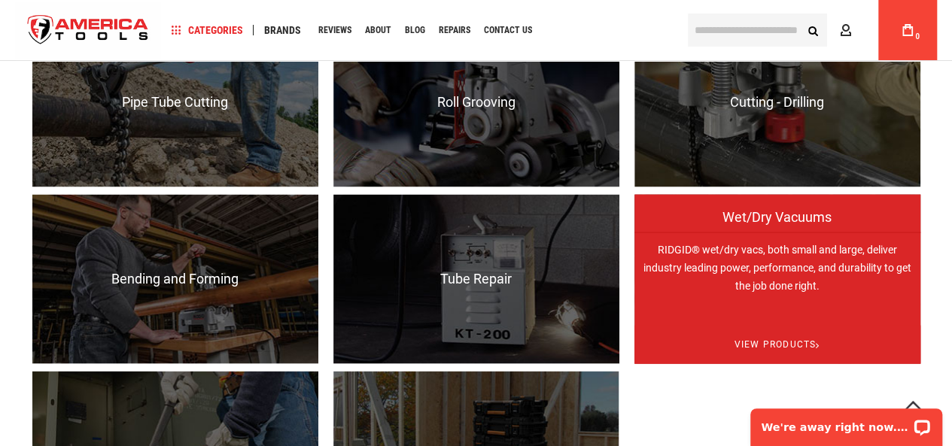
scroll to position [1208, 0]
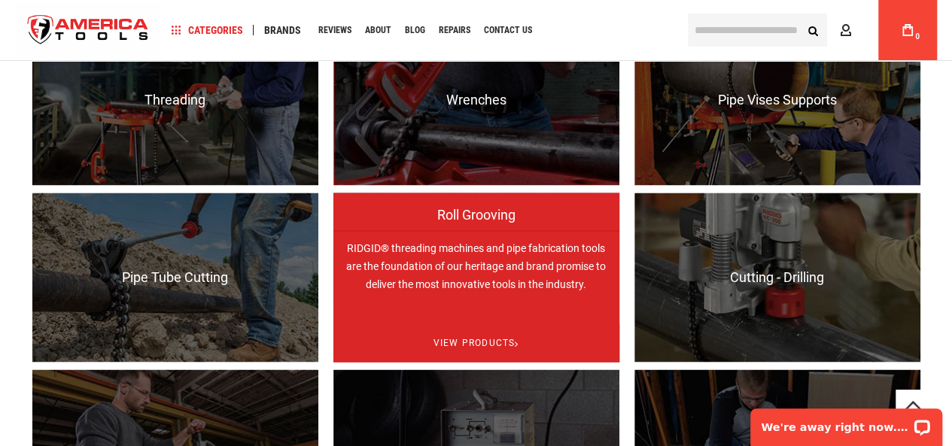
type input "**********"
click at [476, 269] on p "RIDGID® threading machines and pipe fabrication tools are the foundation of our…" at bounding box center [476, 314] width 286 height 169
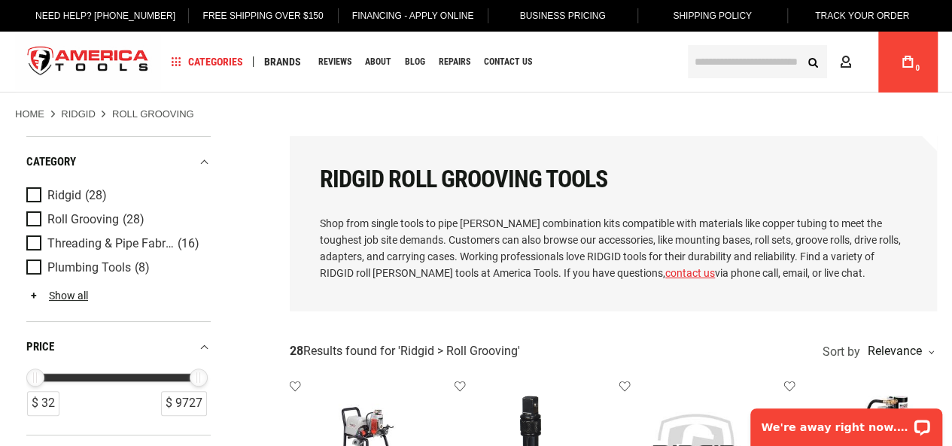
type input "**********"
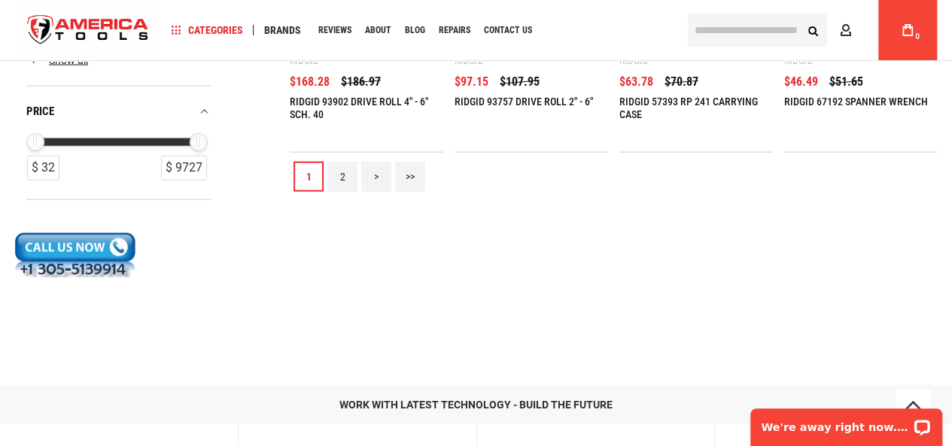
scroll to position [1756, 0]
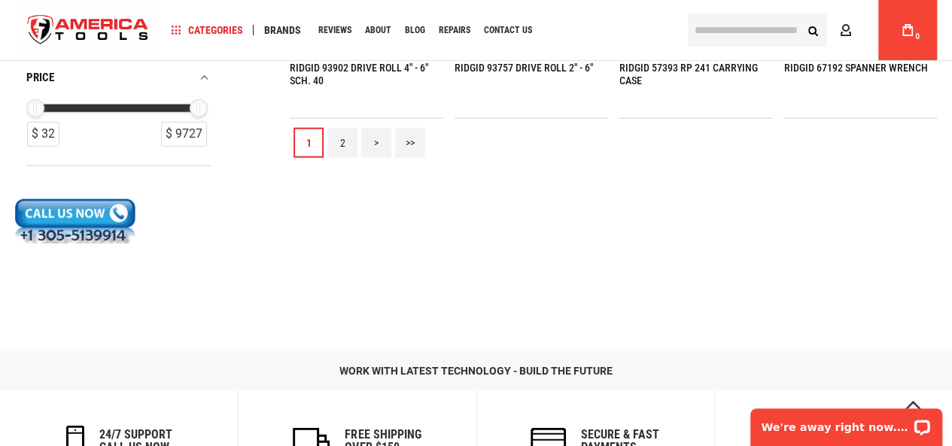
click at [350, 132] on link "2" at bounding box center [342, 143] width 30 height 30
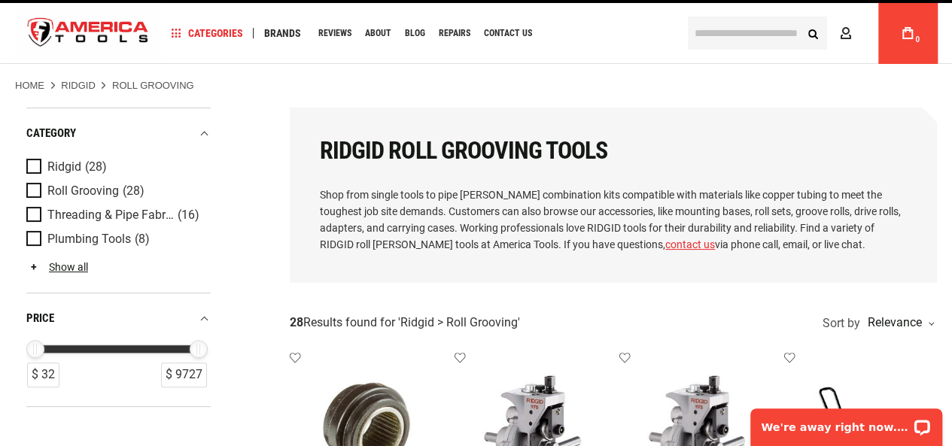
scroll to position [0, 0]
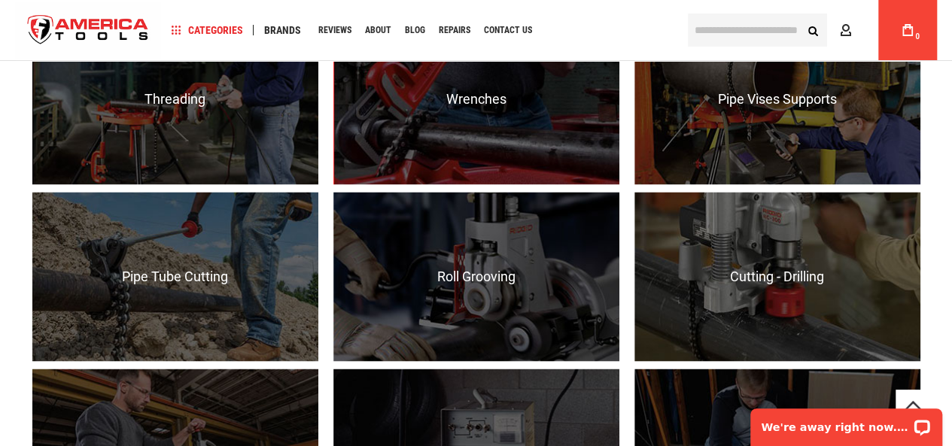
click at [193, 350] on p "RIDGID® wrenches and tubing tools provide certainty and efficiency on the jobsi…" at bounding box center [175, 434] width 286 height 169
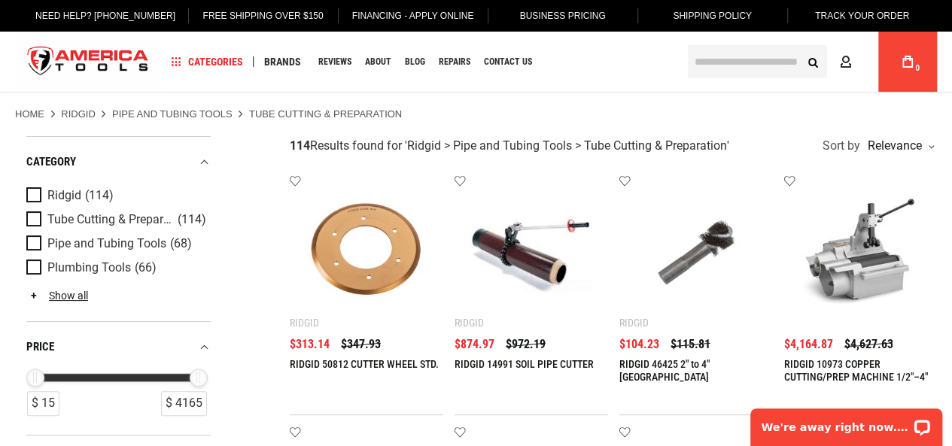
type input "**********"
drag, startPoint x: 192, startPoint y: 374, endPoint x: 67, endPoint y: 375, distance: 124.9
click at [67, 375] on div "$ 1005" at bounding box center [74, 378] width 18 height 18
